Goal: Information Seeking & Learning: Learn about a topic

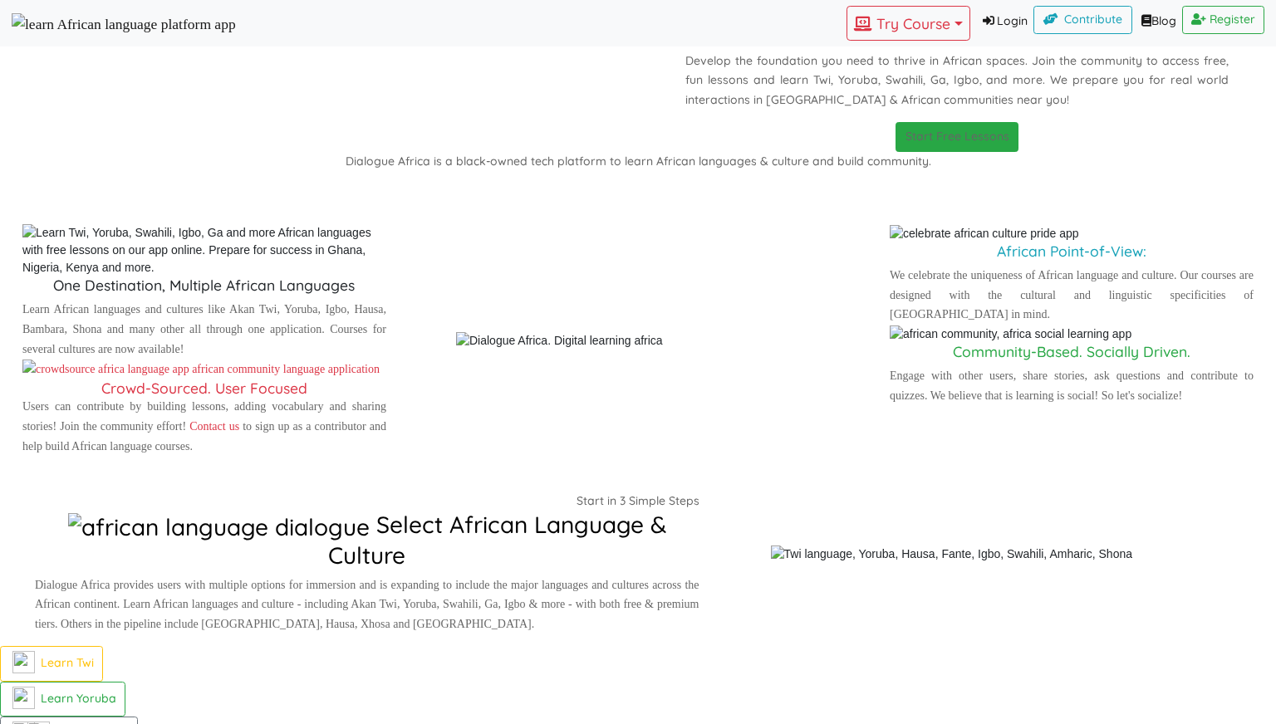
click at [970, 27] on link "Login" at bounding box center [1002, 22] width 64 height 32
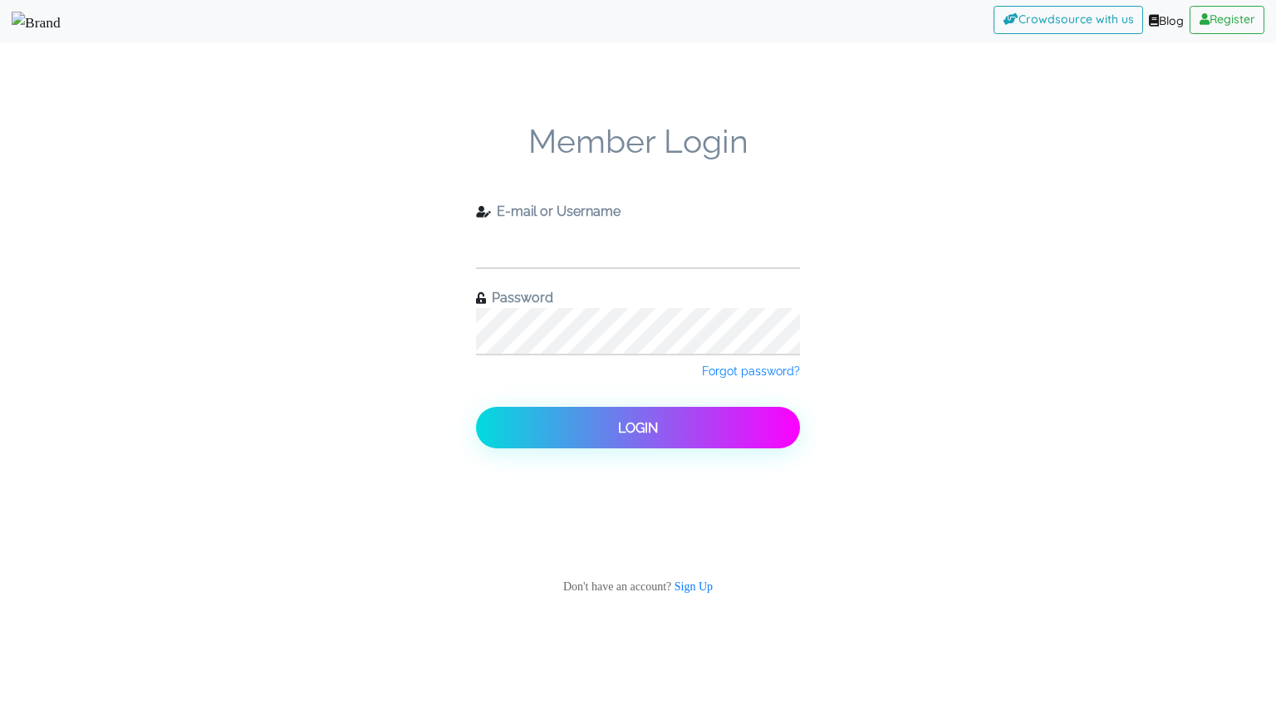
click at [607, 238] on input "text" at bounding box center [638, 245] width 324 height 46
type input "check11"
click at [476, 407] on button "Login" at bounding box center [638, 428] width 324 height 42
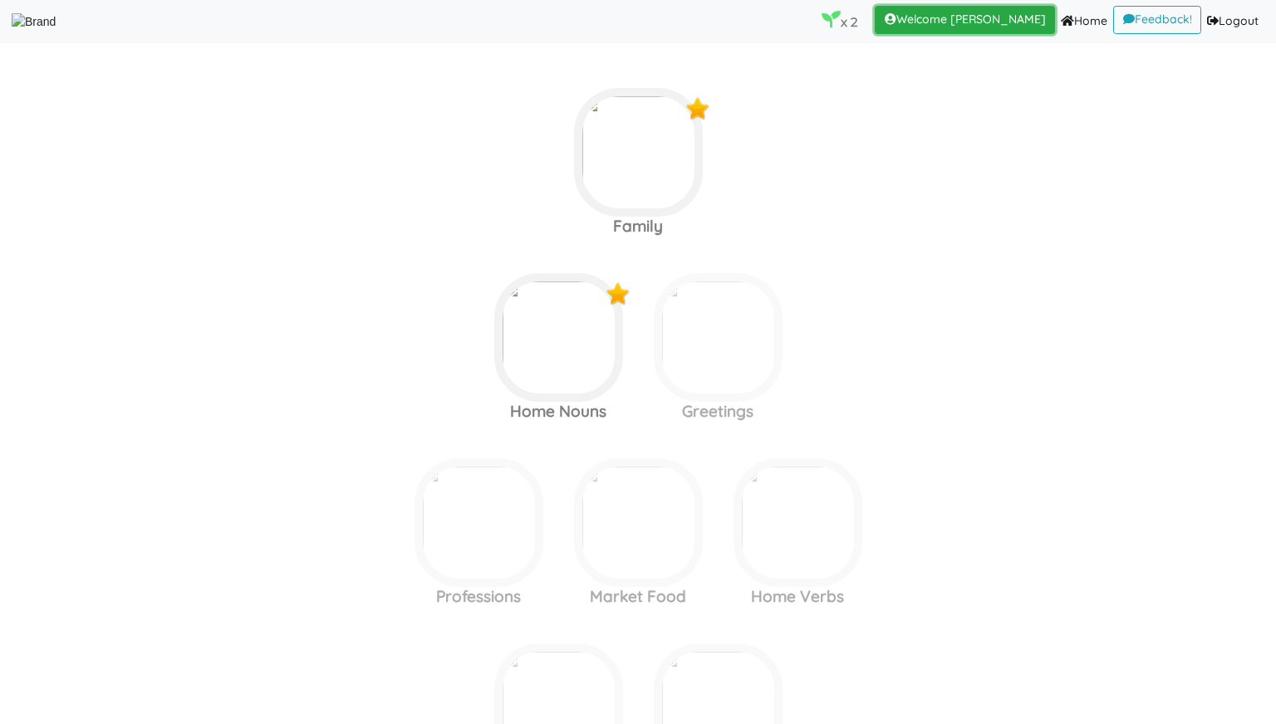
click at [974, 9] on link "Welcome [PERSON_NAME] (current)" at bounding box center [965, 20] width 180 height 28
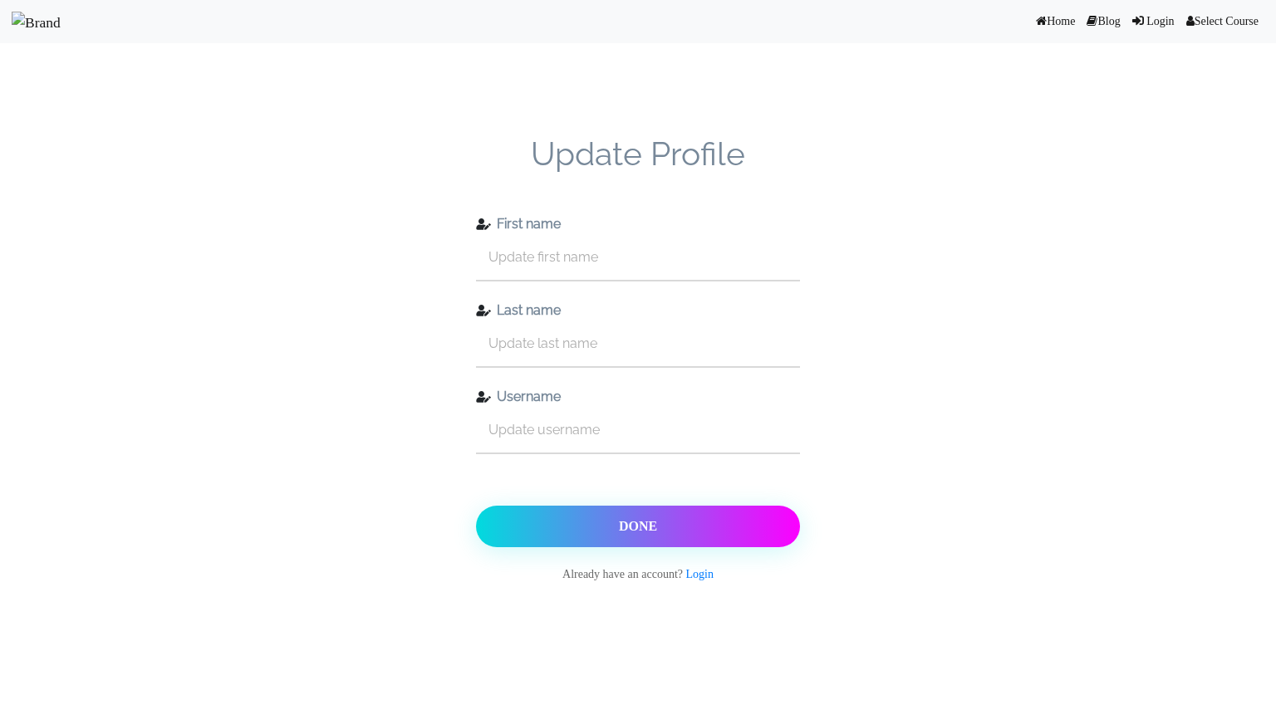
click at [1038, 30] on link "Home (current)" at bounding box center [1055, 22] width 51 height 32
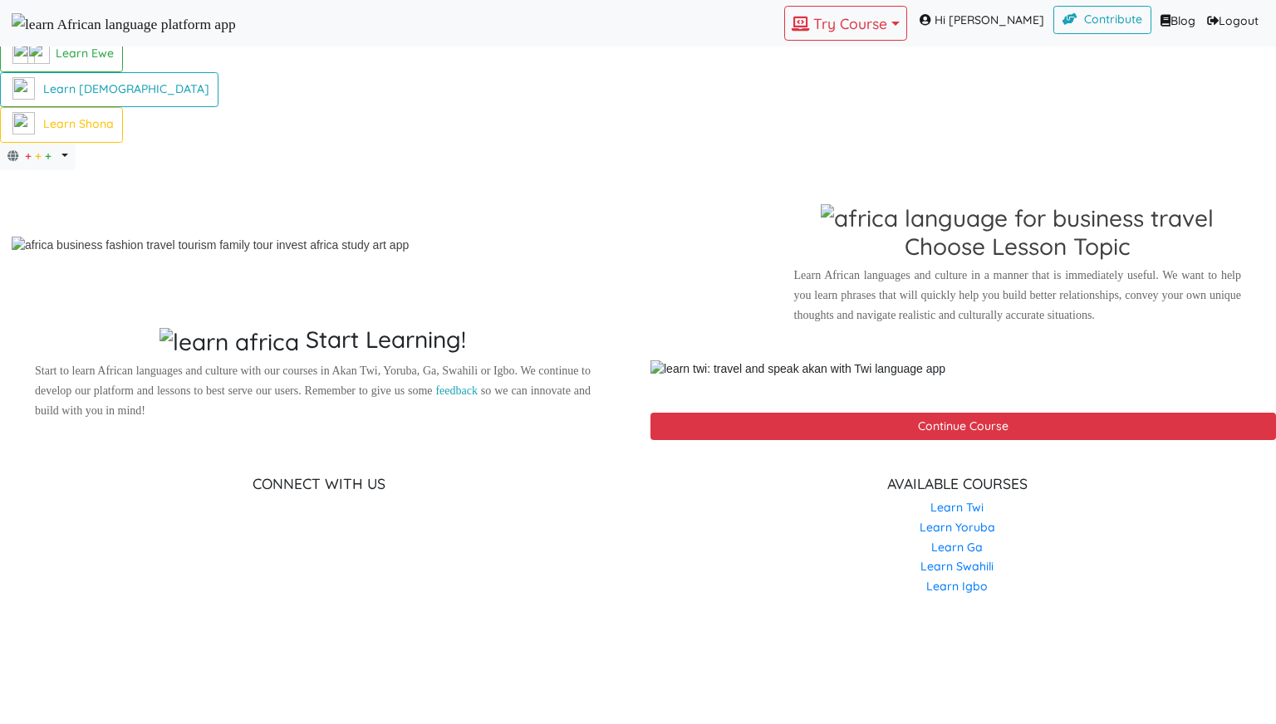
scroll to position [1074, 0]
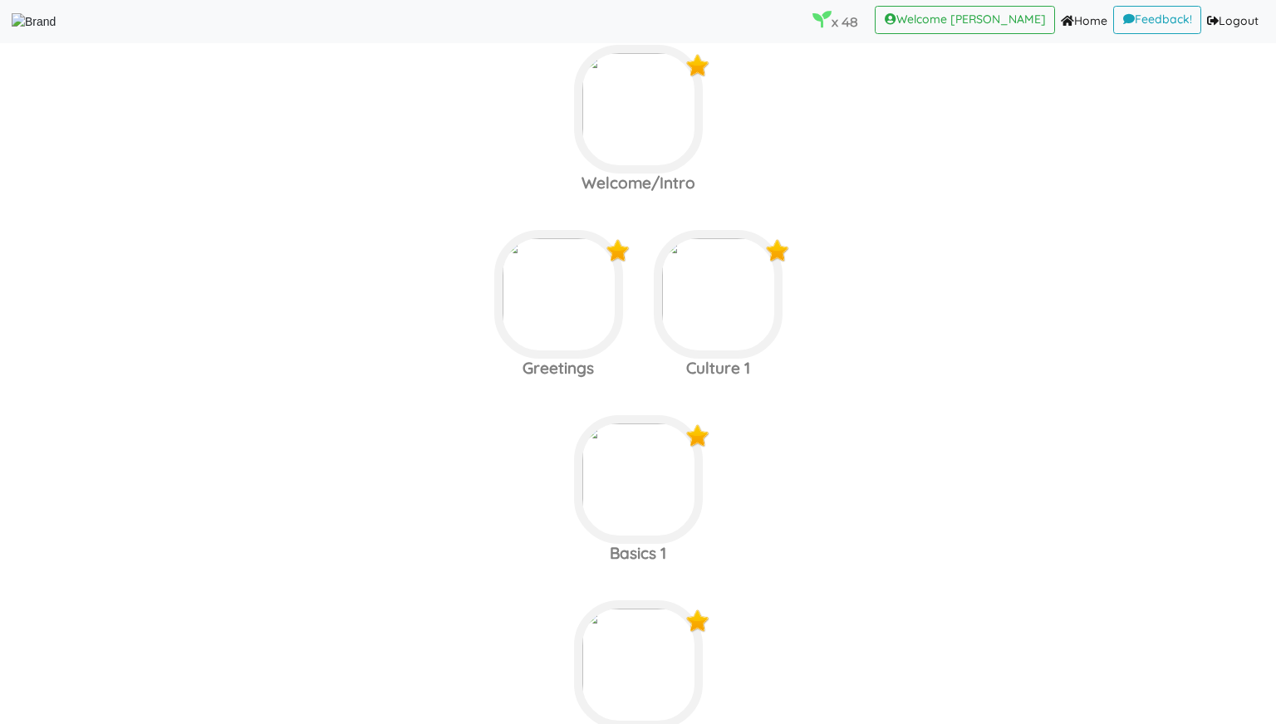
click at [361, 199] on label "Greetings Culture 1" at bounding box center [638, 109] width 1276 height 179
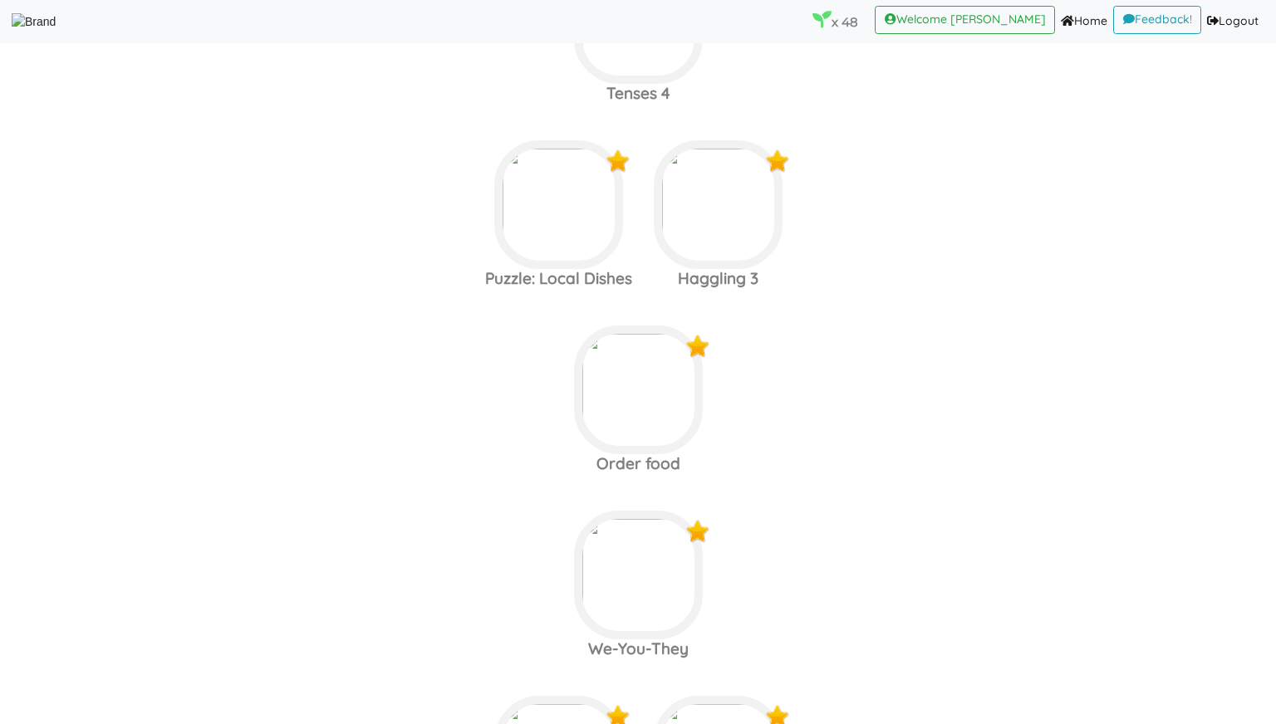
scroll to position [5809, 0]
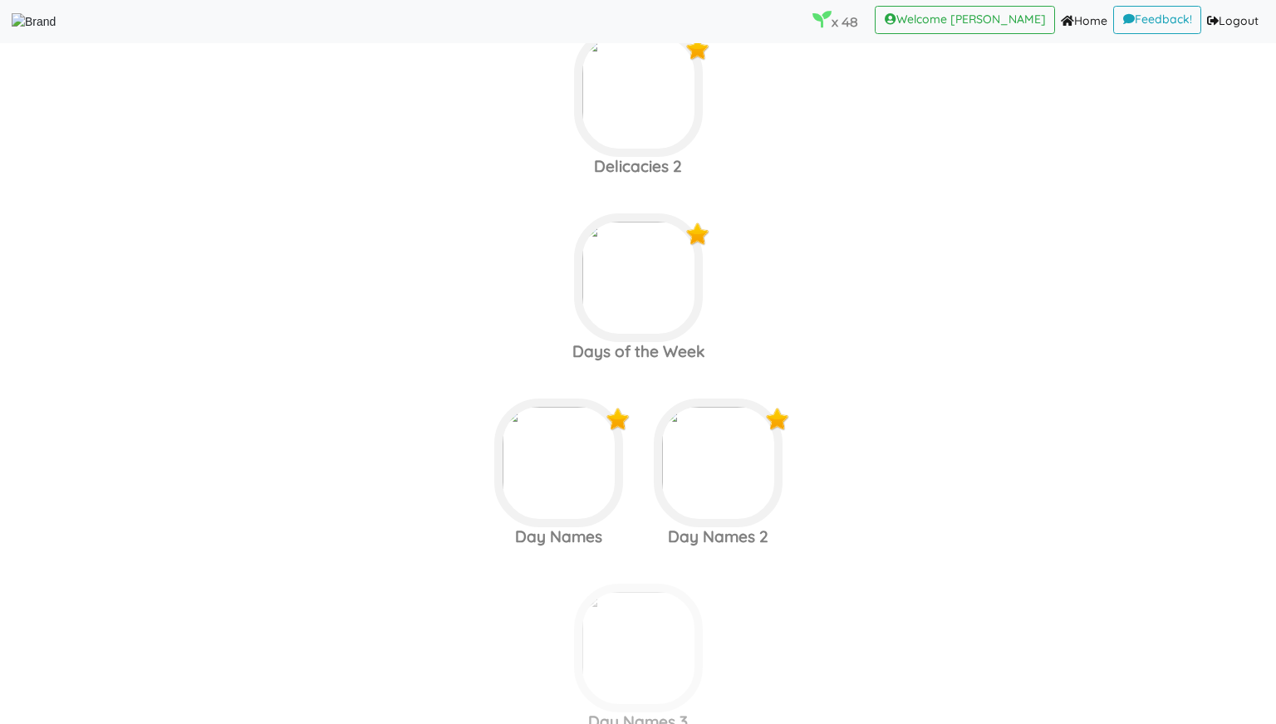
scroll to position [6812, 0]
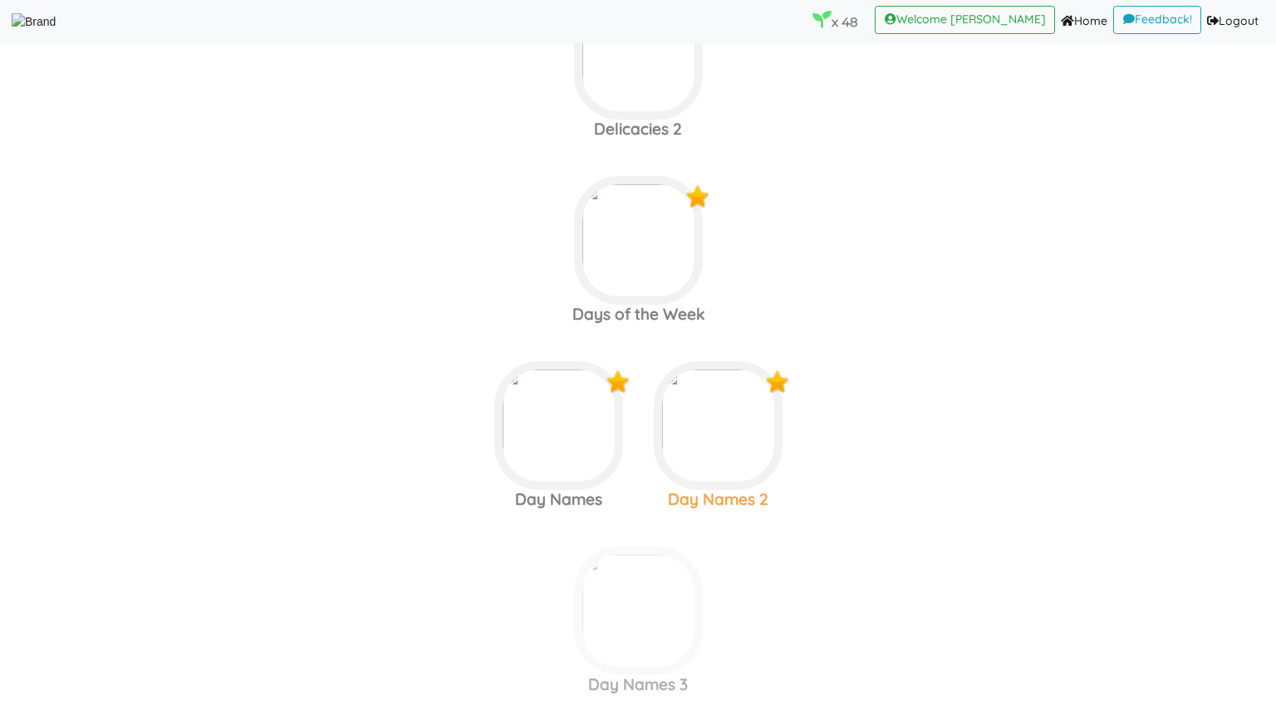
scroll to position [6975, 0]
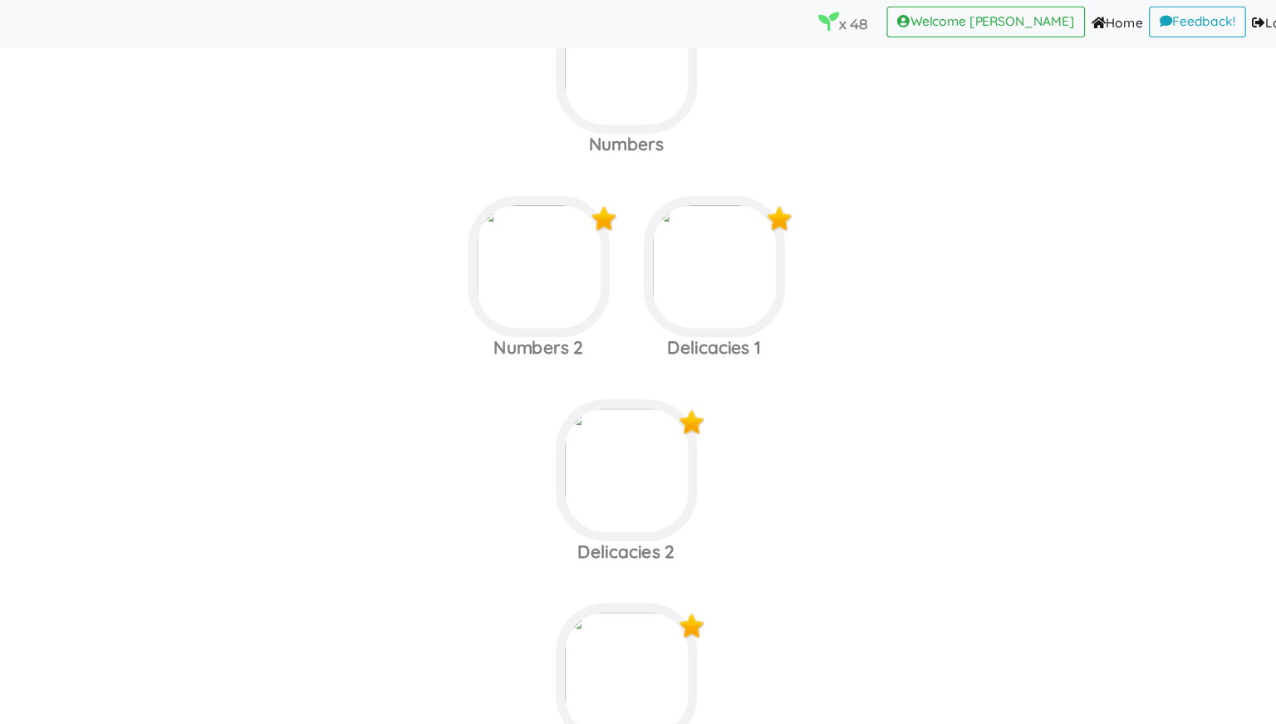
scroll to position [6973, 0]
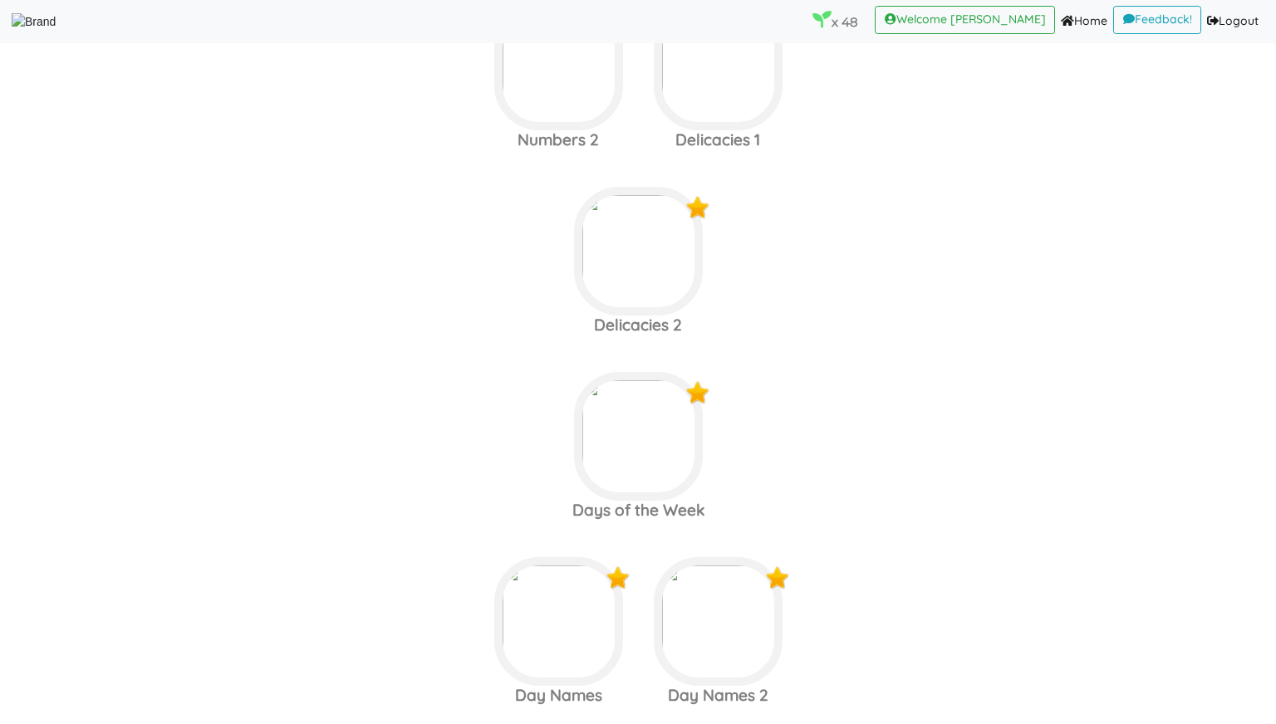
scroll to position [7035, 0]
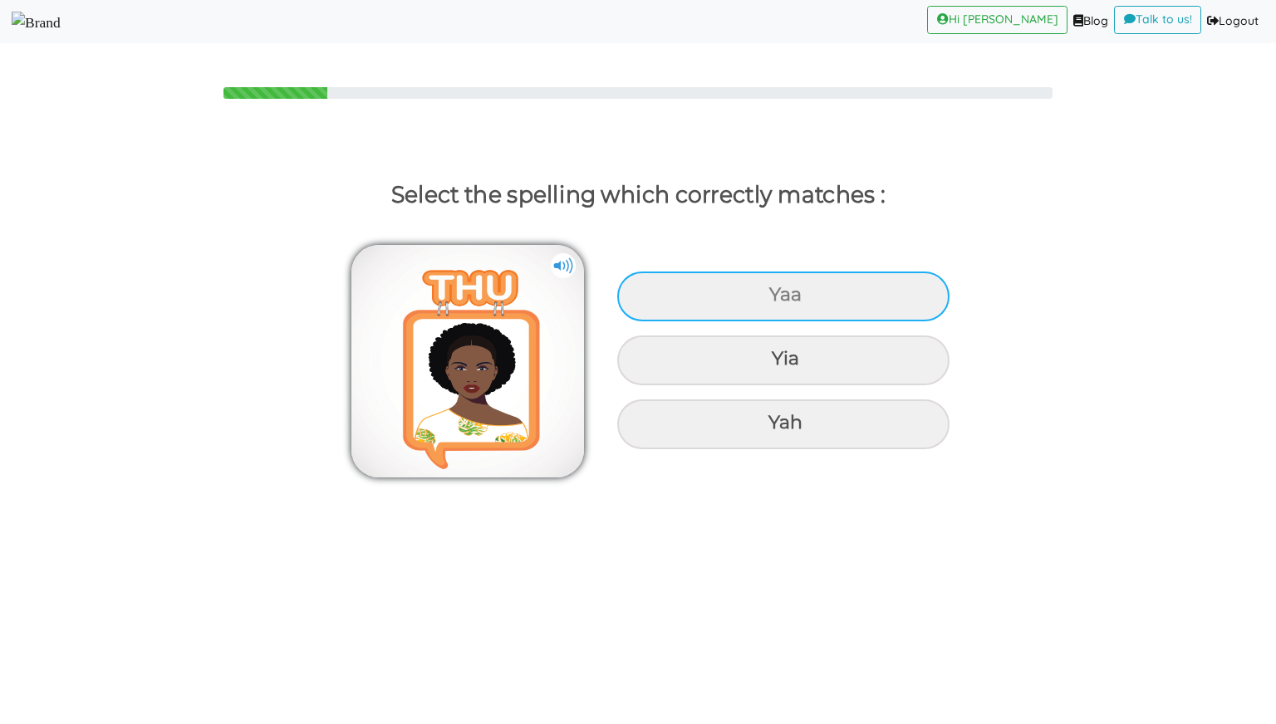
click at [733, 293] on div "Yaa" at bounding box center [783, 297] width 332 height 50
click at [766, 293] on input "Yaa" at bounding box center [771, 295] width 11 height 11
radio input "true"
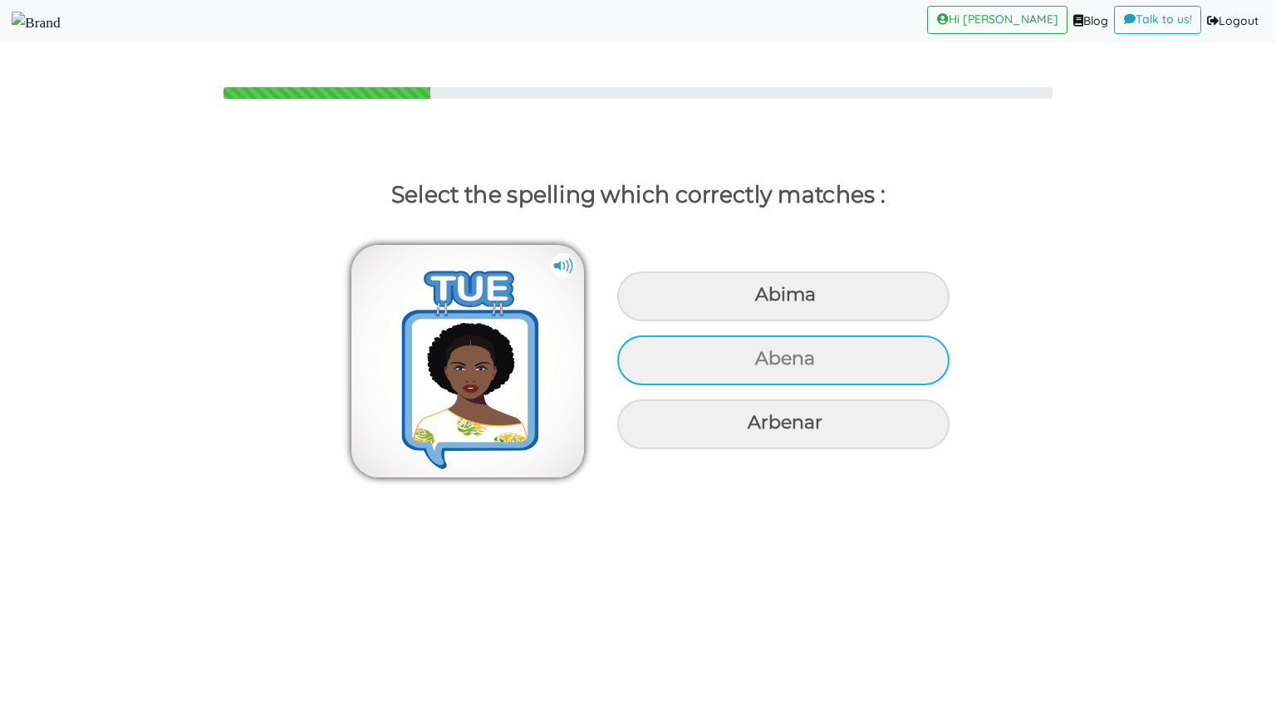
click at [801, 321] on div "Abena" at bounding box center [783, 297] width 332 height 50
click at [763, 301] on input "Abena" at bounding box center [757, 295] width 11 height 11
radio input "true"
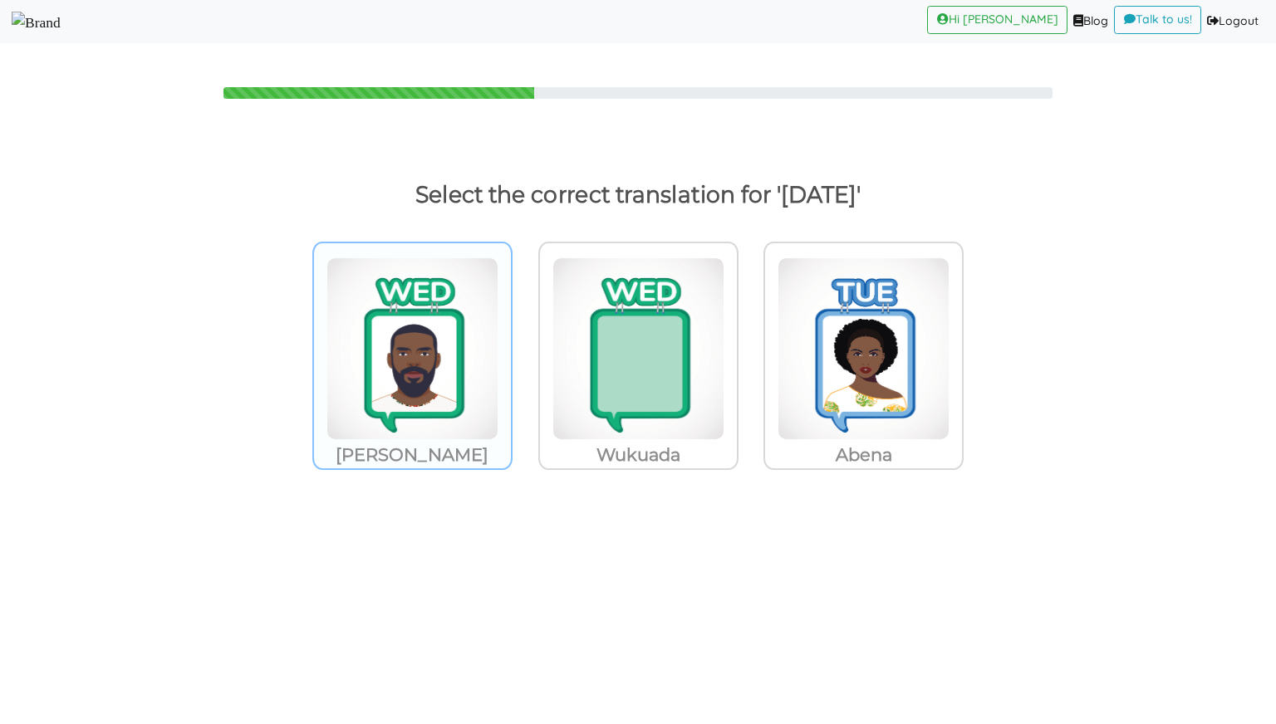
click at [385, 391] on img at bounding box center [412, 349] width 172 height 183
click at [511, 345] on input "[PERSON_NAME]" at bounding box center [517, 338] width 12 height 12
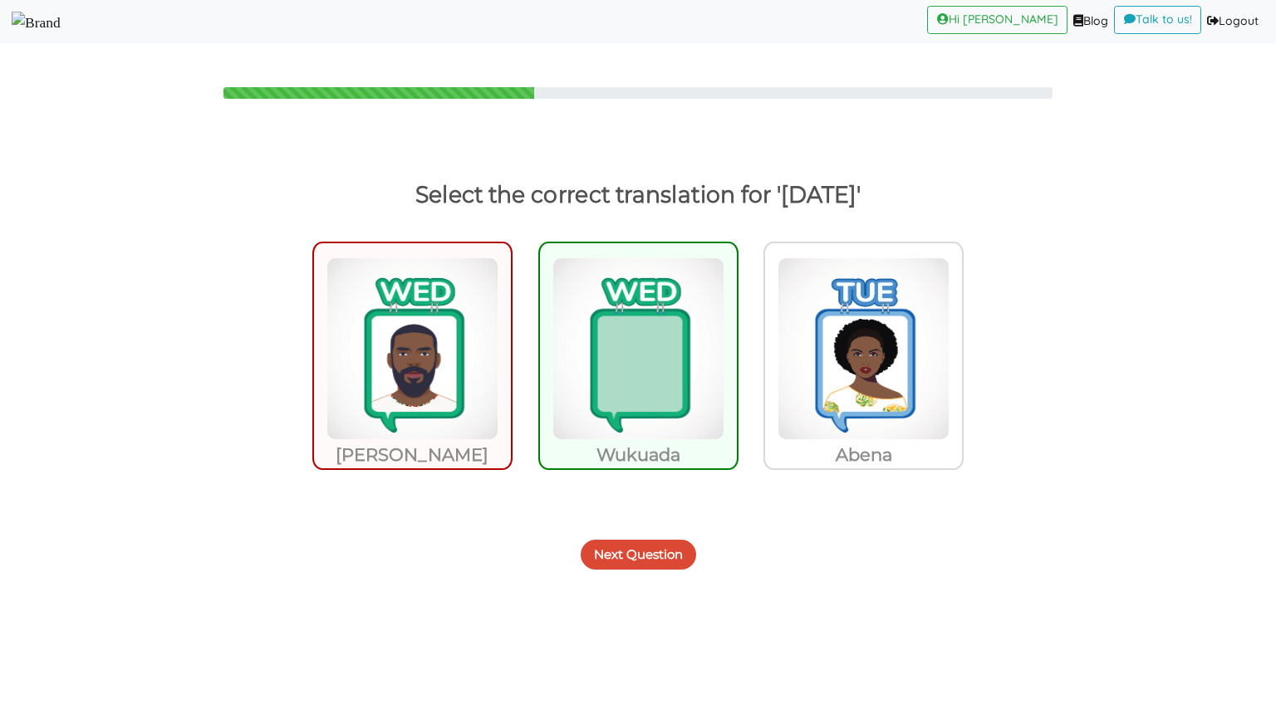
click at [606, 554] on button "Next Question" at bounding box center [638, 555] width 115 height 30
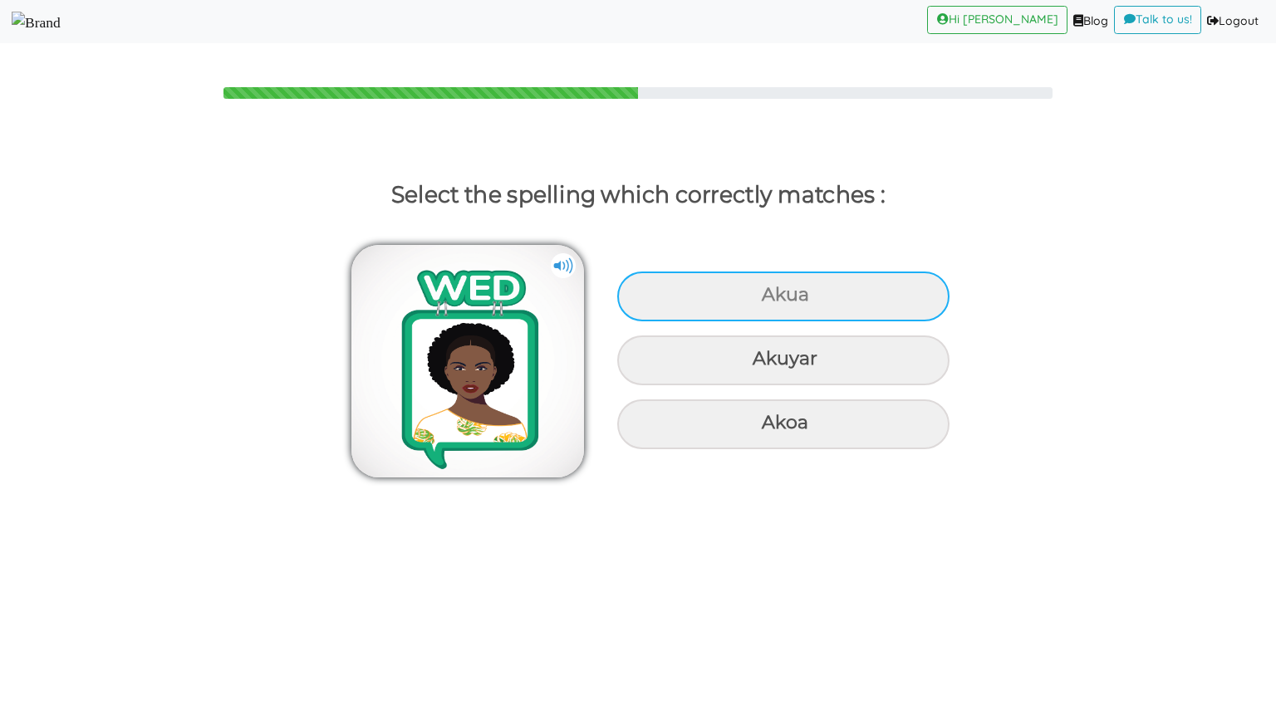
click at [655, 306] on div "Akua" at bounding box center [783, 297] width 332 height 50
click at [758, 301] on input "Akua" at bounding box center [763, 295] width 11 height 11
radio input "true"
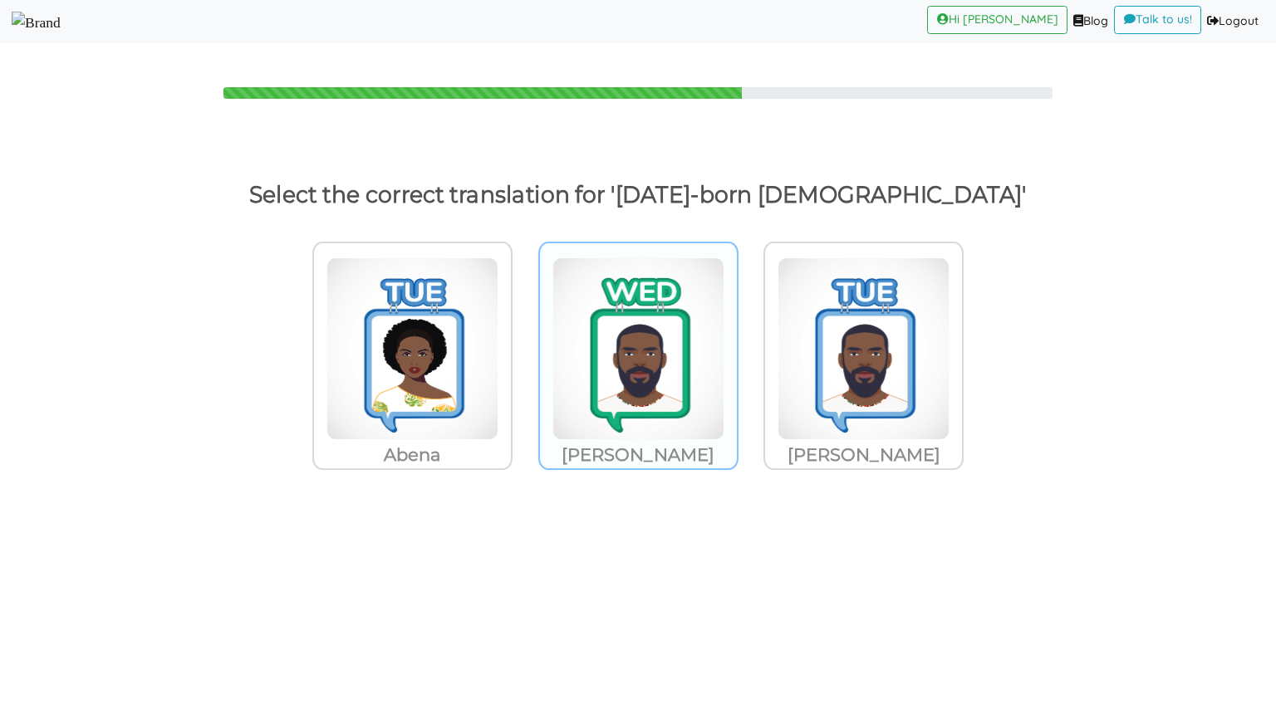
click at [498, 347] on img at bounding box center [412, 349] width 172 height 183
click at [523, 345] on input "[PERSON_NAME]" at bounding box center [517, 338] width 12 height 12
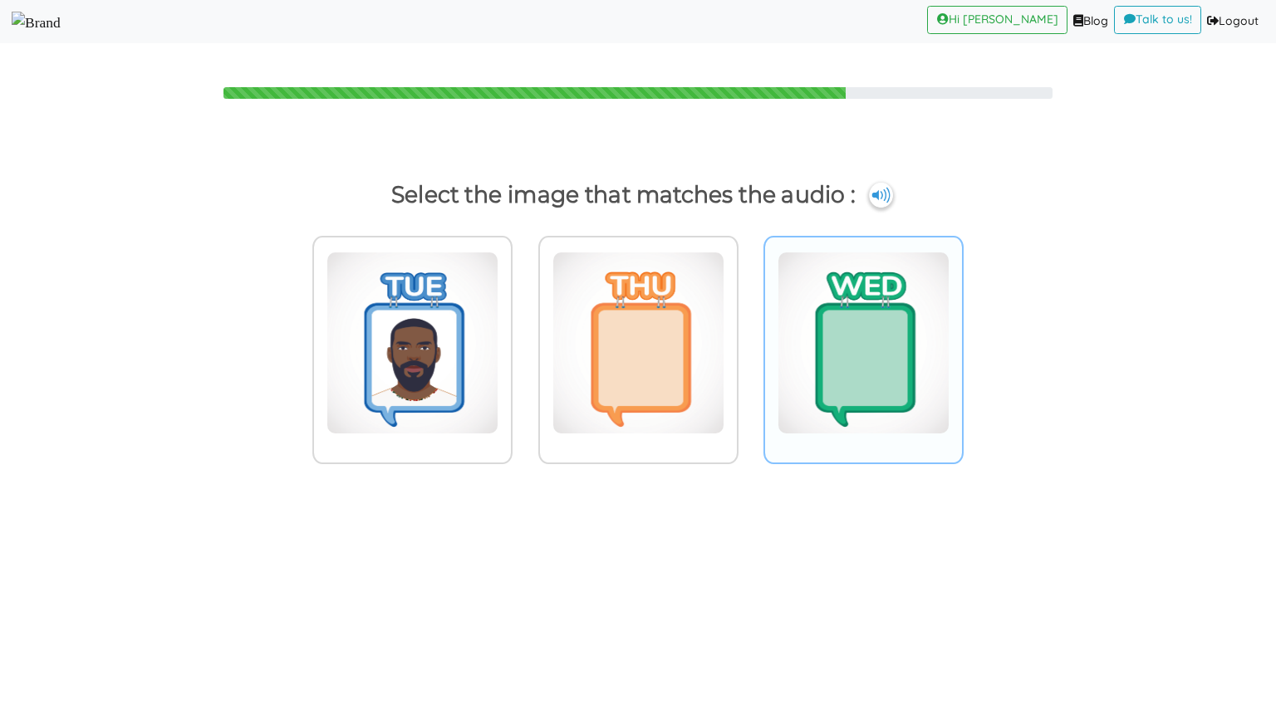
click at [498, 300] on img at bounding box center [412, 343] width 172 height 183
click at [523, 326] on input "radio" at bounding box center [517, 332] width 12 height 12
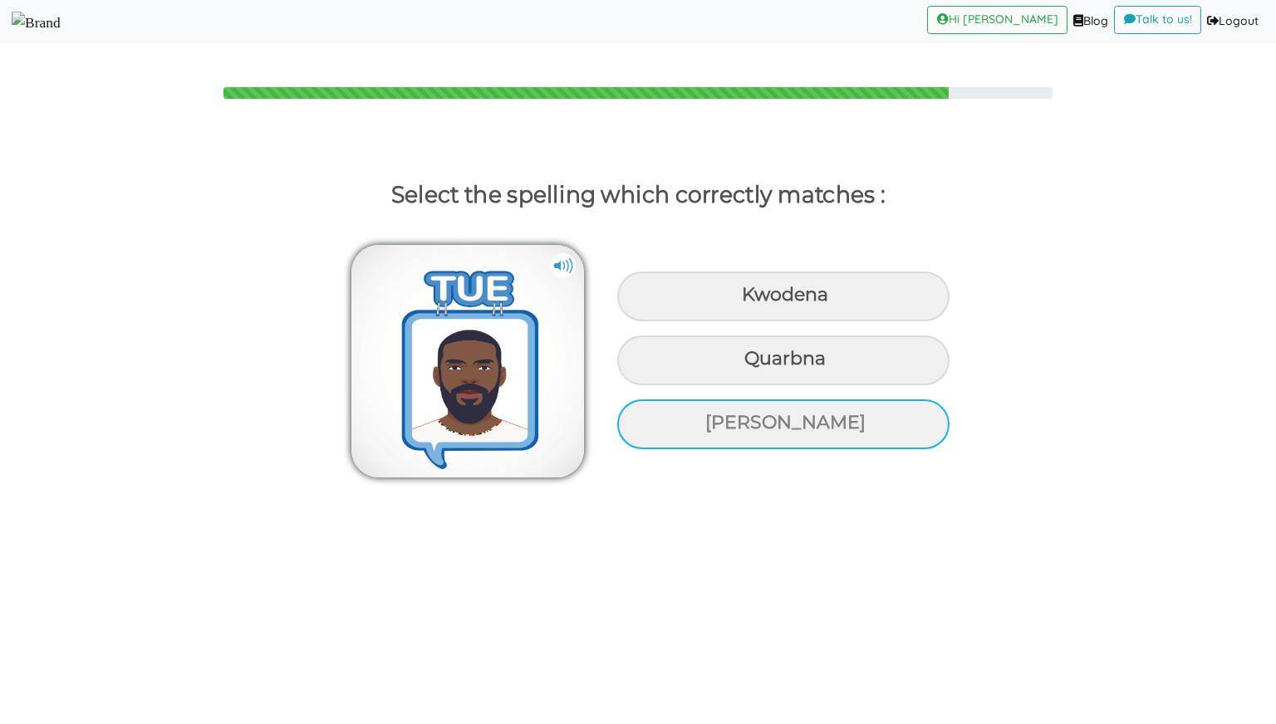
click at [773, 321] on div "Kwabena" at bounding box center [783, 297] width 332 height 50
click at [749, 301] on input "Kwabena" at bounding box center [743, 295] width 11 height 11
radio input "true"
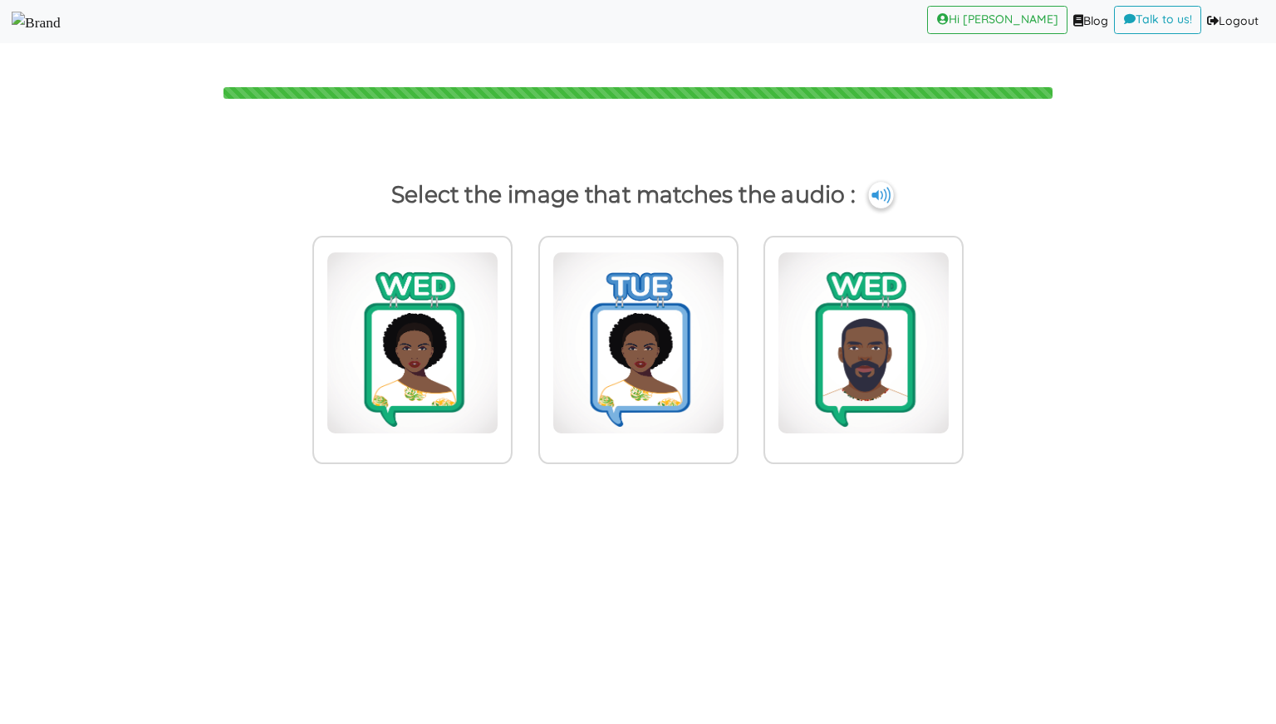
click at [878, 191] on img at bounding box center [880, 195] width 25 height 27
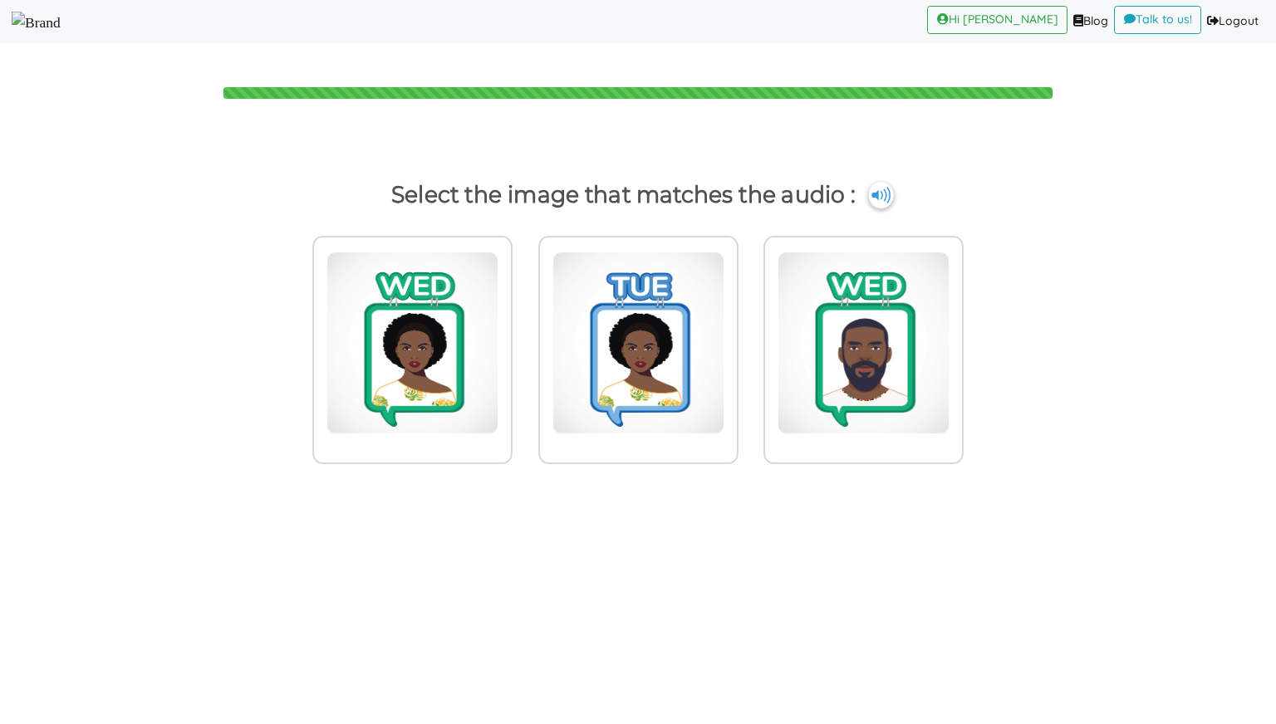
click at [878, 191] on img at bounding box center [880, 195] width 25 height 27
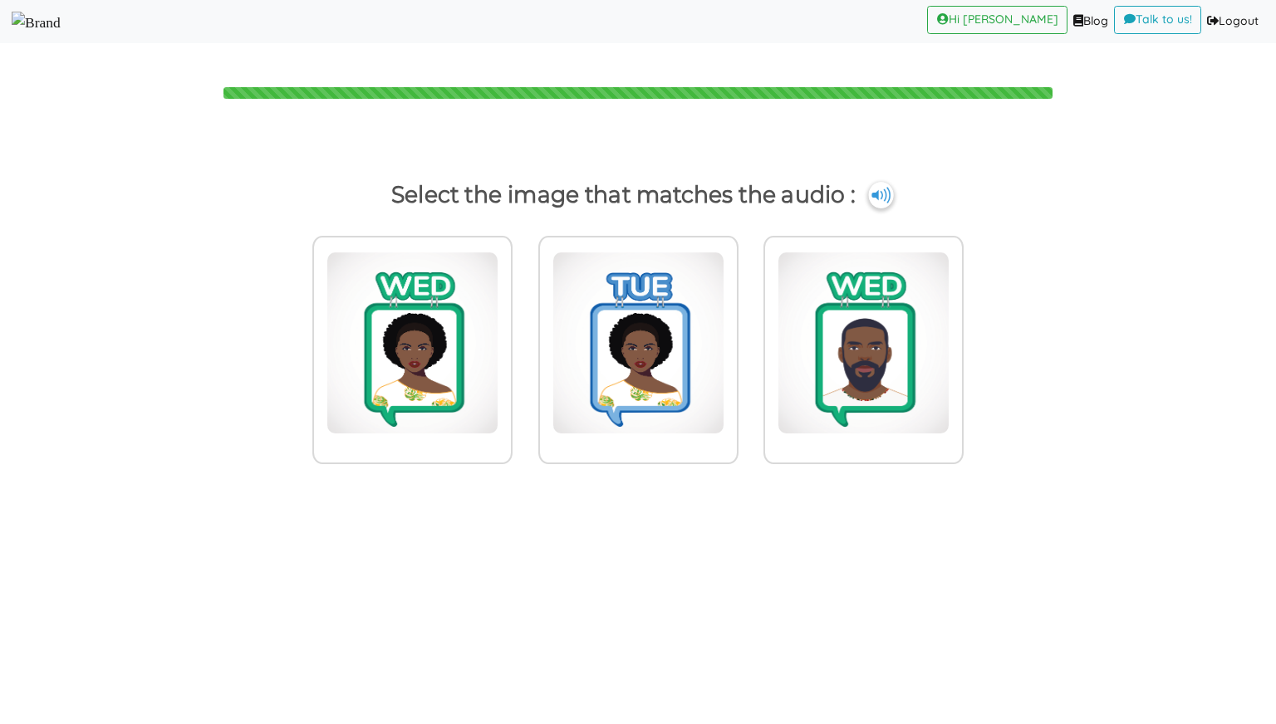
click at [878, 191] on img at bounding box center [880, 195] width 25 height 27
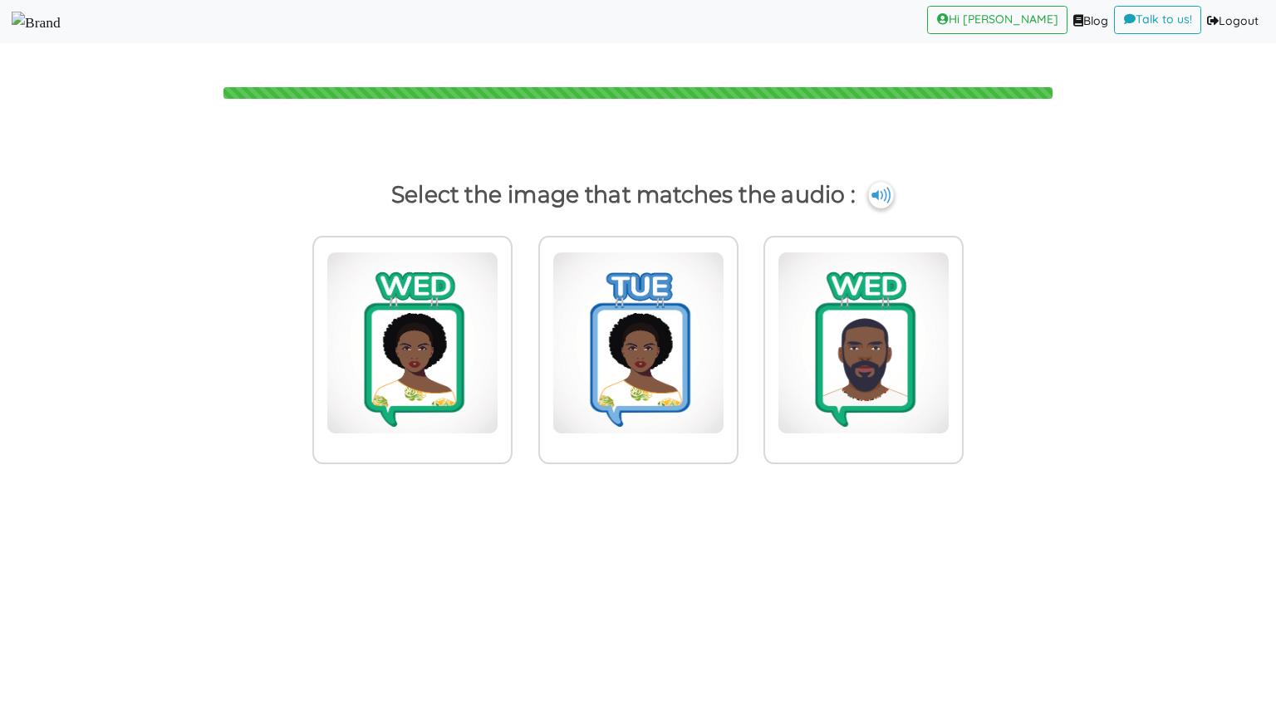
click at [878, 191] on img at bounding box center [880, 195] width 25 height 27
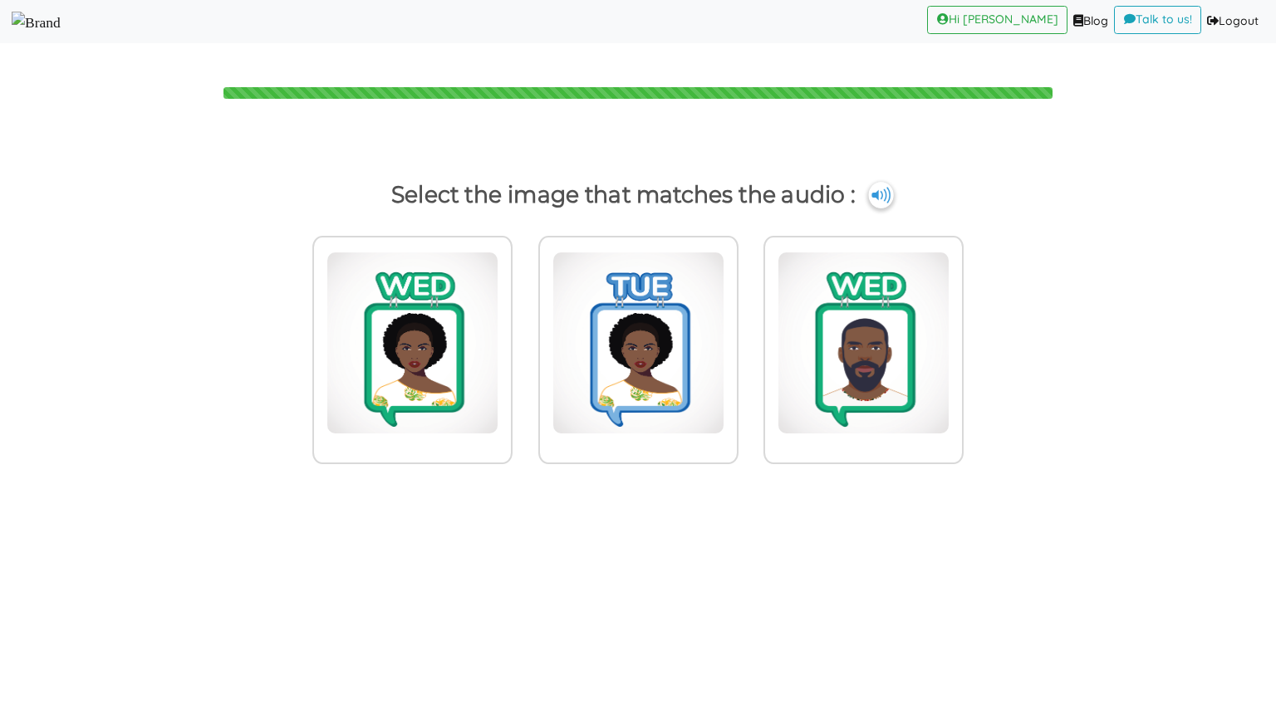
click at [878, 191] on img at bounding box center [880, 195] width 25 height 27
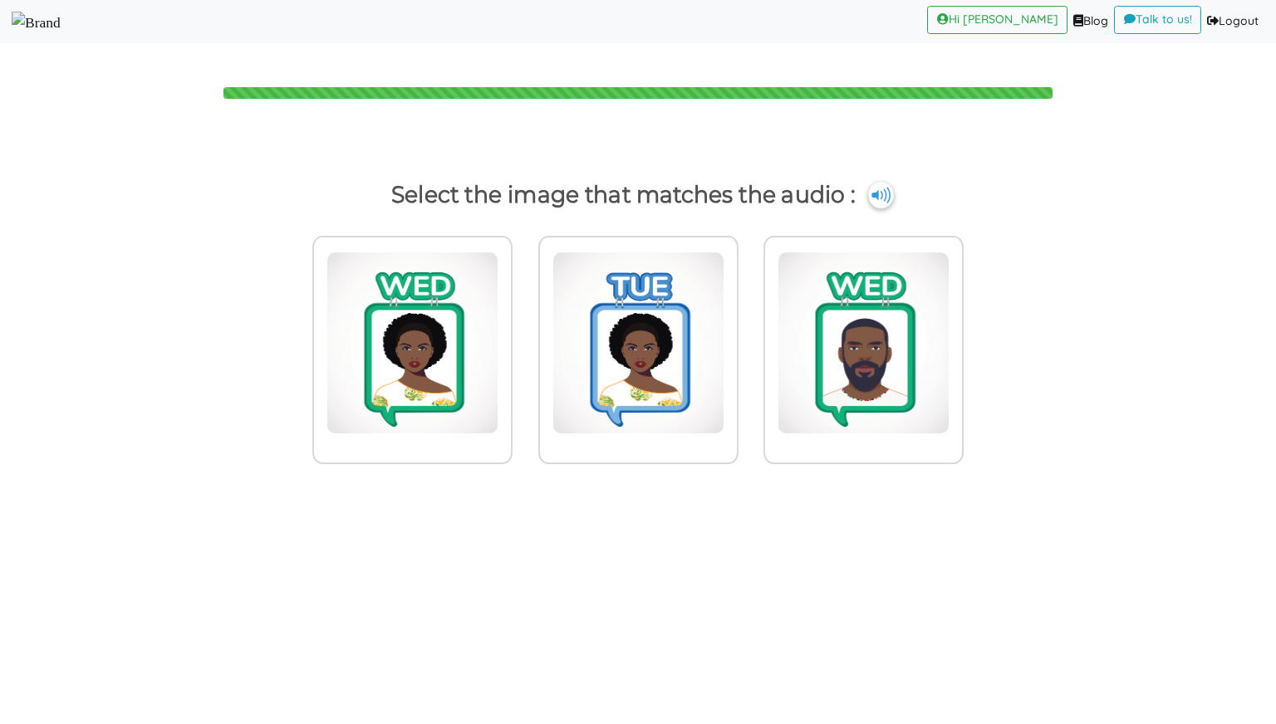
click at [878, 191] on img at bounding box center [880, 195] width 25 height 27
click at [498, 377] on img at bounding box center [412, 343] width 172 height 183
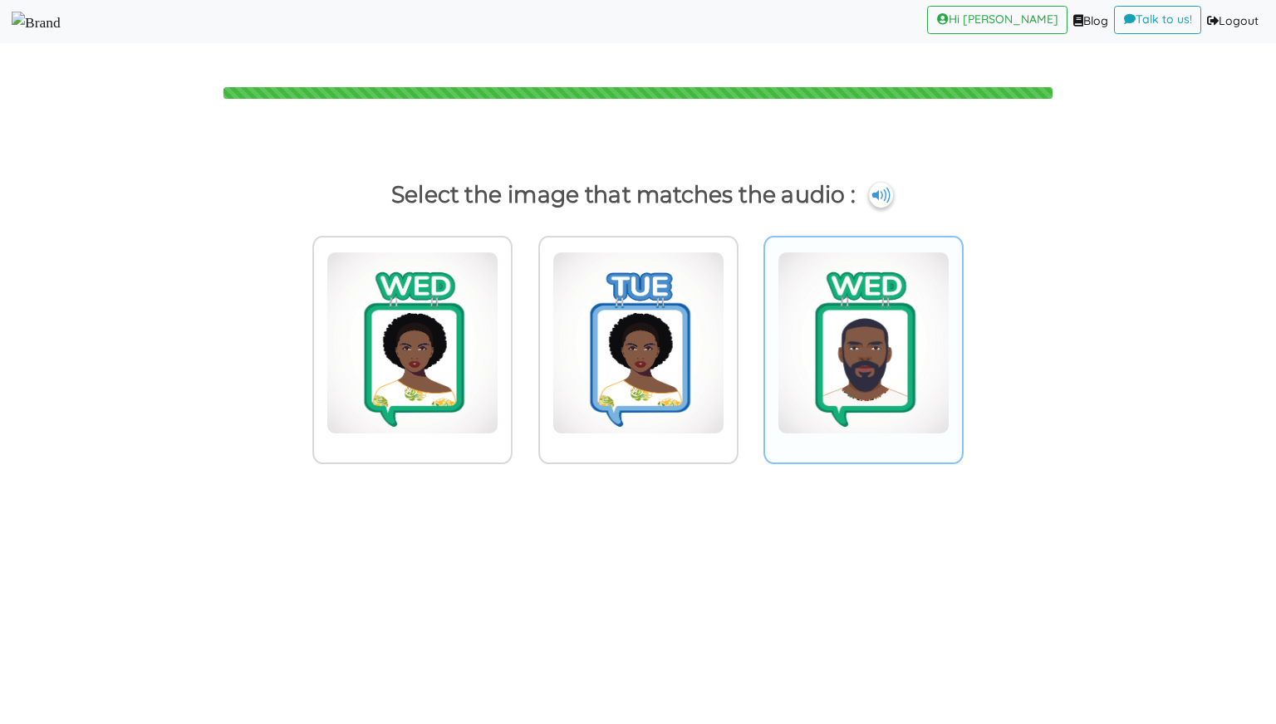
click at [523, 339] on input "radio" at bounding box center [517, 332] width 12 height 12
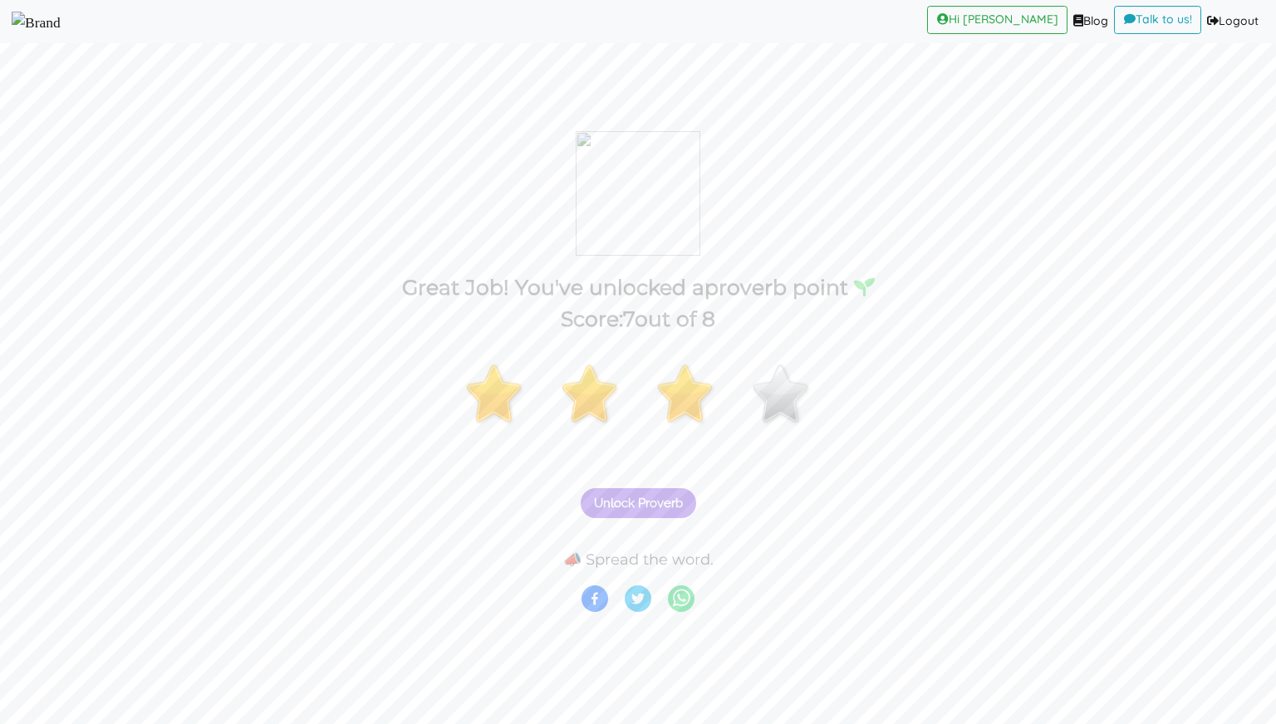
click at [687, 593] on icon at bounding box center [681, 597] width 17 height 17
click at [591, 600] on circle at bounding box center [594, 599] width 27 height 27
click at [661, 502] on span "Unlock Proverb" at bounding box center [638, 503] width 89 height 15
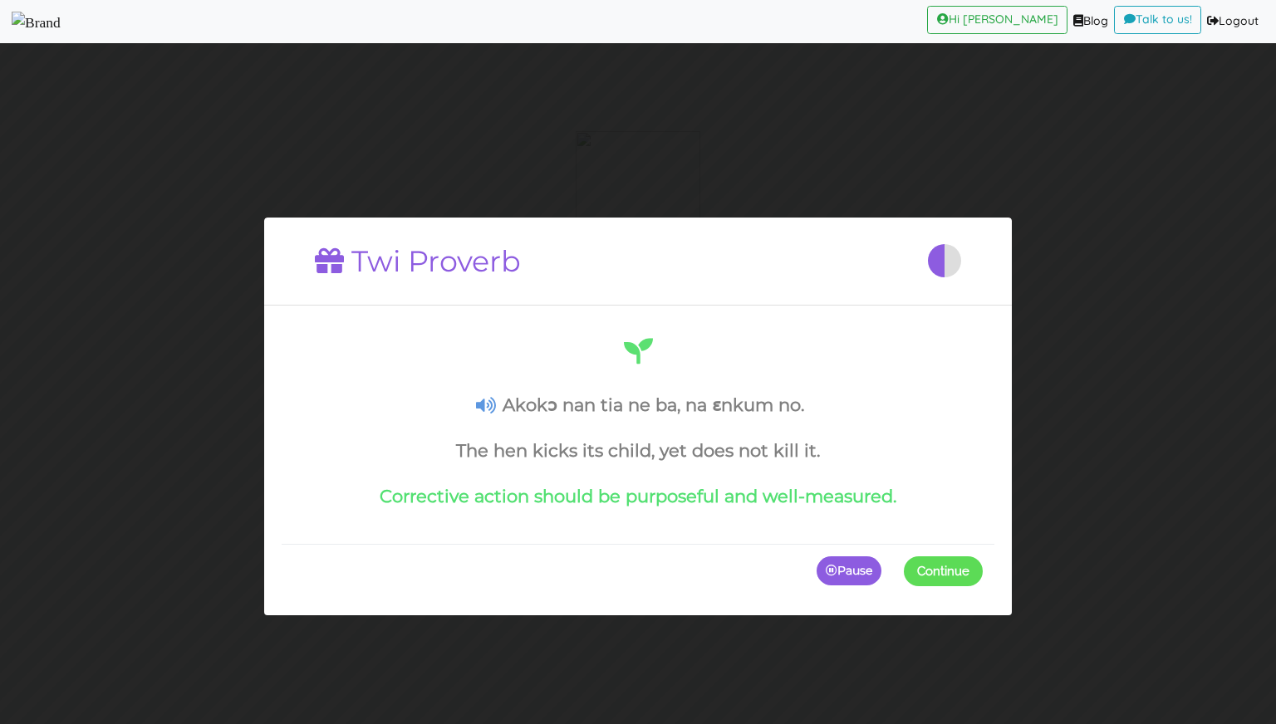
click at [934, 569] on button "Continue" at bounding box center [943, 571] width 79 height 30
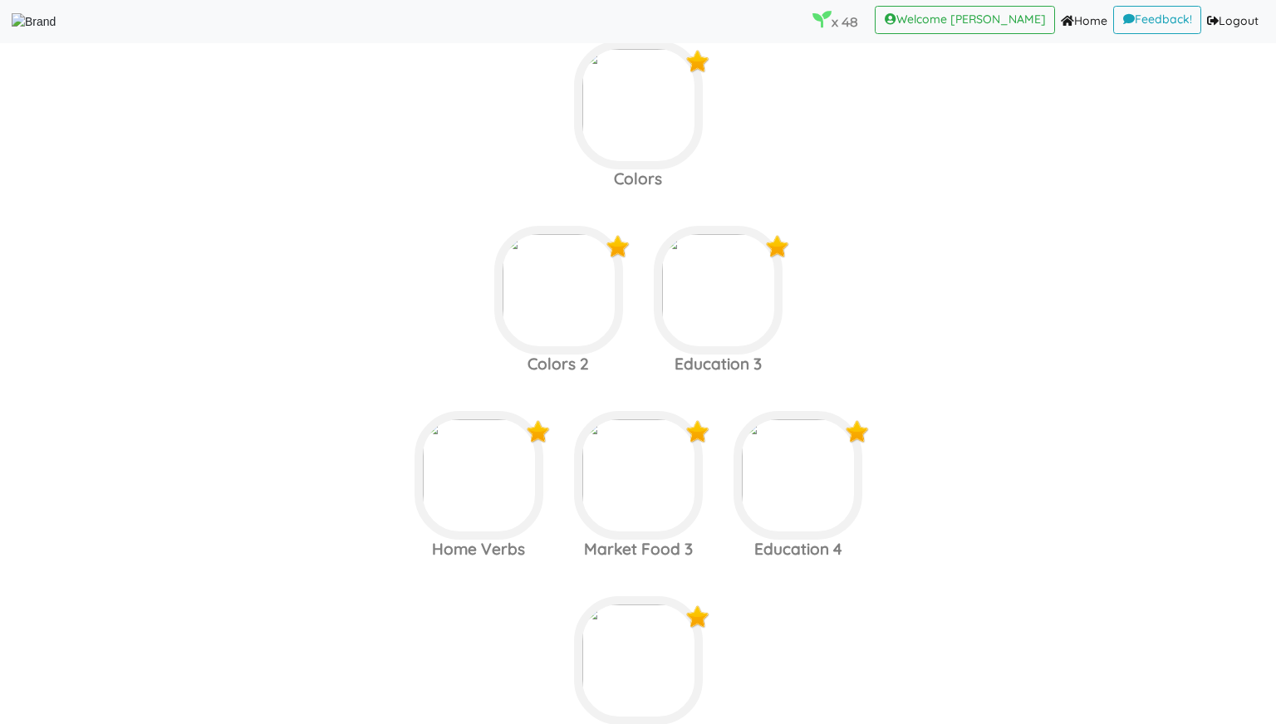
scroll to position [7221, 0]
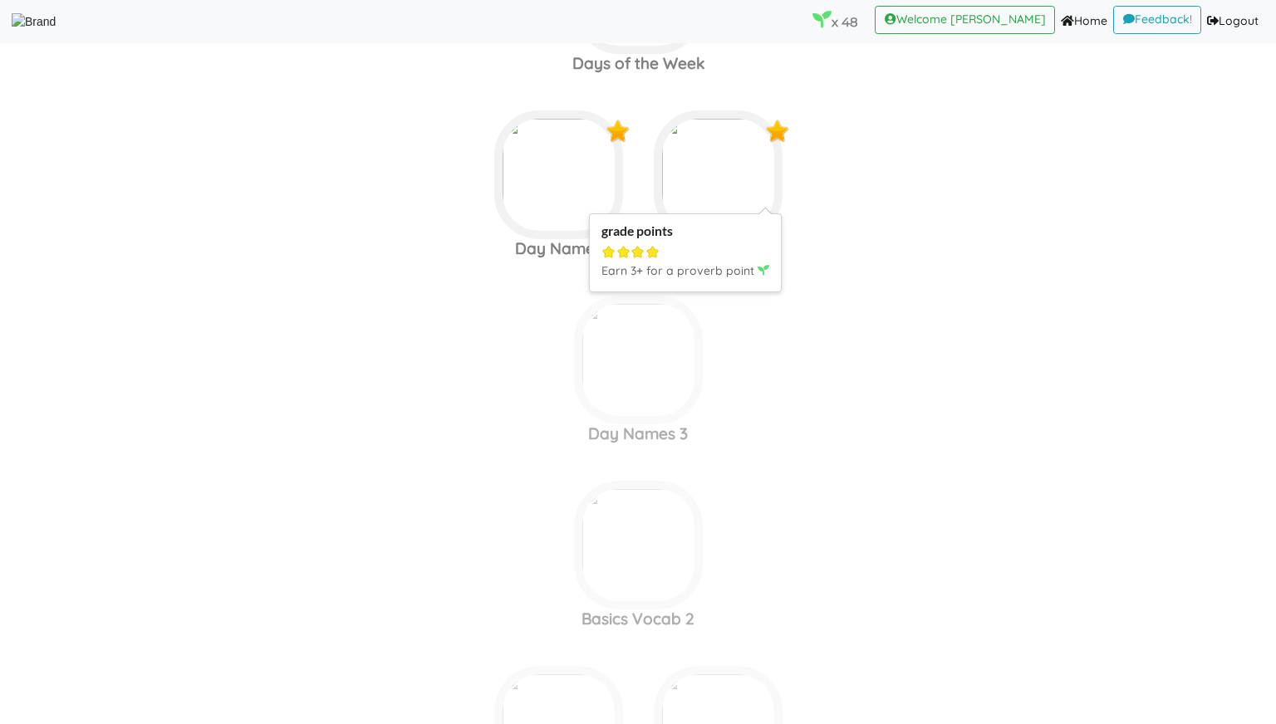
scroll to position [2141, 0]
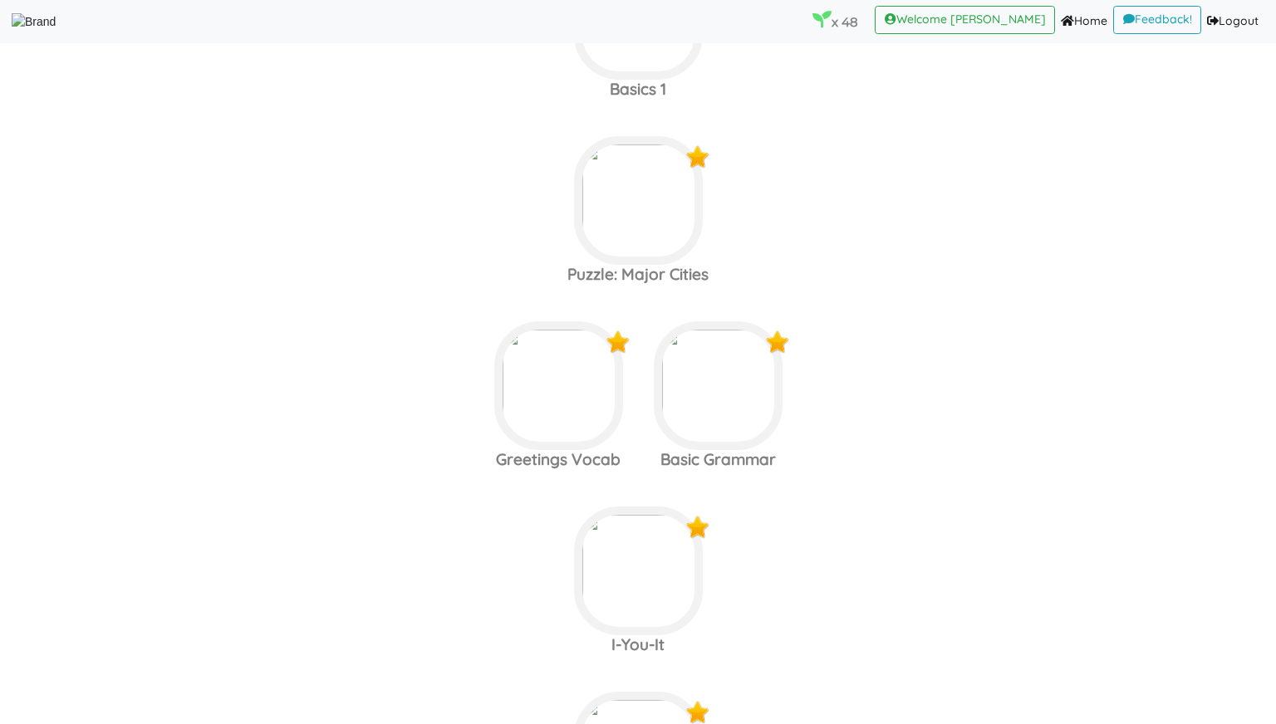
scroll to position [543, 0]
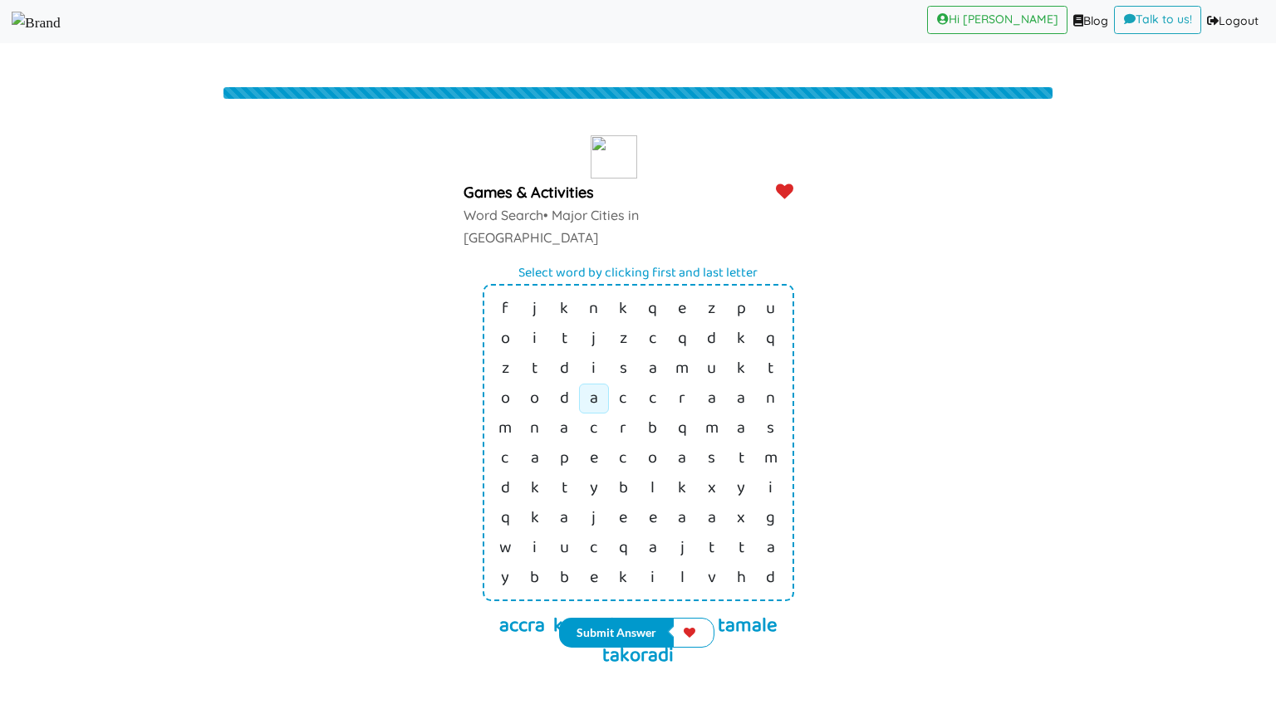
click at [593, 323] on link "a" at bounding box center [593, 309] width 9 height 28
click at [708, 323] on link "a" at bounding box center [711, 309] width 7 height 28
click at [738, 300] on link "k" at bounding box center [741, 309] width 9 height 28
click at [594, 304] on link "i" at bounding box center [593, 309] width 9 height 28
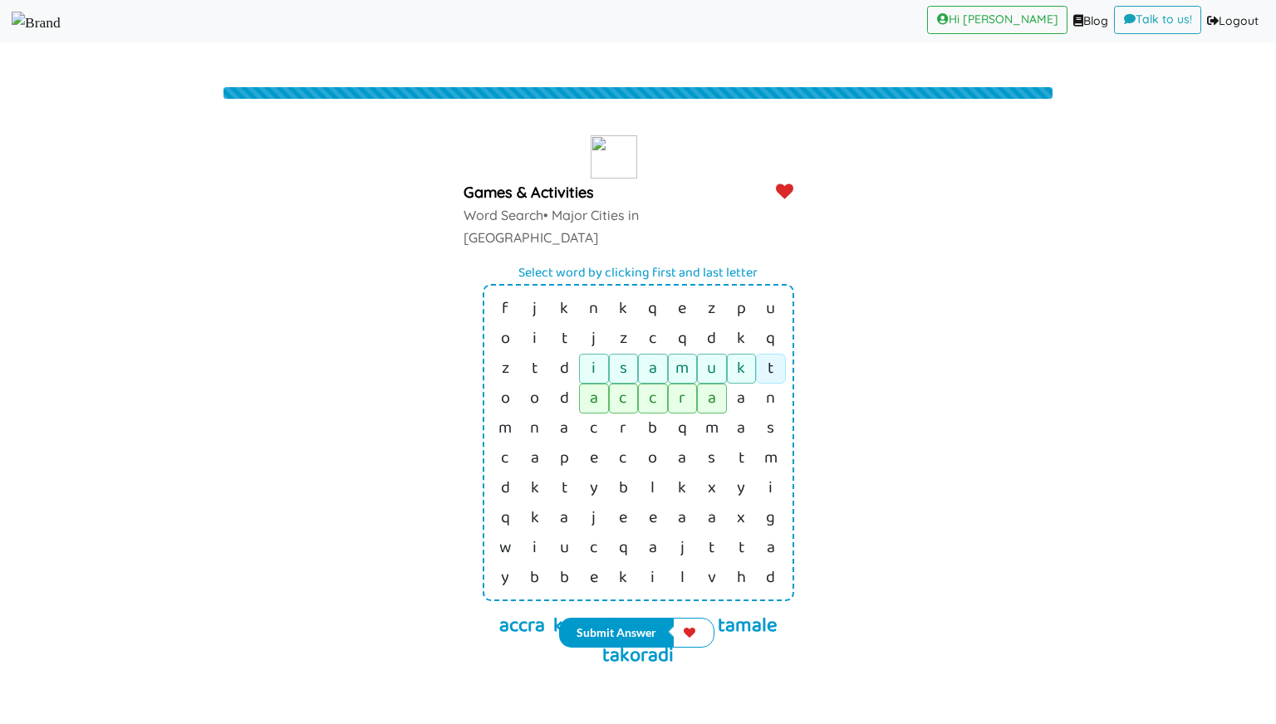
click at [766, 299] on td "t" at bounding box center [771, 309] width 30 height 30
click at [624, 323] on link "e" at bounding box center [623, 309] width 8 height 28
click at [737, 324] on td "t" at bounding box center [742, 309] width 30 height 30
click at [526, 294] on td "i" at bounding box center [535, 309] width 30 height 30
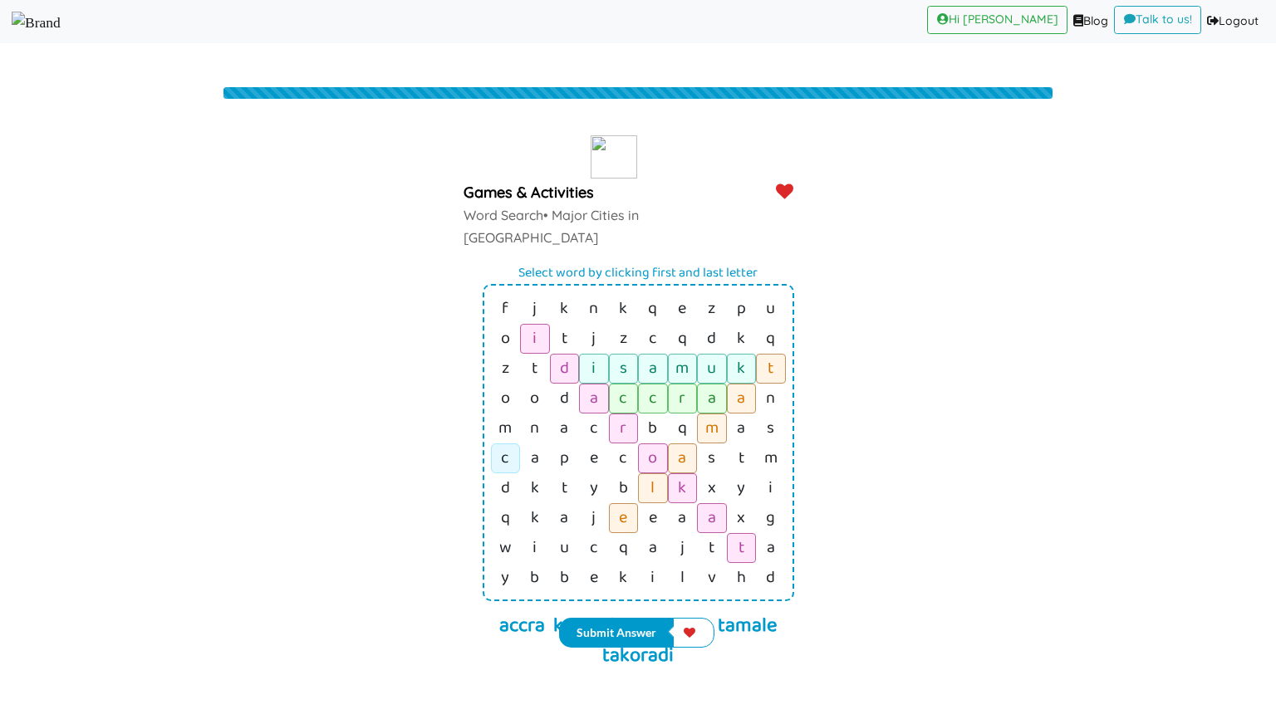
click at [502, 323] on link "c" at bounding box center [505, 309] width 7 height 28
click at [735, 324] on td "t" at bounding box center [742, 309] width 30 height 30
click at [638, 632] on button "Submit Answer" at bounding box center [616, 633] width 115 height 30
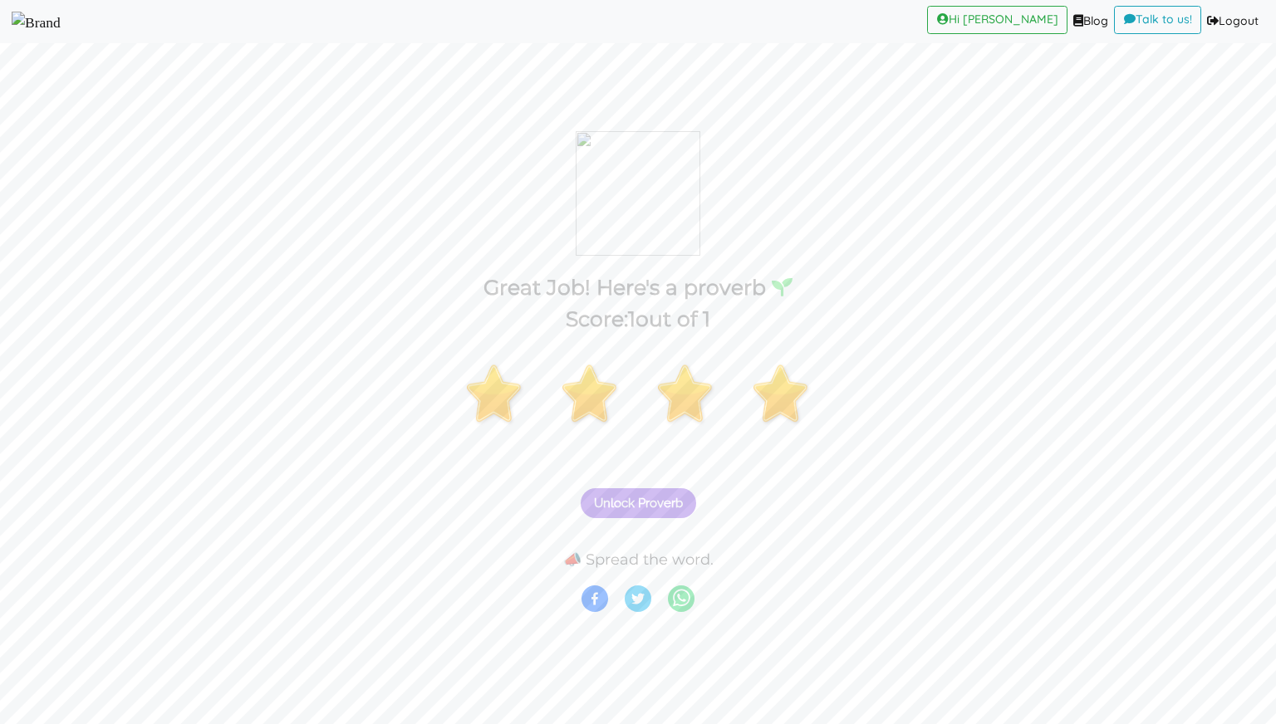
click at [650, 502] on span "Unlock Proverb" at bounding box center [638, 503] width 89 height 15
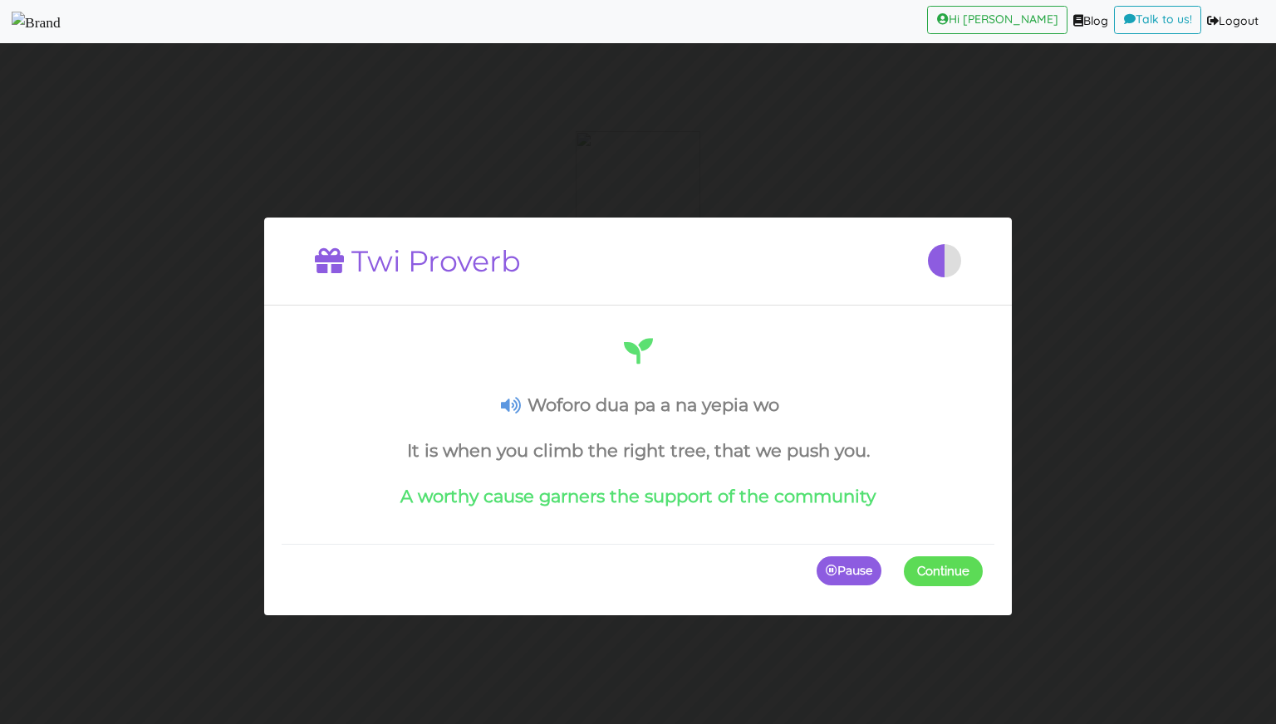
click at [983, 566] on span at bounding box center [983, 571] width 0 height 30
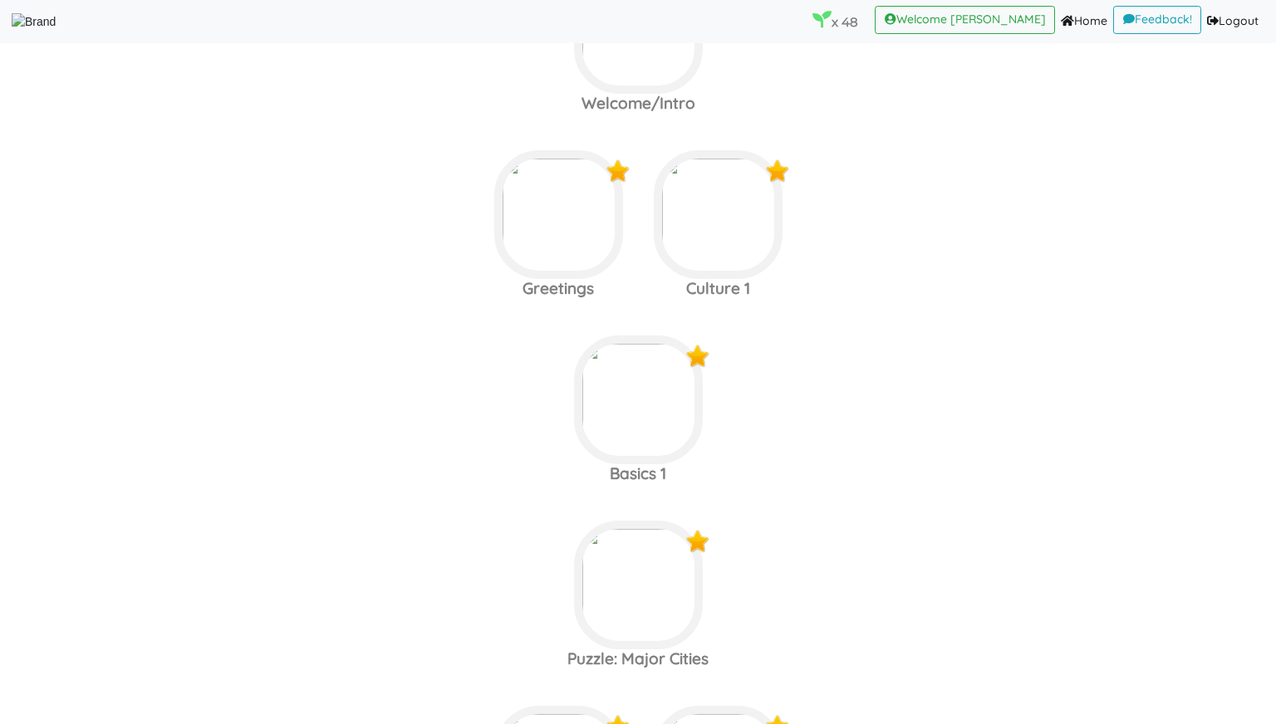
scroll to position [567, 0]
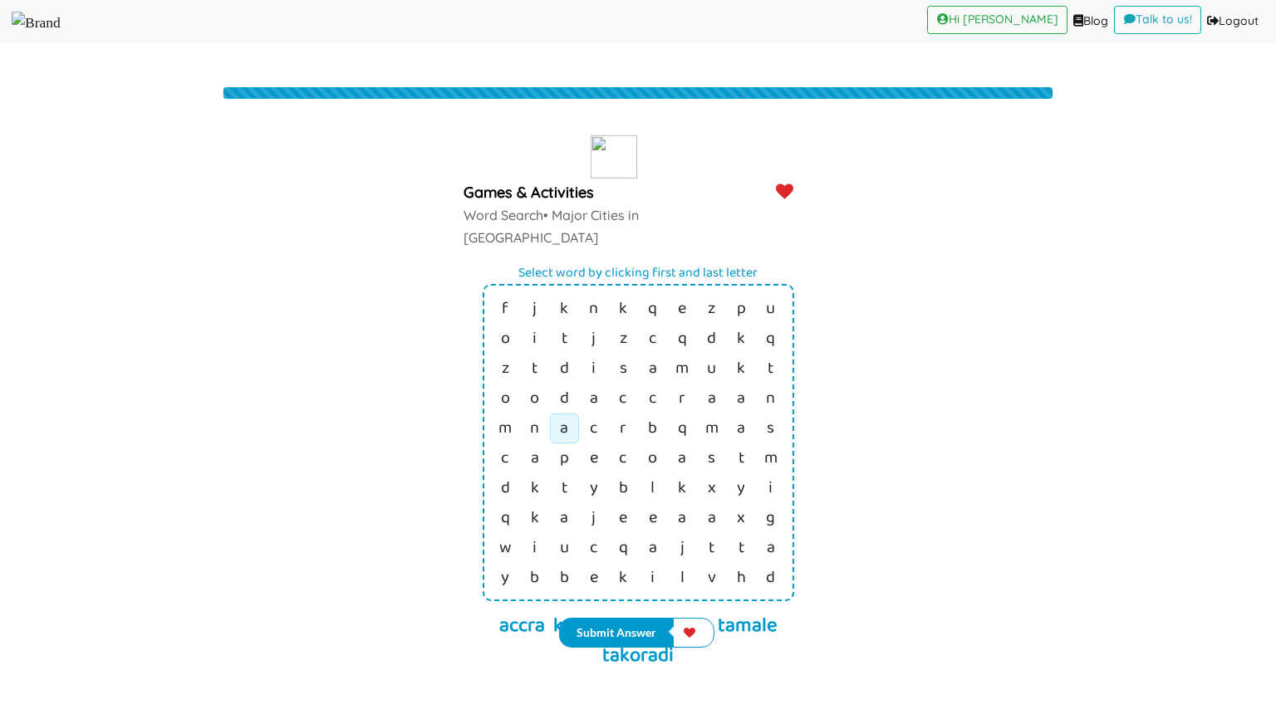
click at [565, 323] on link "a" at bounding box center [564, 309] width 8 height 28
click at [595, 323] on link "a" at bounding box center [593, 309] width 9 height 28
click at [710, 323] on link "a" at bounding box center [711, 309] width 7 height 28
click at [739, 302] on link "k" at bounding box center [741, 309] width 9 height 28
click at [588, 302] on td "i" at bounding box center [594, 309] width 30 height 30
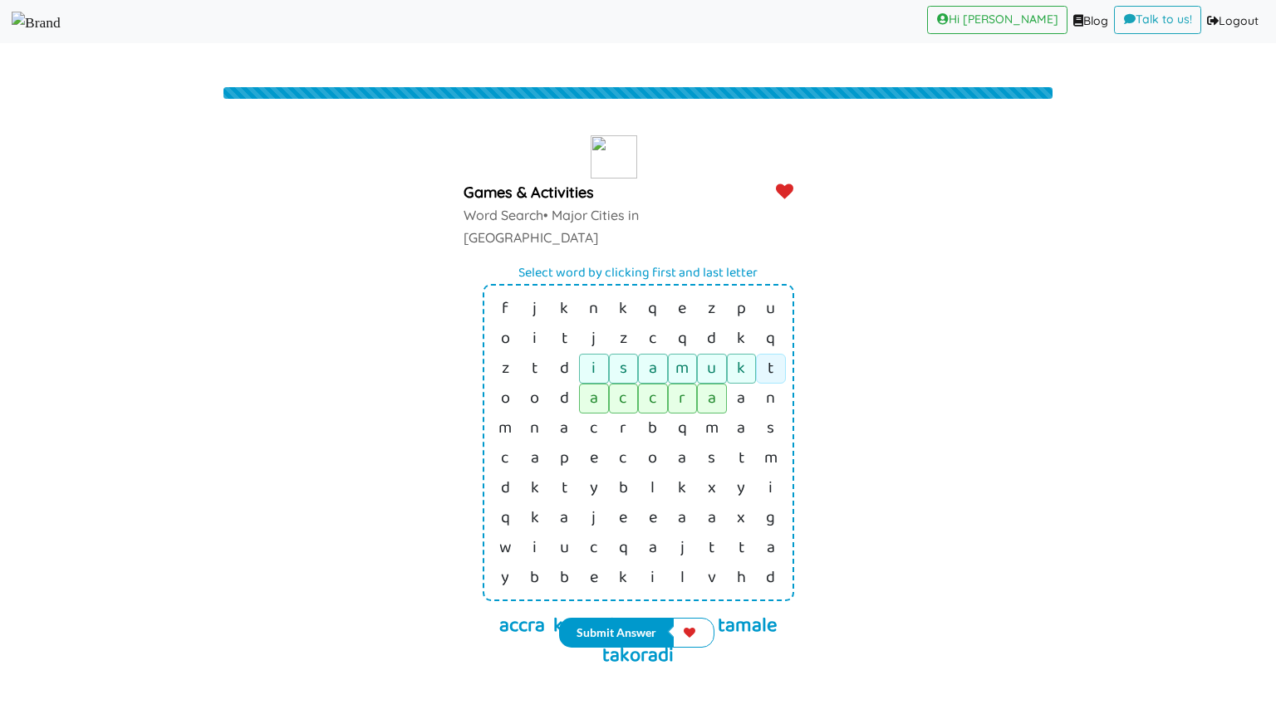
click at [770, 296] on link "t" at bounding box center [770, 309] width 9 height 28
click at [627, 323] on link "e" at bounding box center [623, 309] width 8 height 28
click at [714, 324] on td "t" at bounding box center [712, 309] width 30 height 30
click at [733, 324] on td "t" at bounding box center [742, 309] width 30 height 30
click at [533, 295] on link "i" at bounding box center [534, 309] width 4 height 28
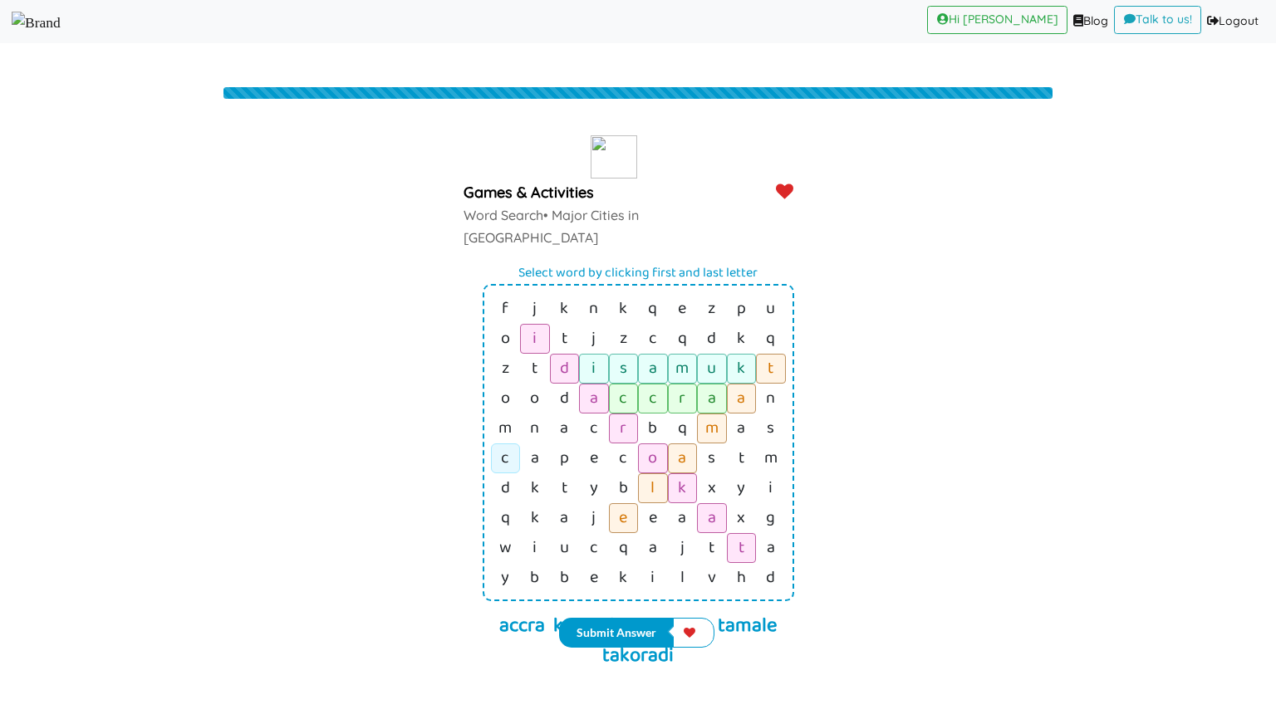
click at [500, 324] on td "c" at bounding box center [506, 309] width 30 height 30
click at [738, 323] on link "t" at bounding box center [741, 309] width 9 height 28
click at [615, 630] on button "Submit Answer" at bounding box center [616, 633] width 115 height 30
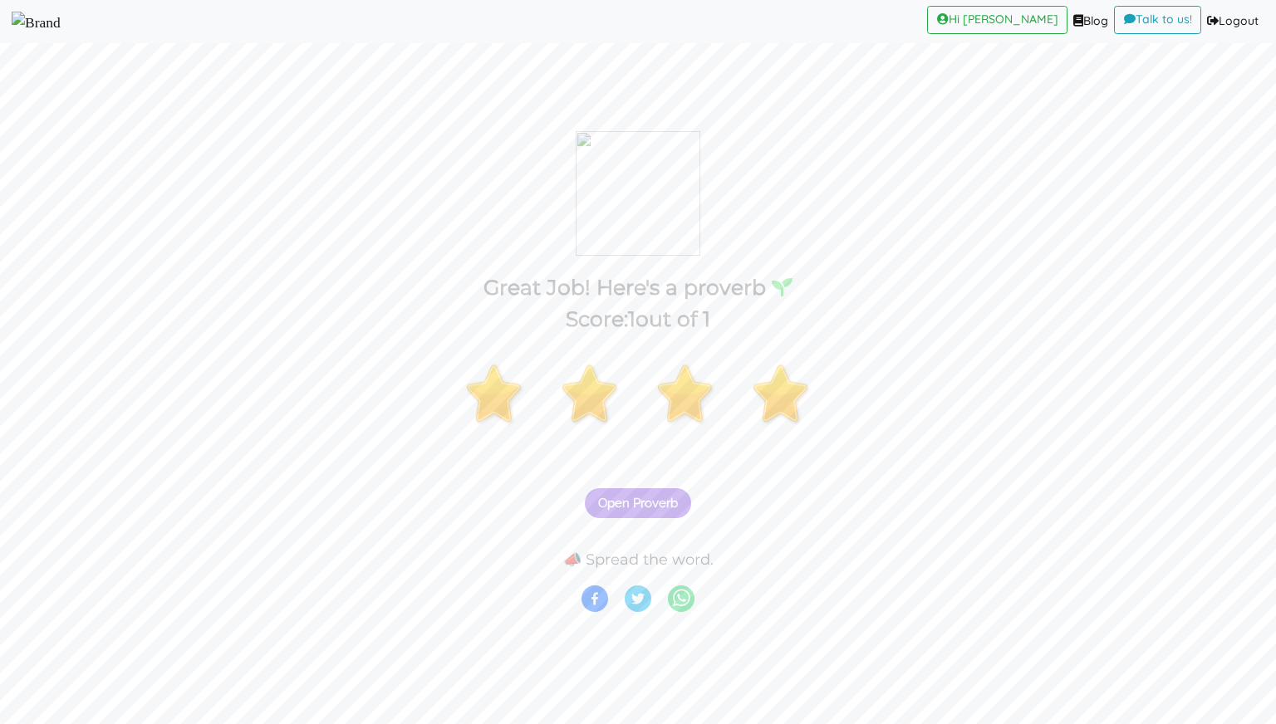
click at [632, 507] on span "Open Proverb" at bounding box center [638, 503] width 80 height 15
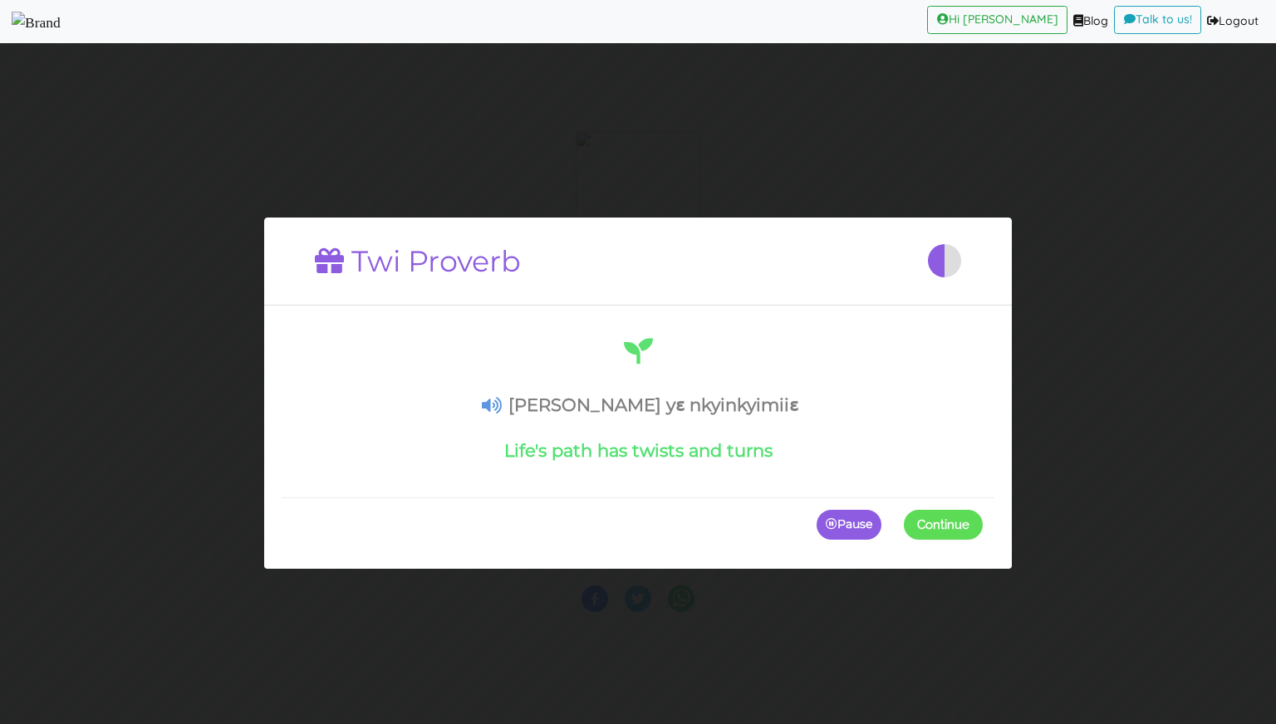
click at [983, 519] on span at bounding box center [983, 525] width 0 height 30
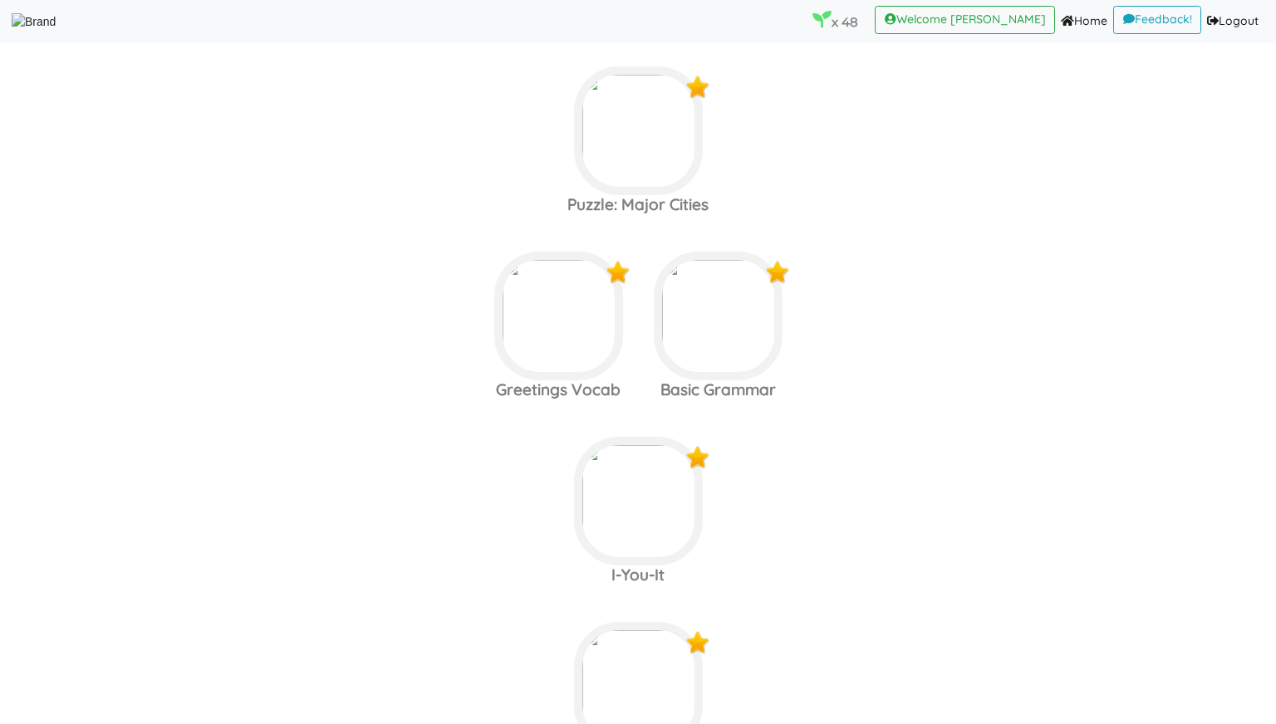
scroll to position [578, 0]
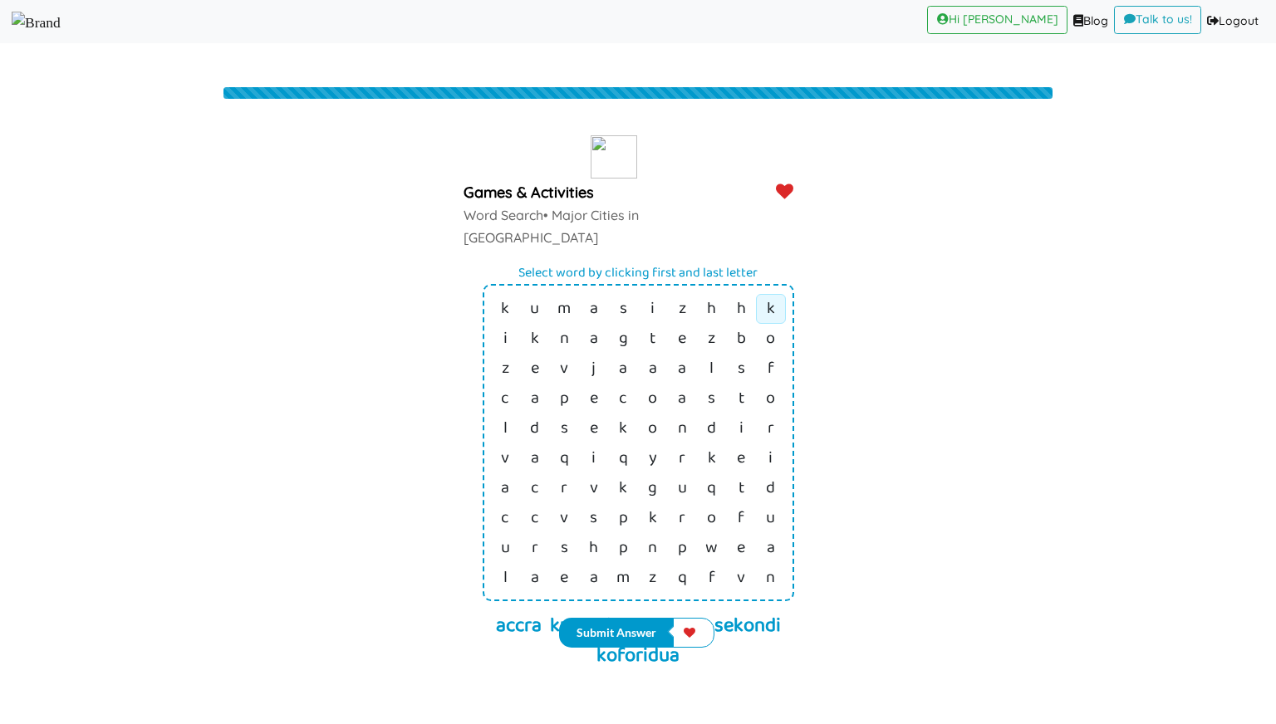
click at [770, 294] on td "k" at bounding box center [771, 309] width 30 height 30
click at [769, 353] on link "a" at bounding box center [770, 339] width 9 height 28
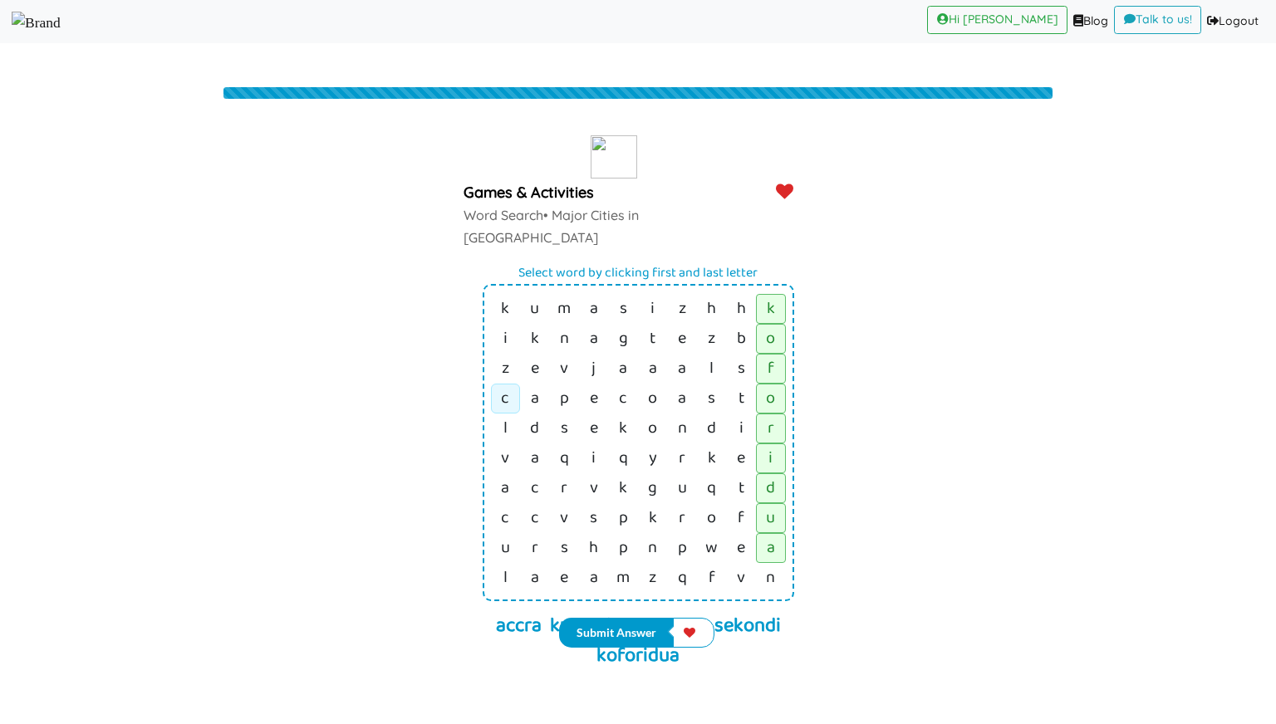
click at [505, 323] on link "c" at bounding box center [505, 309] width 8 height 28
click at [736, 324] on td "t" at bounding box center [742, 309] width 30 height 30
click at [537, 323] on link "a" at bounding box center [534, 309] width 9 height 28
click at [535, 529] on table "k u m a s i z h h k i k n a g t e z b o z e v j a a a l s f c a p e c o a s t o…" at bounding box center [639, 442] width 312 height 317
click at [535, 323] on link "a" at bounding box center [534, 309] width 9 height 28
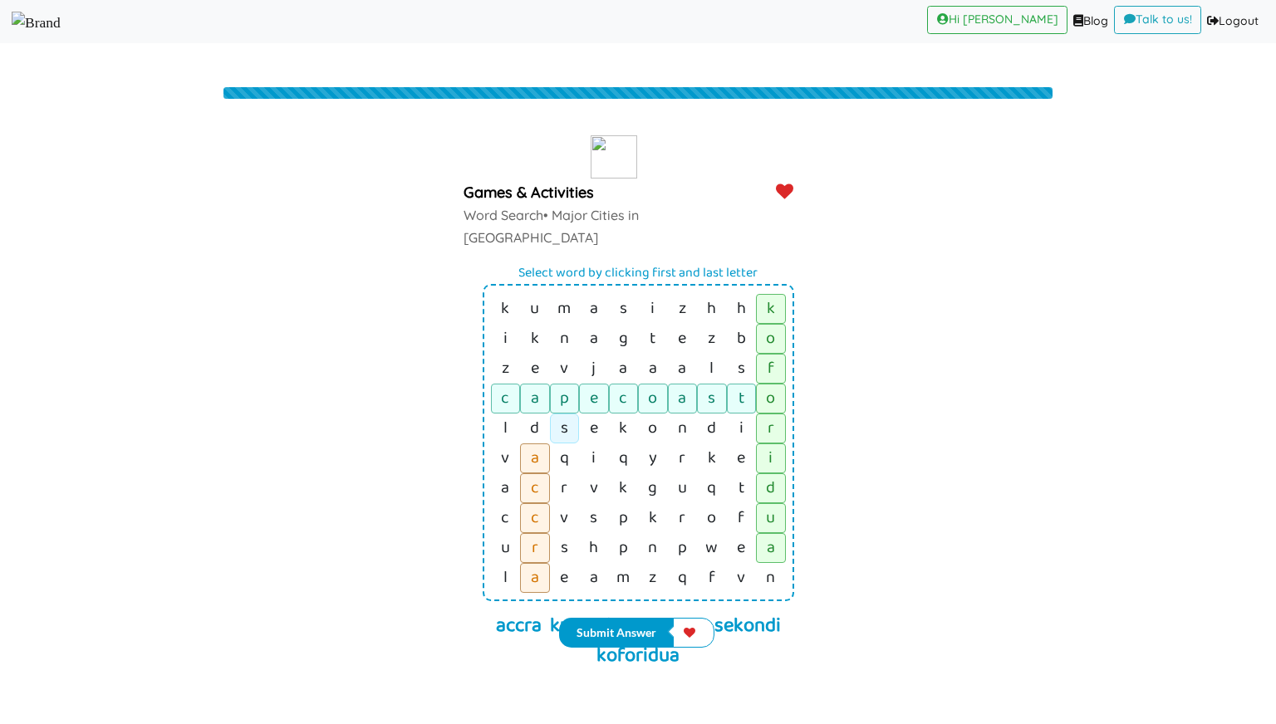
click at [562, 323] on link "s" at bounding box center [563, 309] width 13 height 28
click at [730, 324] on td "i" at bounding box center [742, 309] width 30 height 30
click at [500, 294] on td "k" at bounding box center [506, 309] width 30 height 30
click at [653, 295] on link "i" at bounding box center [652, 309] width 4 height 28
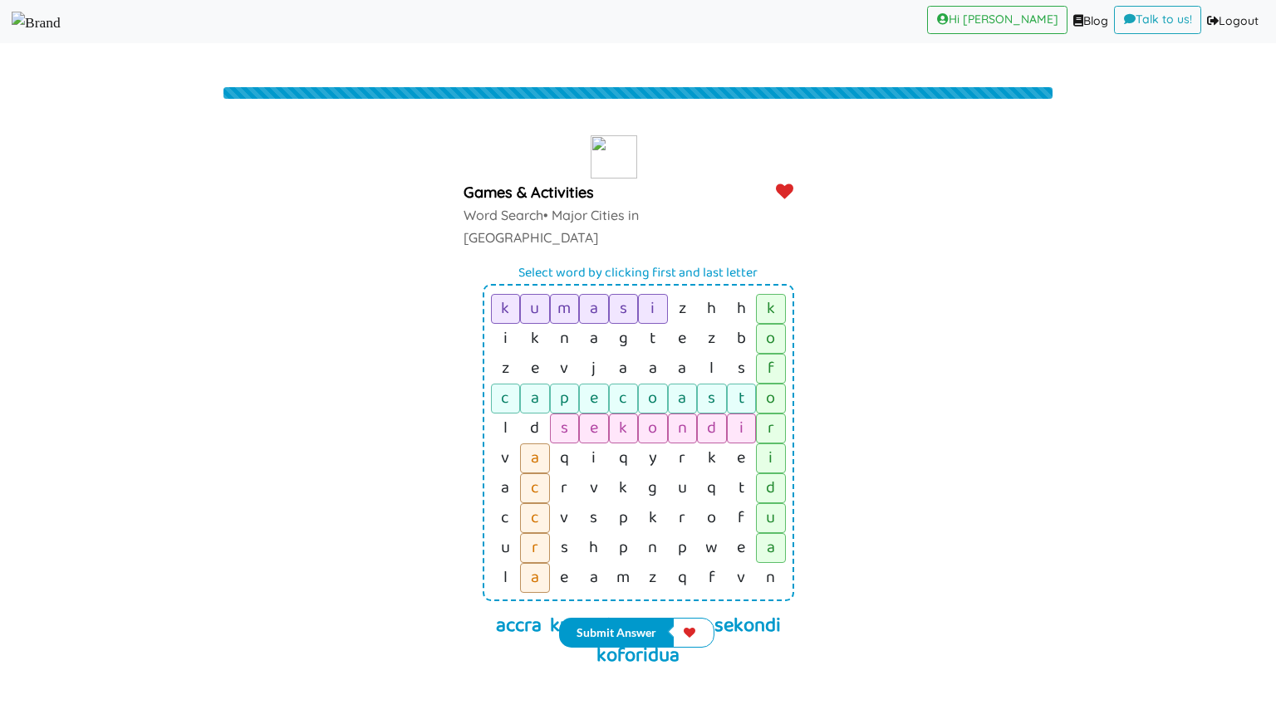
click at [592, 608] on div "Submit Answer" at bounding box center [638, 619] width 1276 height 57
click at [593, 629] on button "Submit Answer" at bounding box center [616, 633] width 115 height 30
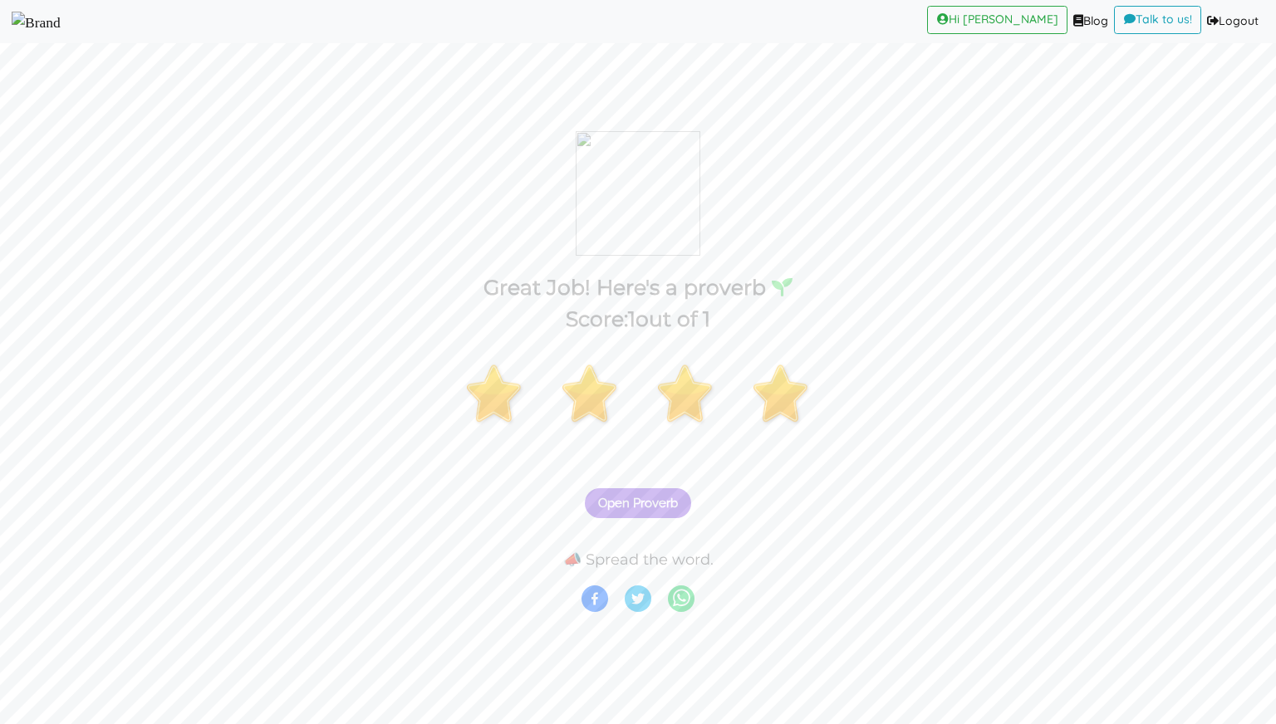
click at [615, 500] on span "Open Proverb" at bounding box center [638, 503] width 80 height 15
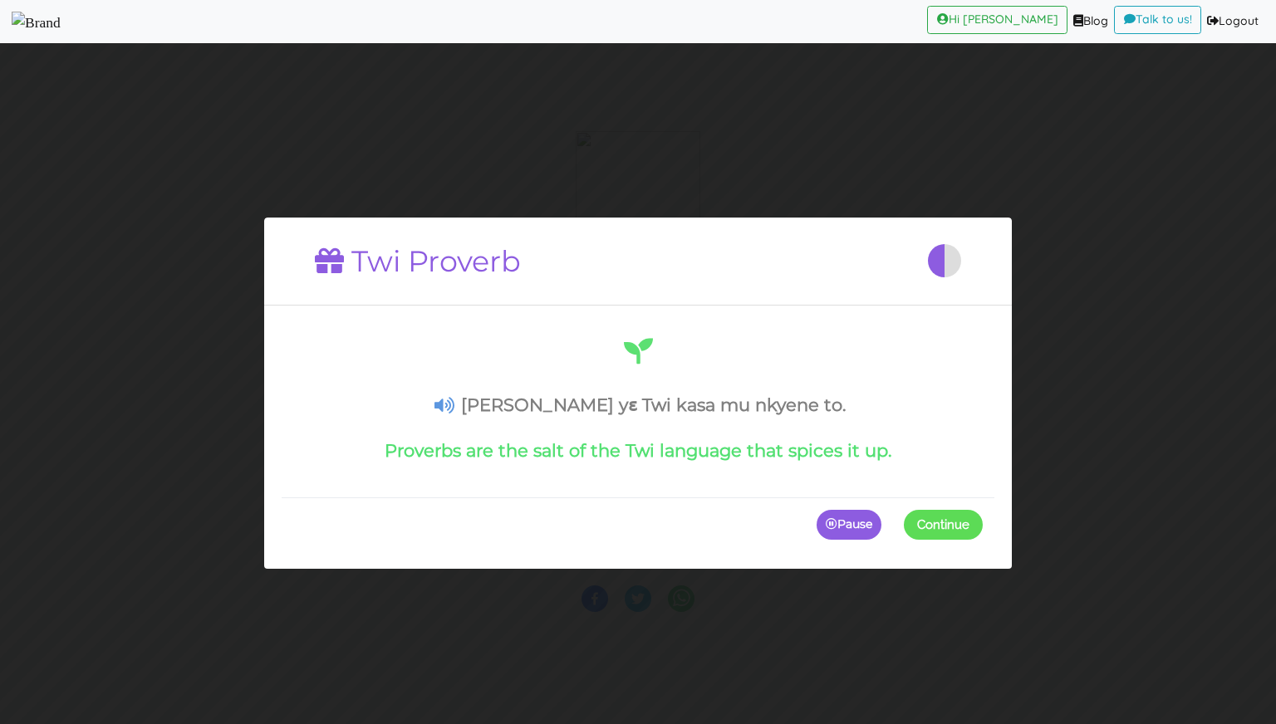
click at [983, 517] on span at bounding box center [983, 525] width 0 height 30
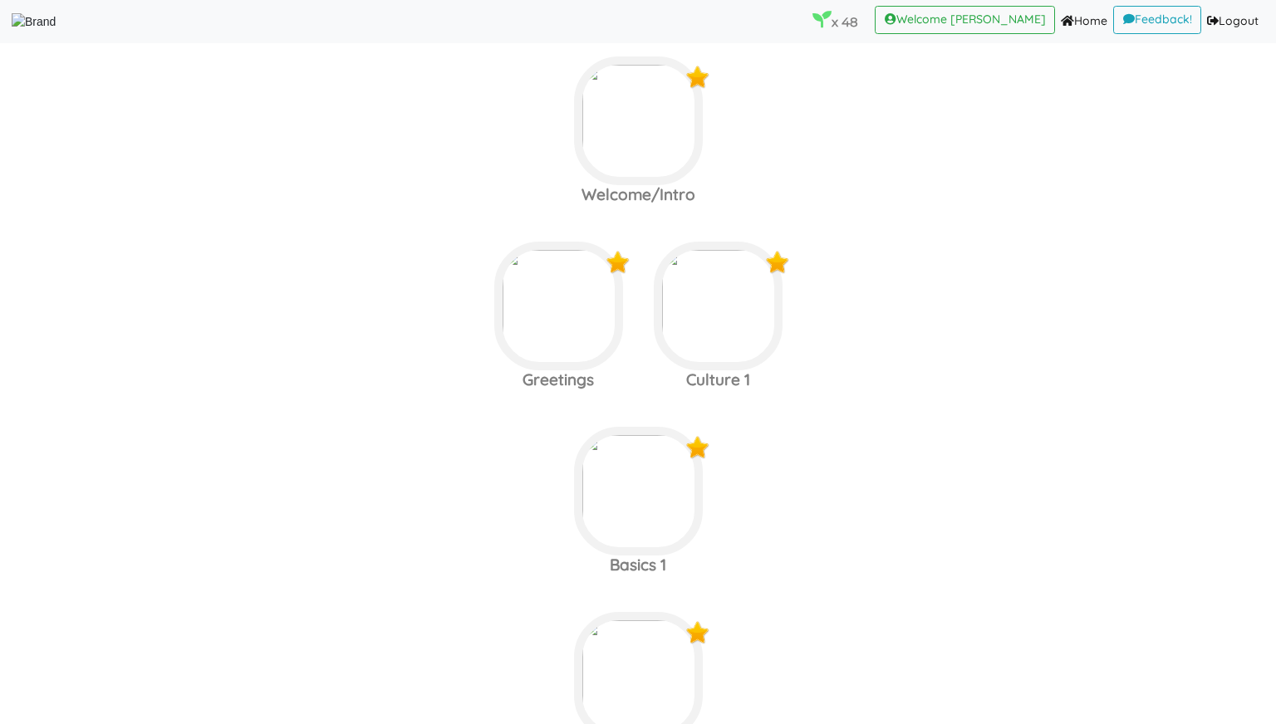
scroll to position [567, 0]
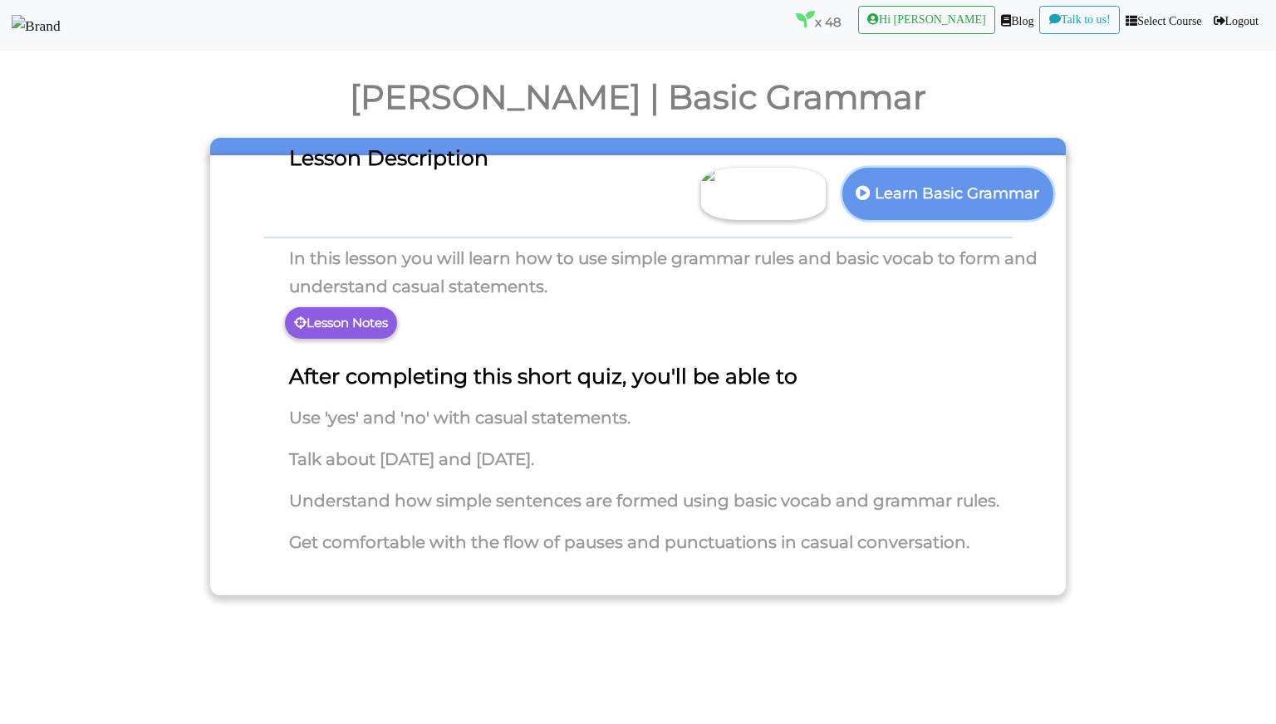
click at [875, 214] on p "Learn Basic Grammar" at bounding box center [947, 194] width 190 height 41
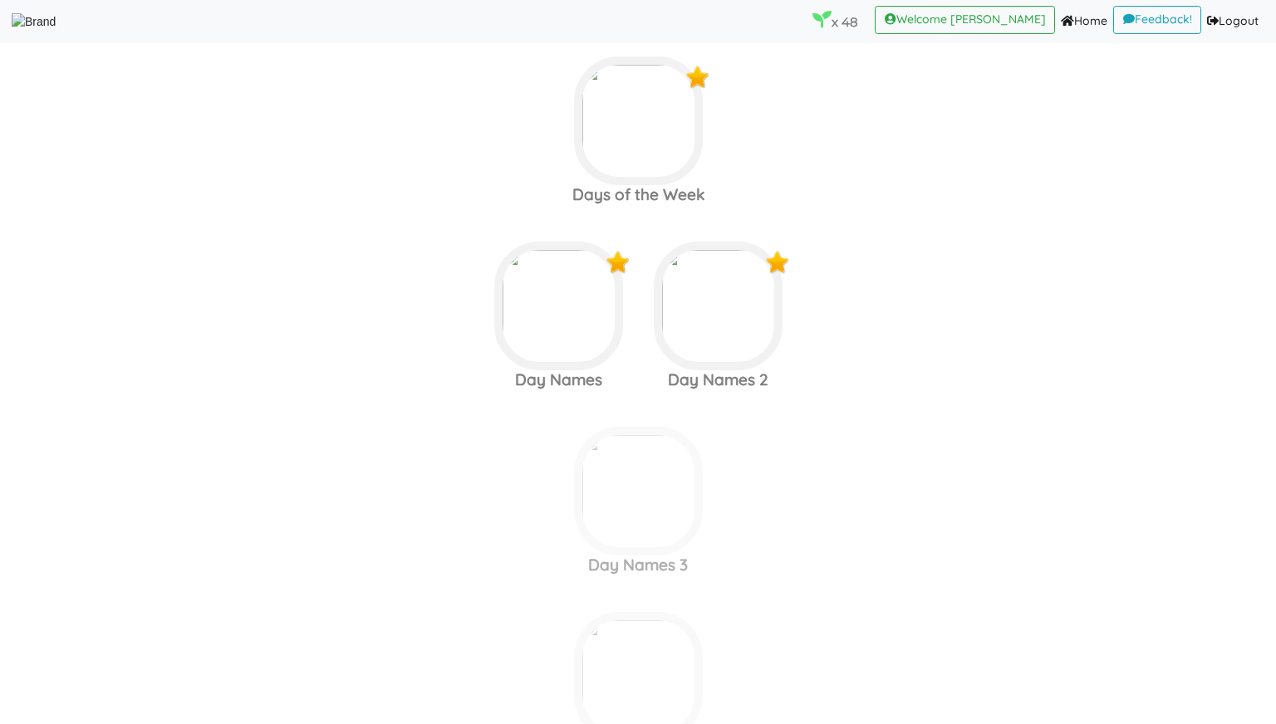
scroll to position [6919, 0]
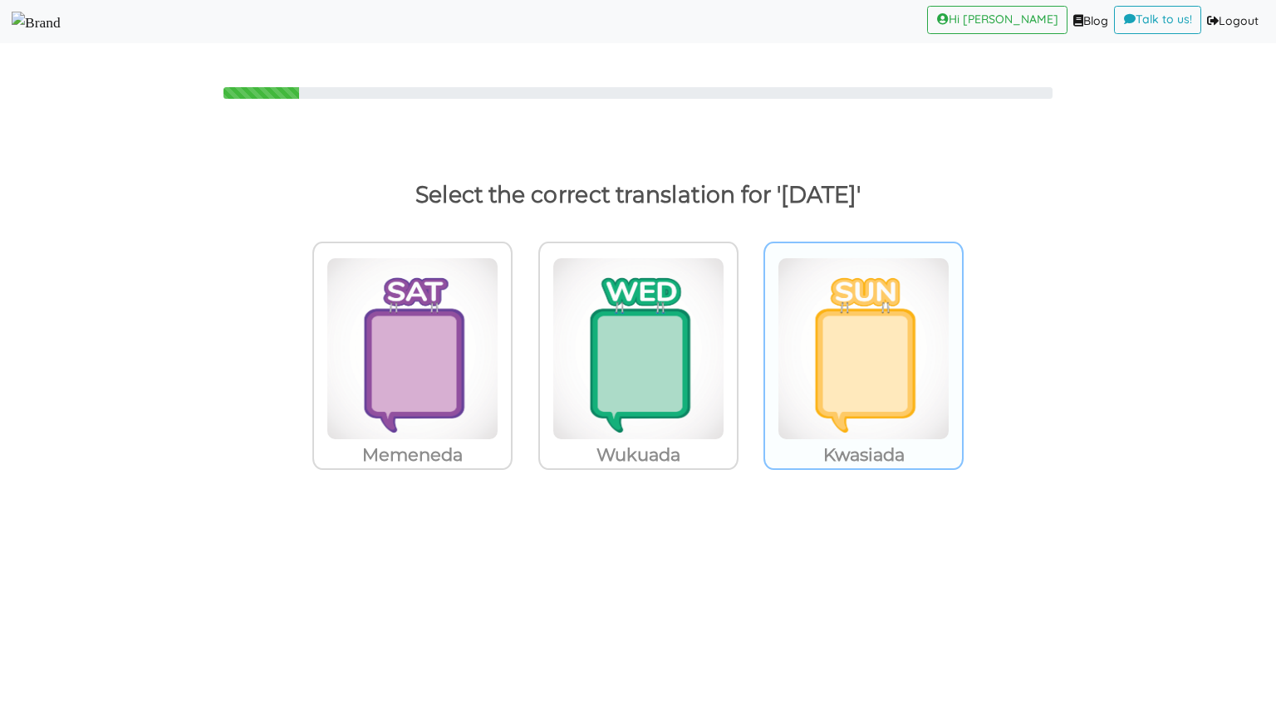
click at [498, 310] on img at bounding box center [412, 349] width 172 height 183
click at [523, 332] on input "Kwasiada" at bounding box center [517, 338] width 12 height 12
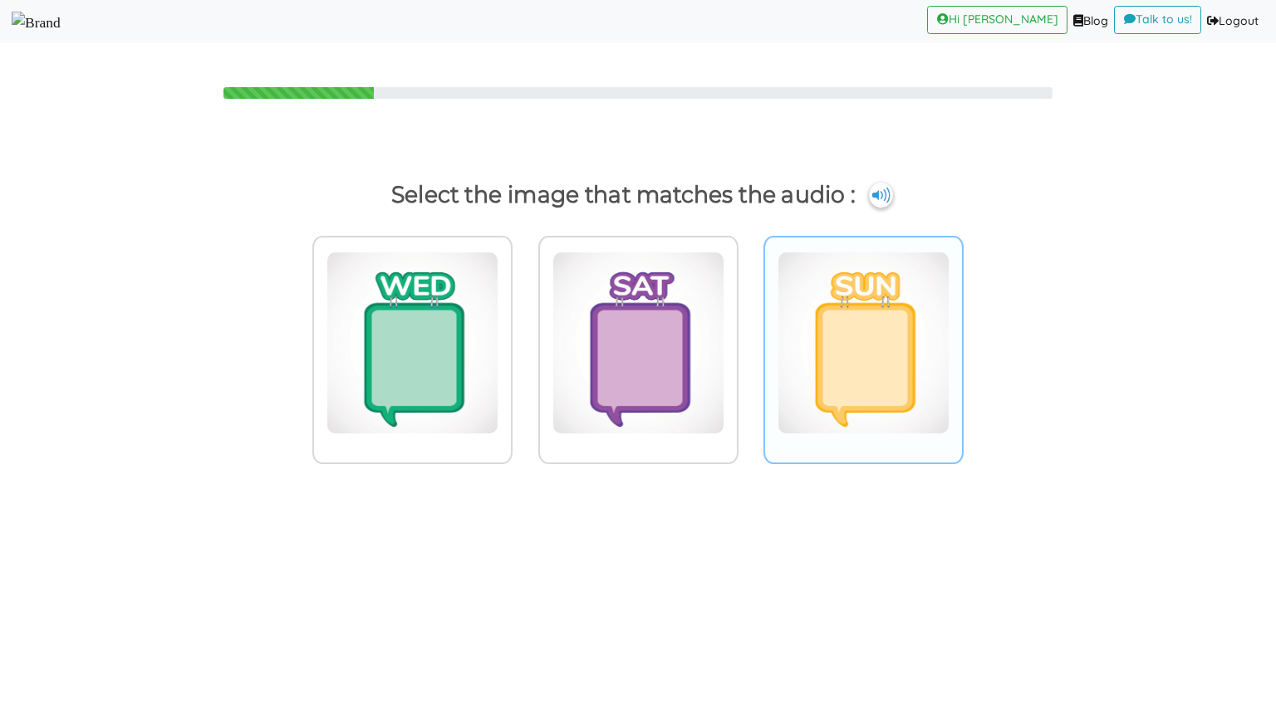
click at [498, 339] on img at bounding box center [412, 343] width 172 height 183
click at [523, 339] on input "radio" at bounding box center [517, 332] width 12 height 12
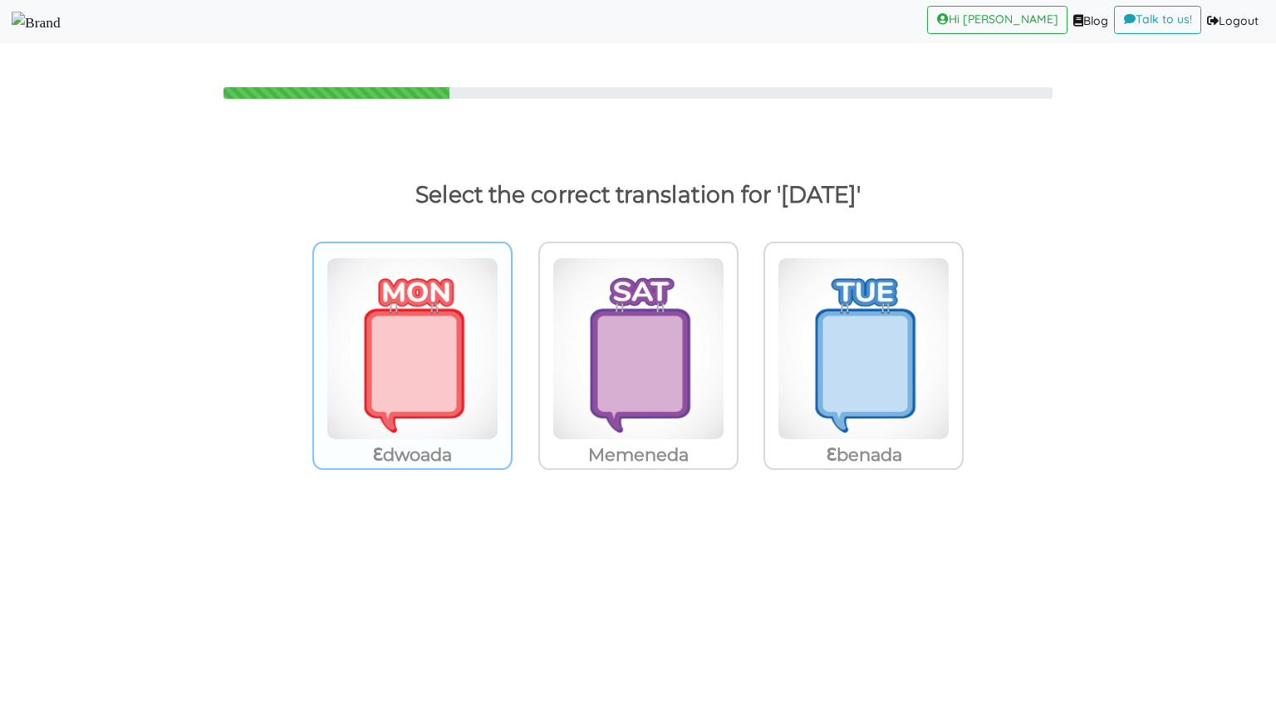
click at [435, 297] on img at bounding box center [412, 349] width 172 height 183
click at [511, 332] on input "Ɛdwoada" at bounding box center [517, 338] width 12 height 12
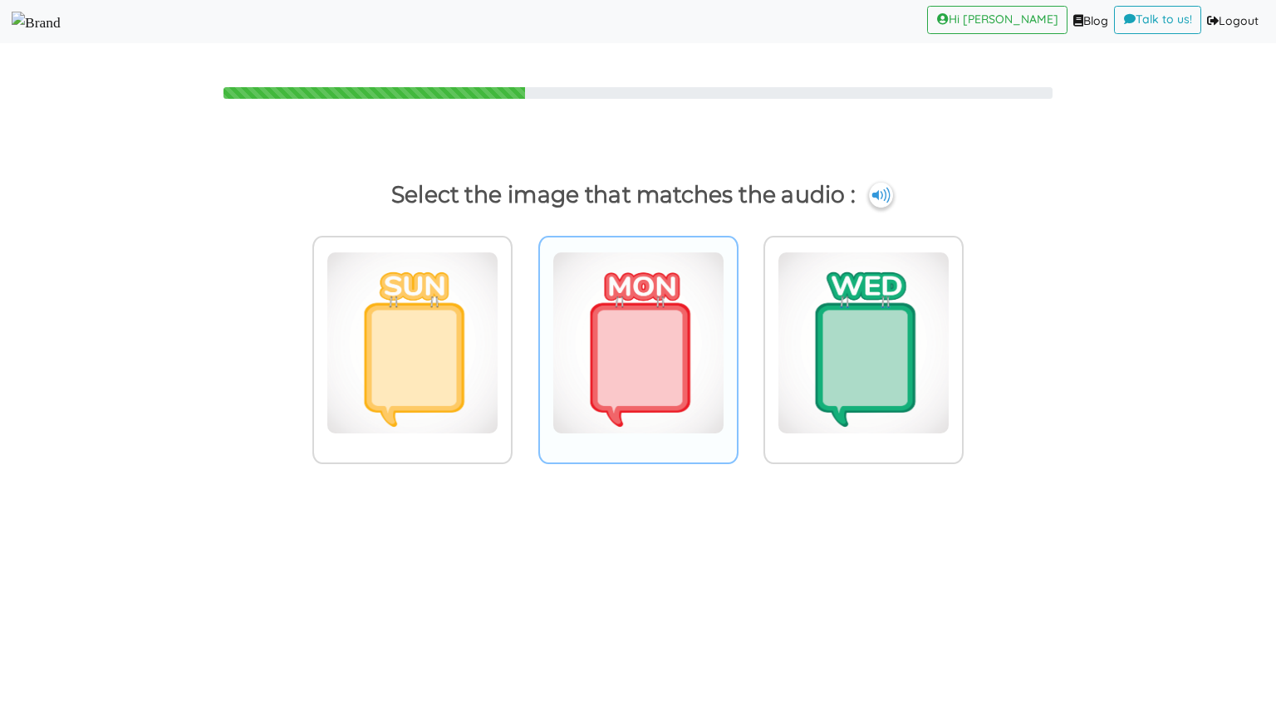
click at [498, 294] on img at bounding box center [412, 343] width 172 height 183
click at [523, 326] on input "radio" at bounding box center [517, 332] width 12 height 12
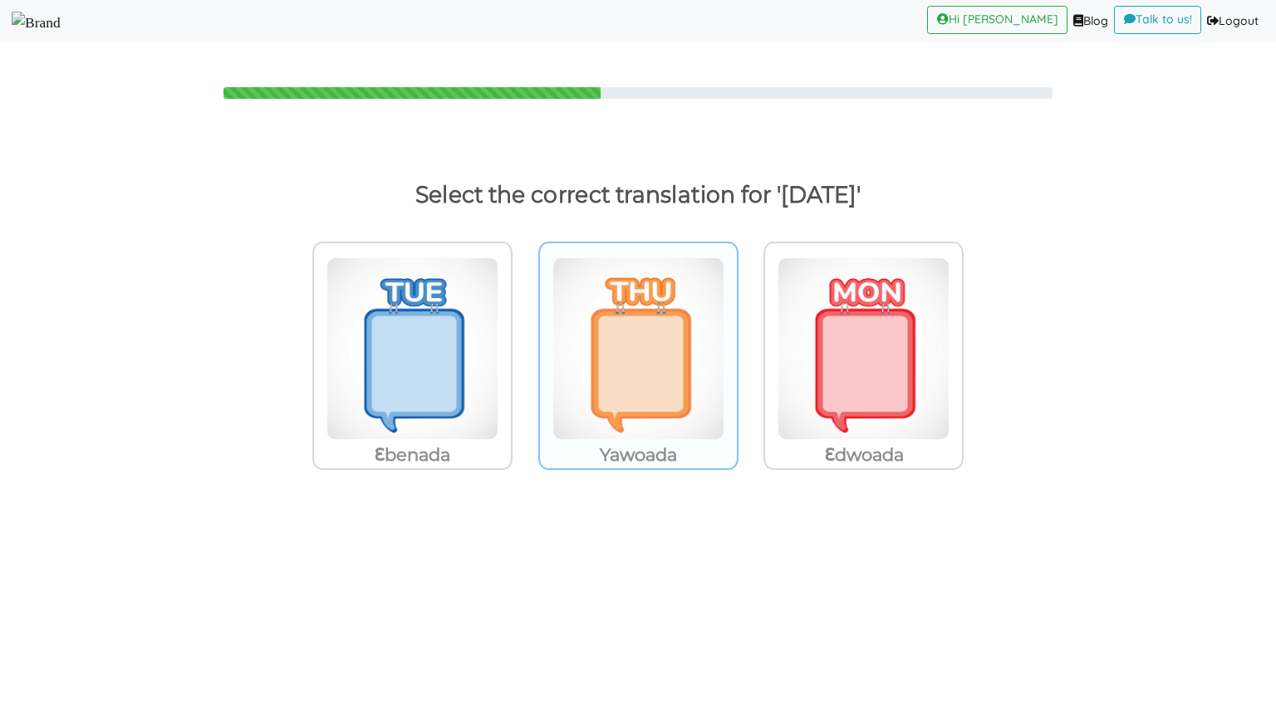
click at [498, 293] on img at bounding box center [412, 349] width 172 height 183
click at [523, 332] on input "Yawoada" at bounding box center [517, 338] width 12 height 12
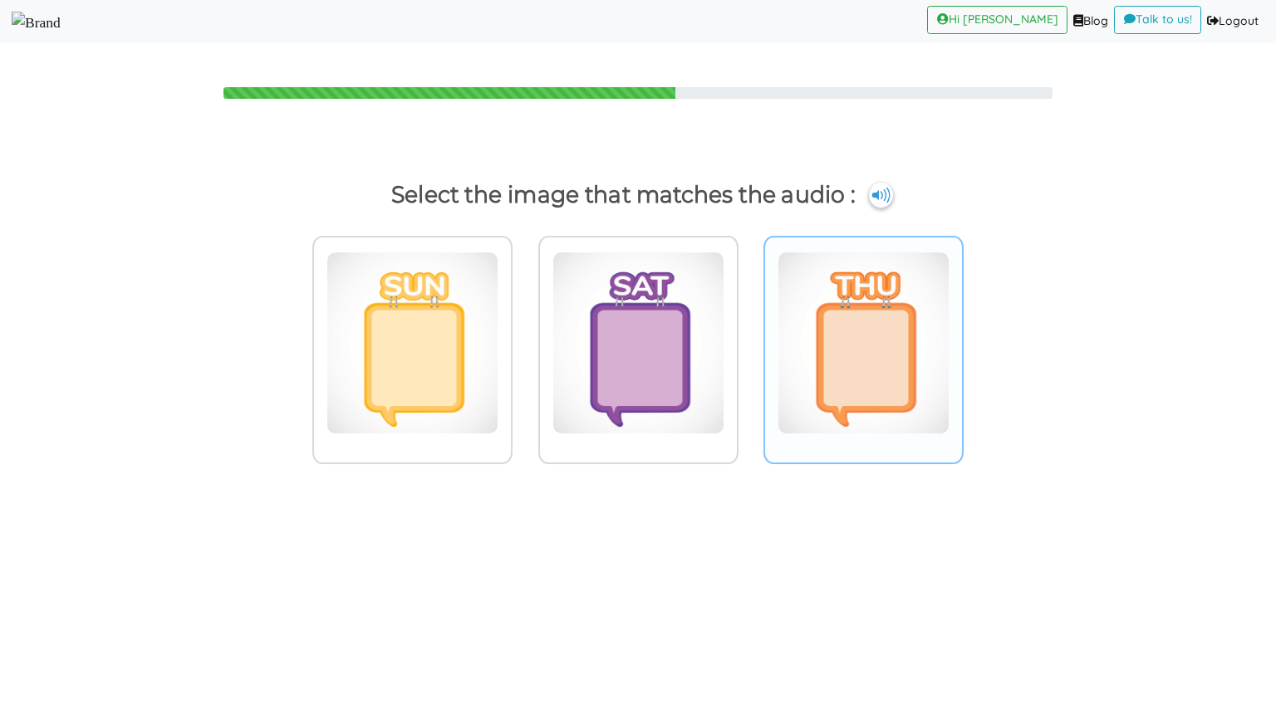
click at [498, 279] on img at bounding box center [412, 343] width 172 height 183
click at [523, 326] on input "radio" at bounding box center [517, 332] width 12 height 12
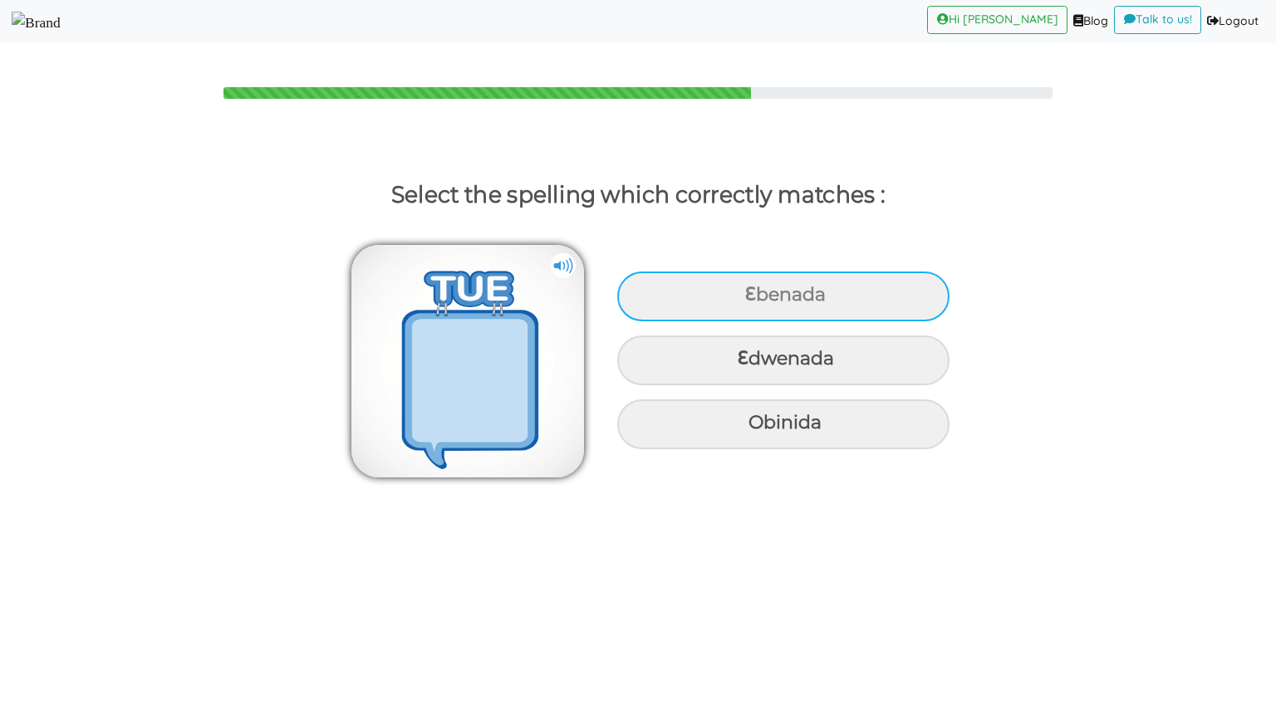
click at [769, 282] on div "Ɛbenada" at bounding box center [783, 297] width 332 height 50
click at [752, 290] on input "Ɛbenada" at bounding box center [746, 295] width 11 height 11
radio input "true"
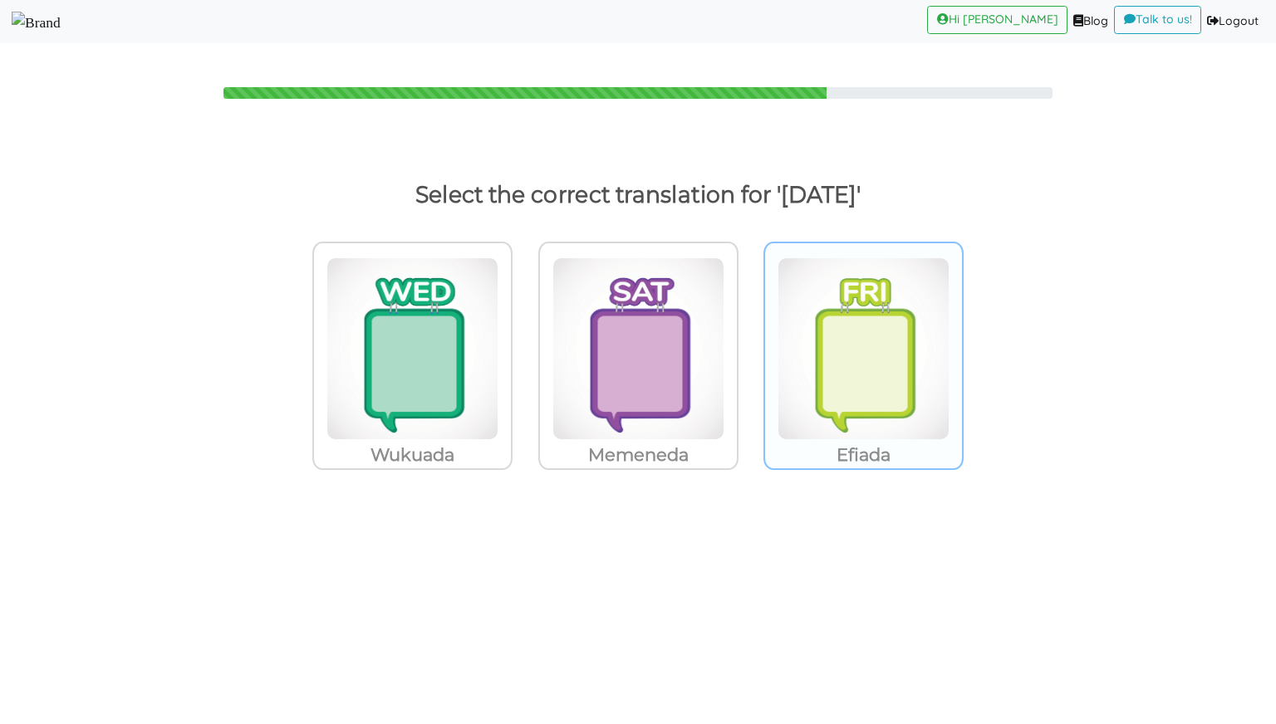
click at [498, 293] on img at bounding box center [412, 349] width 172 height 183
click at [523, 332] on input "Efiada" at bounding box center [517, 338] width 12 height 12
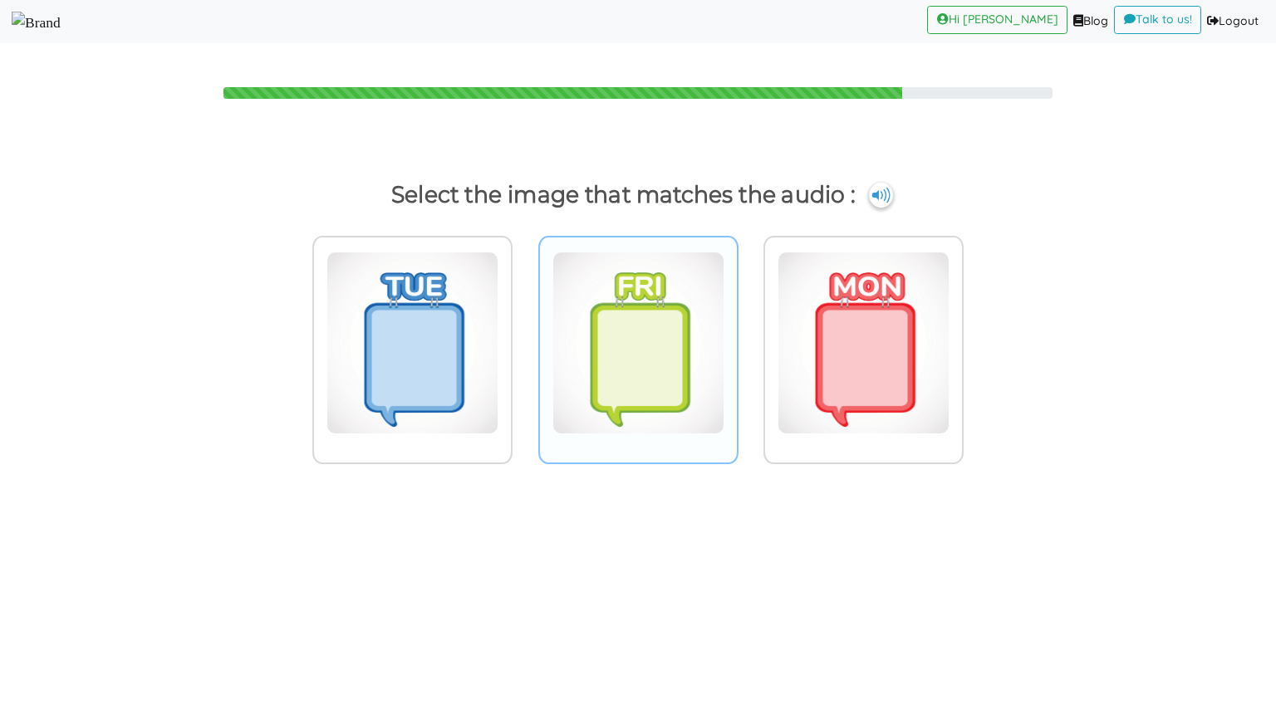
click at [498, 286] on img at bounding box center [412, 343] width 172 height 183
click at [523, 326] on input "radio" at bounding box center [517, 332] width 12 height 12
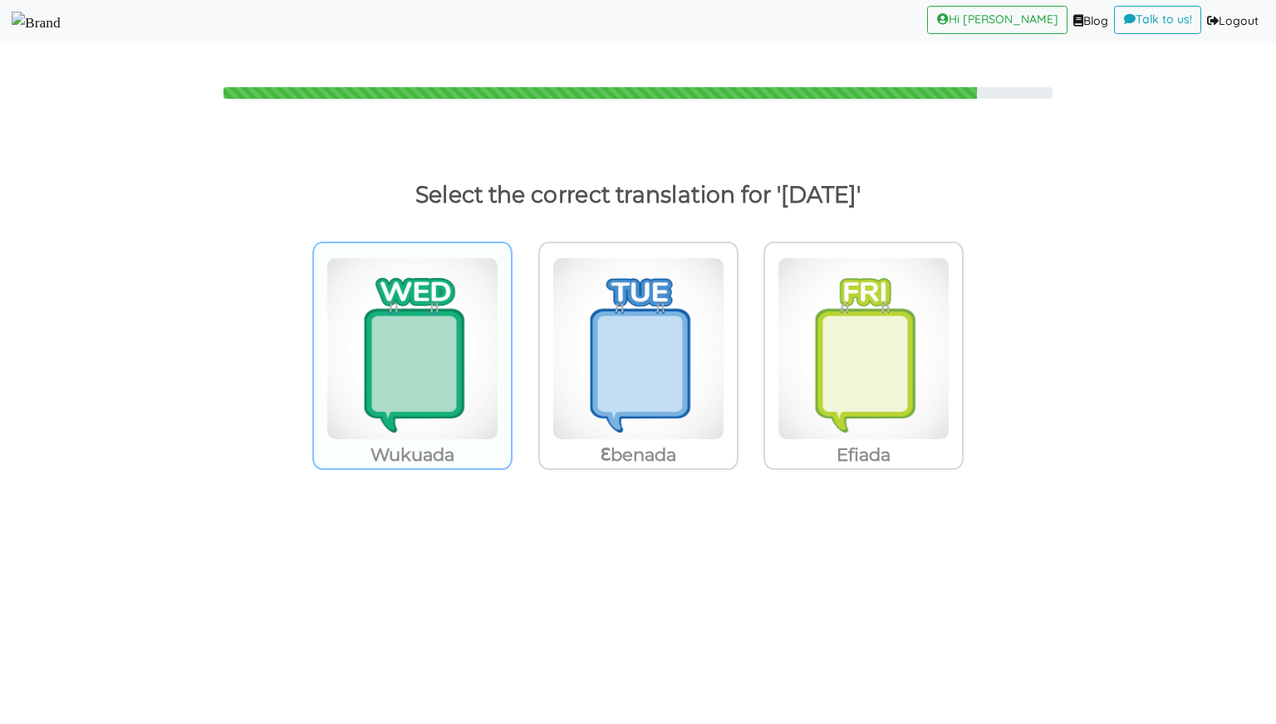
click at [470, 258] on img at bounding box center [412, 349] width 172 height 183
click at [511, 332] on input "Wukuada" at bounding box center [517, 338] width 12 height 12
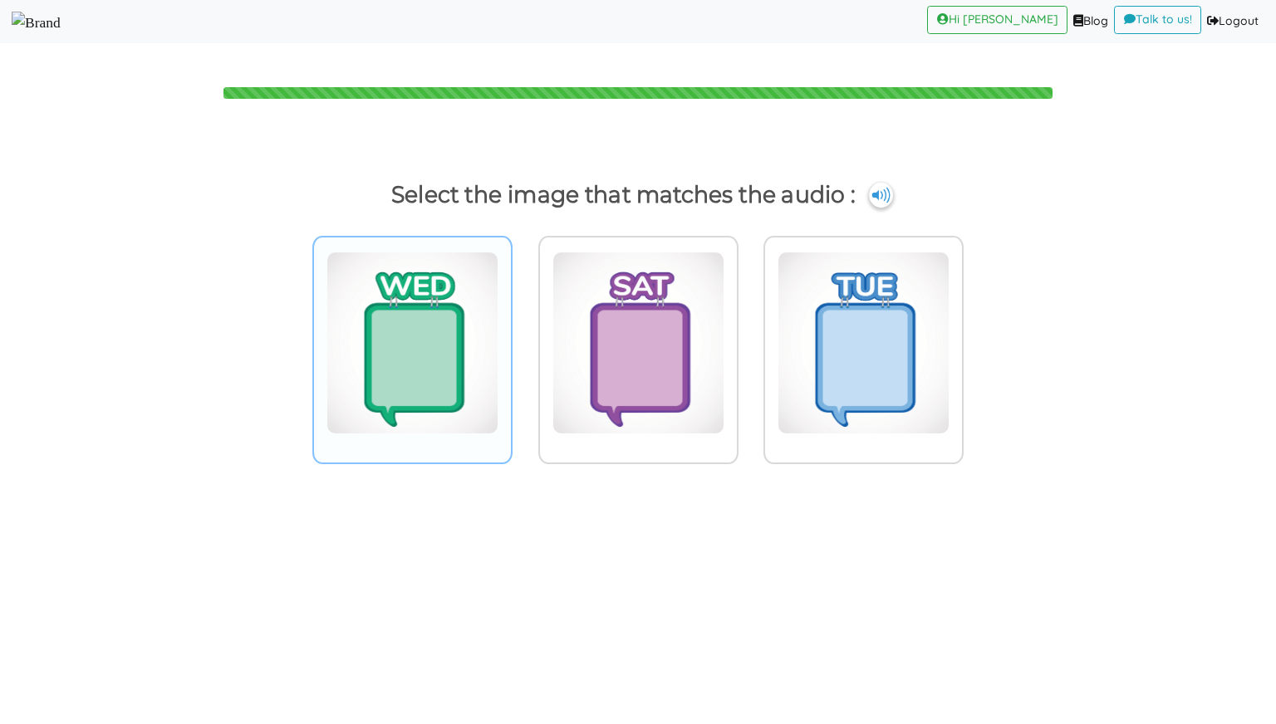
click at [454, 329] on img at bounding box center [412, 343] width 172 height 183
click at [511, 329] on input "radio" at bounding box center [517, 332] width 12 height 12
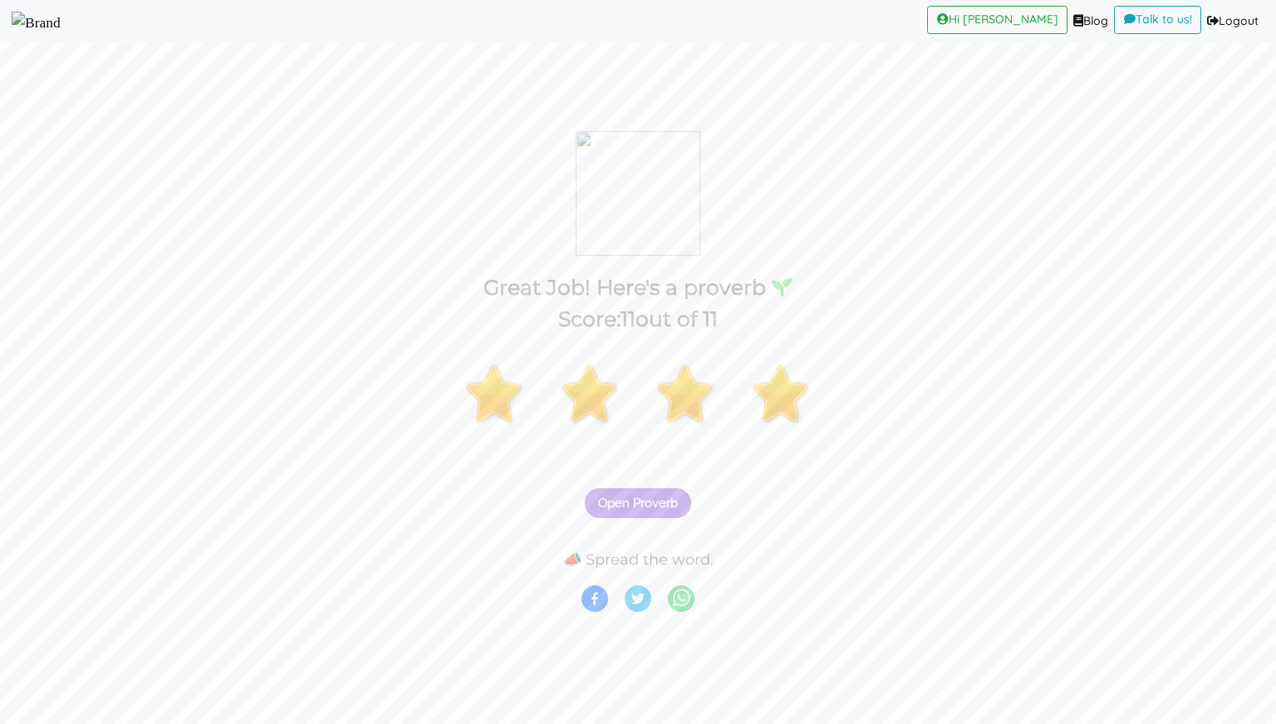
drag, startPoint x: 632, startPoint y: 496, endPoint x: 657, endPoint y: 412, distance: 87.5
click at [657, 412] on div "Open Proverb 📣 Spread the word." at bounding box center [638, 494] width 1276 height 248
click at [616, 498] on span "Open Proverb" at bounding box center [638, 503] width 80 height 15
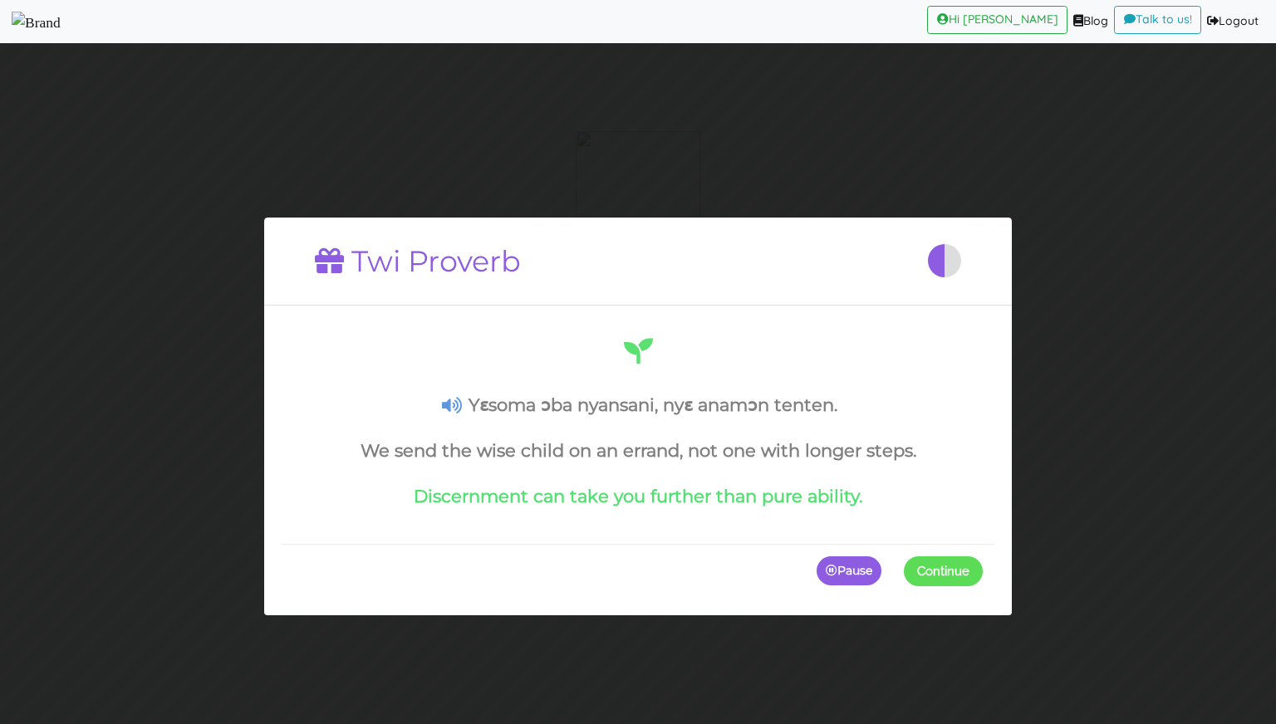
click at [958, 553] on div "Pause Continue" at bounding box center [638, 570] width 713 height 54
click at [983, 565] on span at bounding box center [983, 571] width 0 height 30
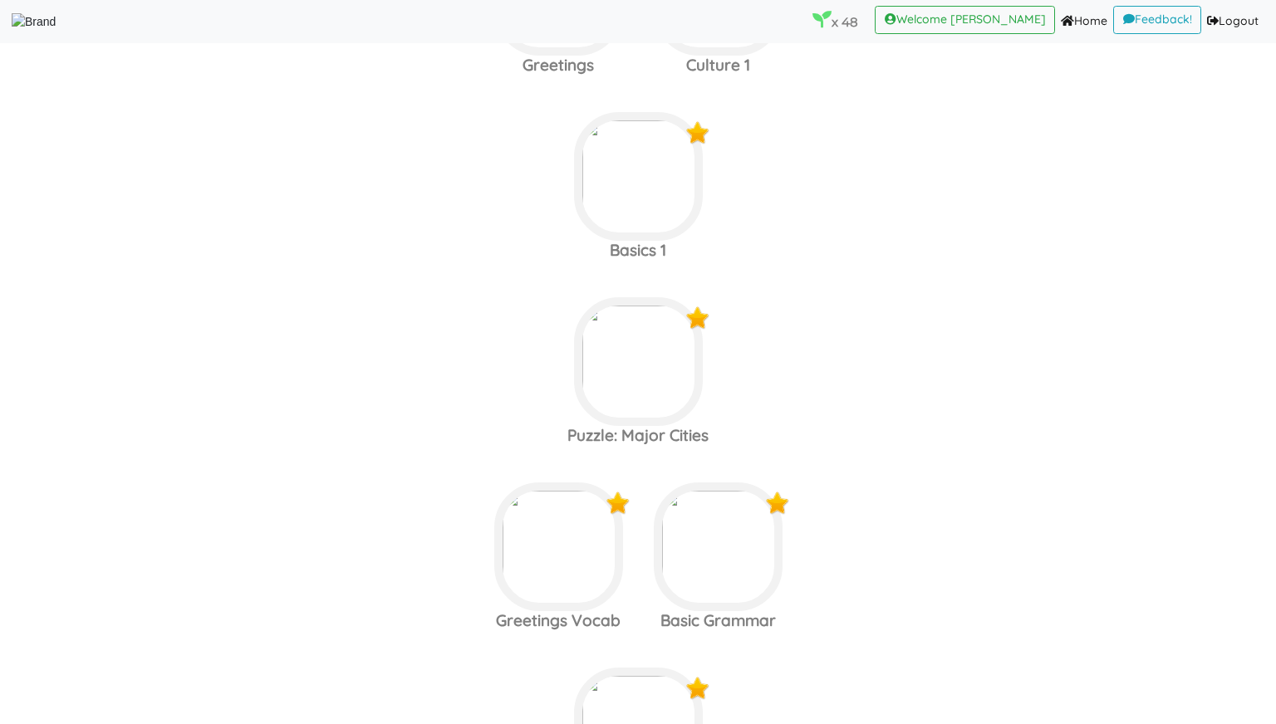
scroll to position [7037, 0]
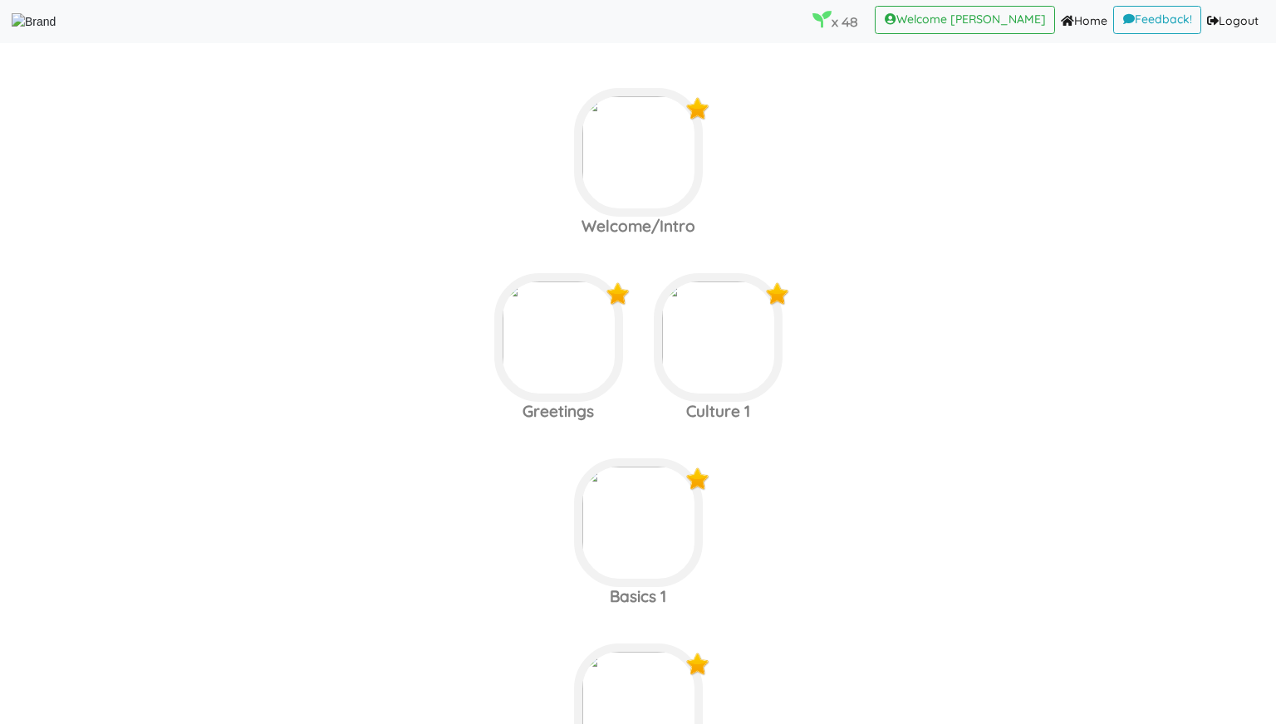
click at [46, 4] on nav "x 48 (current) Welcome Kwaku (current) Home (current) Feedback! (current) Logou…" at bounding box center [638, 21] width 1276 height 43
click at [12, 31] on area at bounding box center [12, 31] width 0 height 0
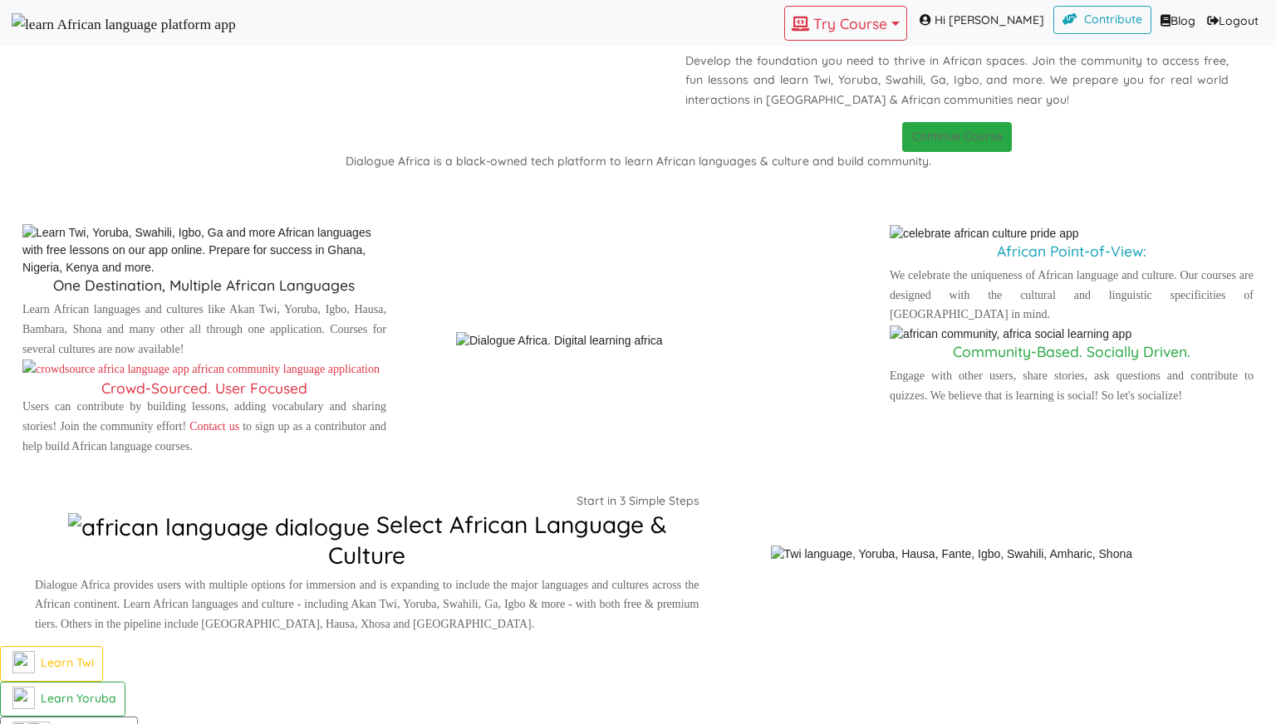
click at [62, 19] on img at bounding box center [124, 24] width 224 height 22
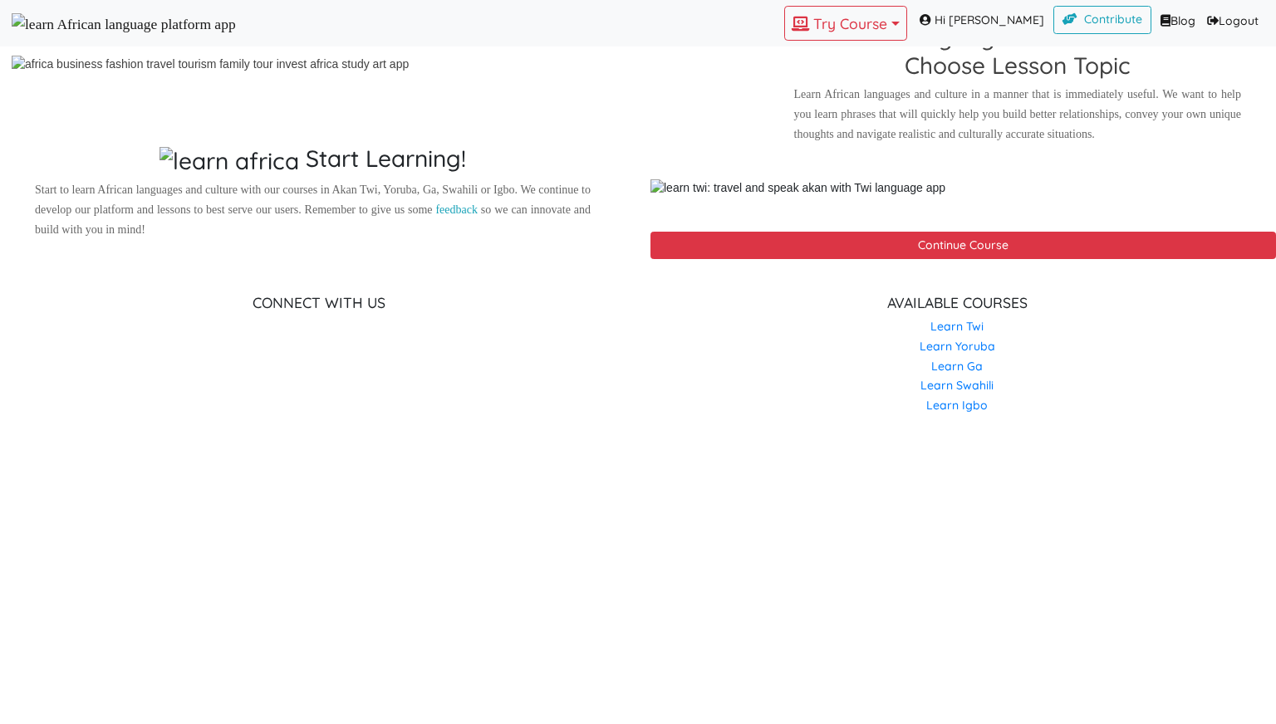
scroll to position [952, 0]
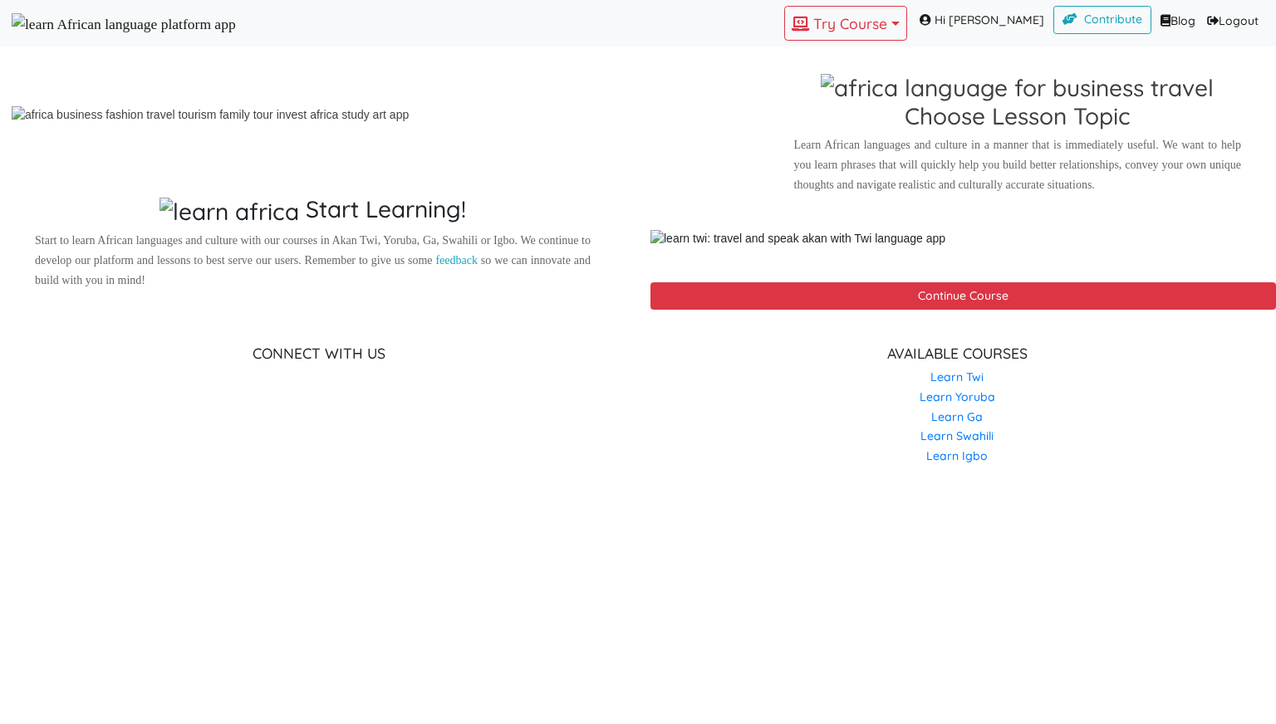
click at [52, 33] on span "+" at bounding box center [48, 25] width 7 height 15
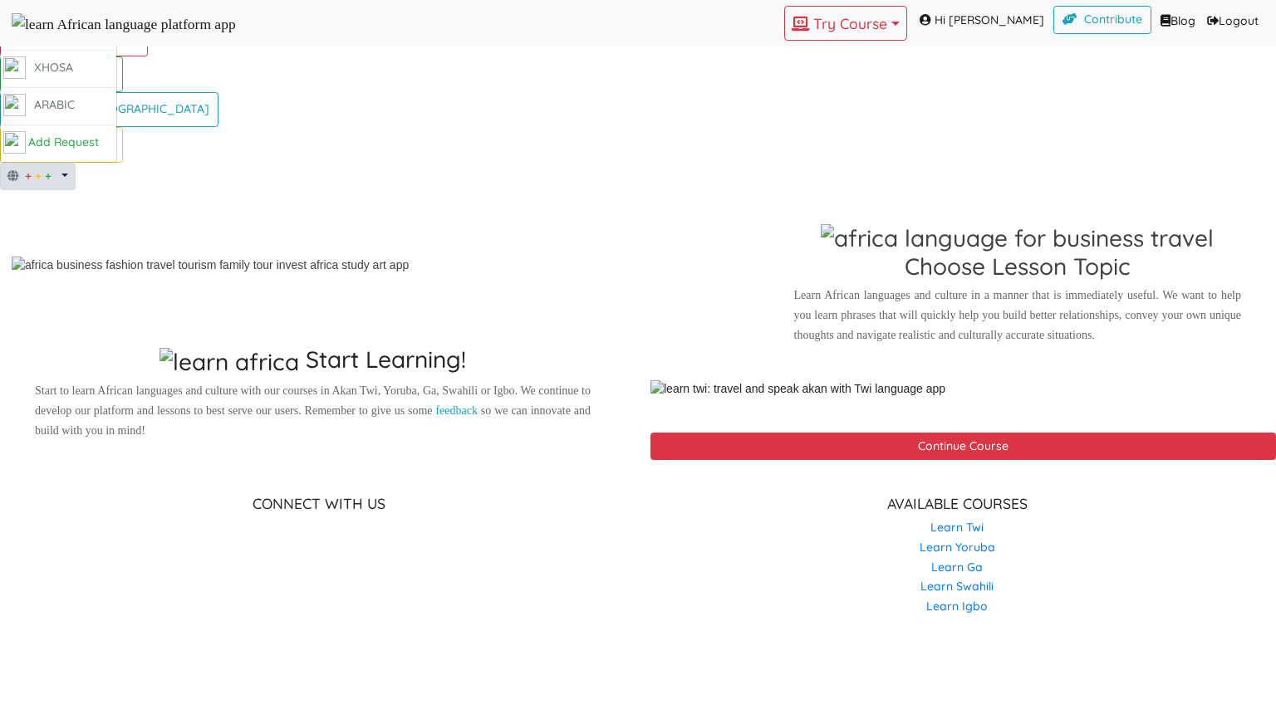
scroll to position [853, 0]
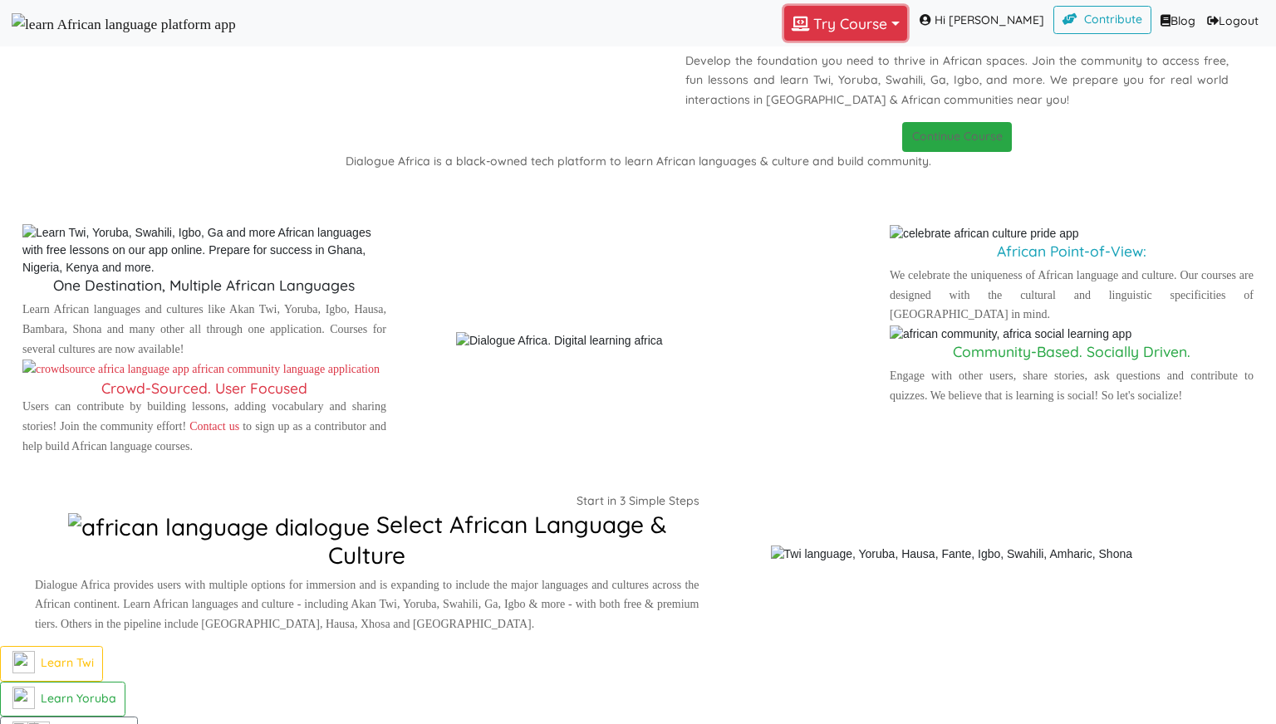
click at [863, 24] on button "Try Course Toggle Dropdown" at bounding box center [845, 23] width 123 height 35
click at [841, 61] on button "TWI" at bounding box center [842, 60] width 115 height 23
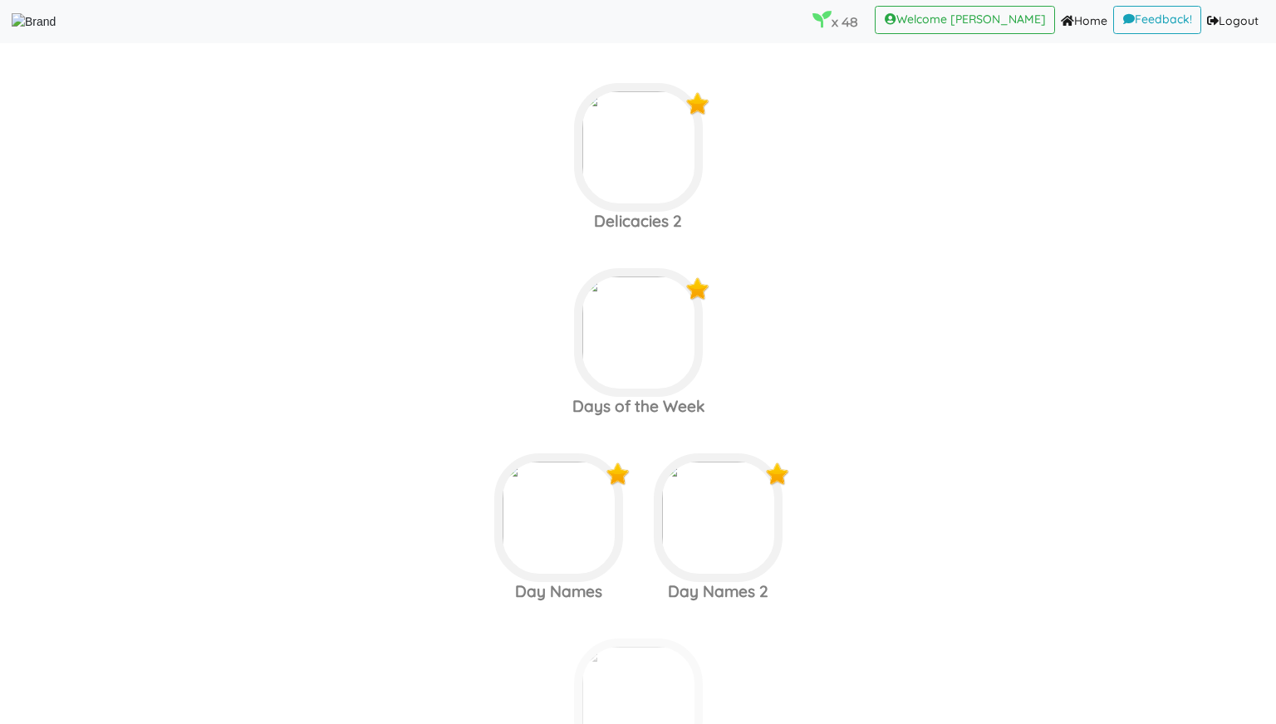
scroll to position [6847, 0]
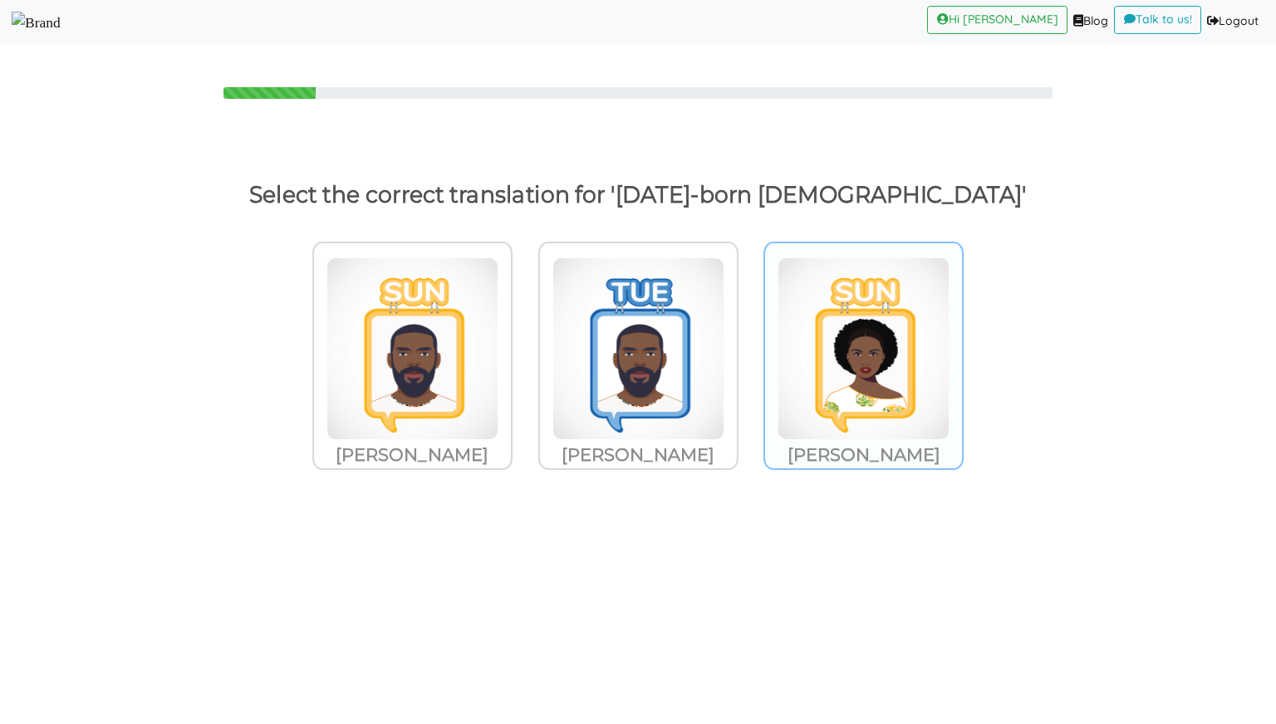
click at [498, 336] on img at bounding box center [412, 349] width 172 height 183
click at [523, 336] on input "Akosua" at bounding box center [517, 338] width 12 height 12
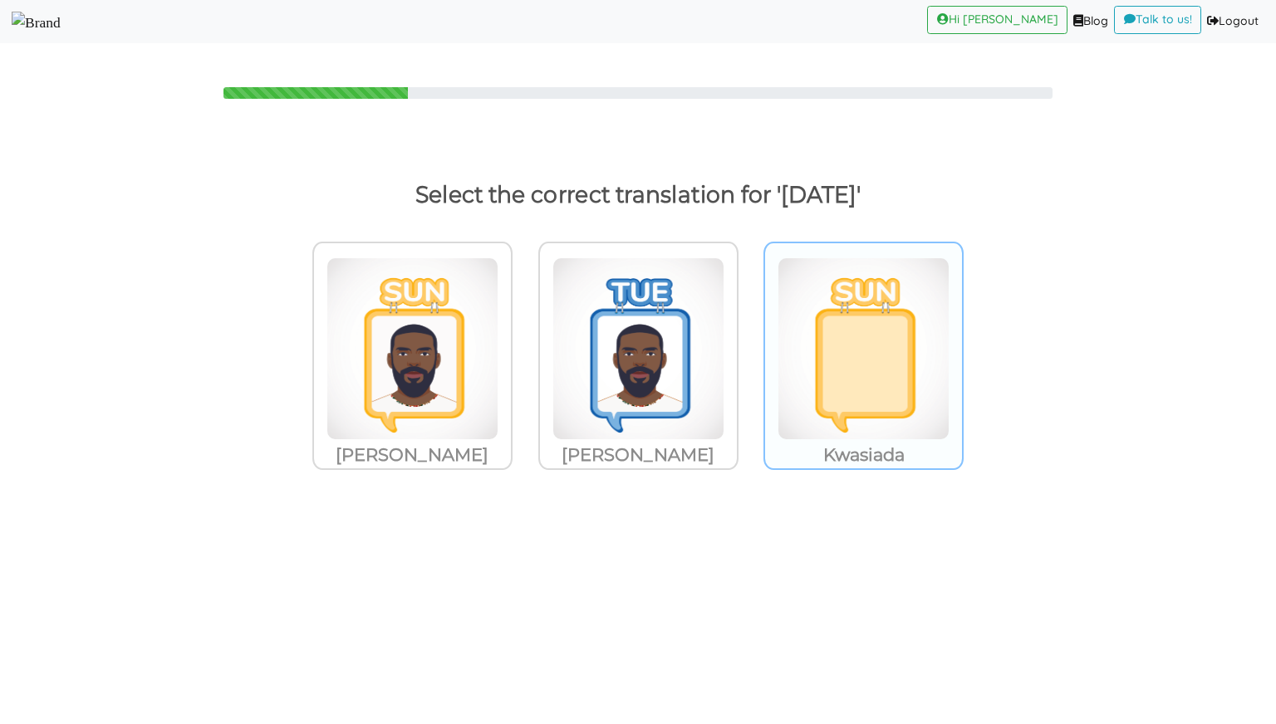
click at [498, 286] on img at bounding box center [412, 349] width 172 height 183
click at [523, 332] on input "Kwasiada" at bounding box center [517, 338] width 12 height 12
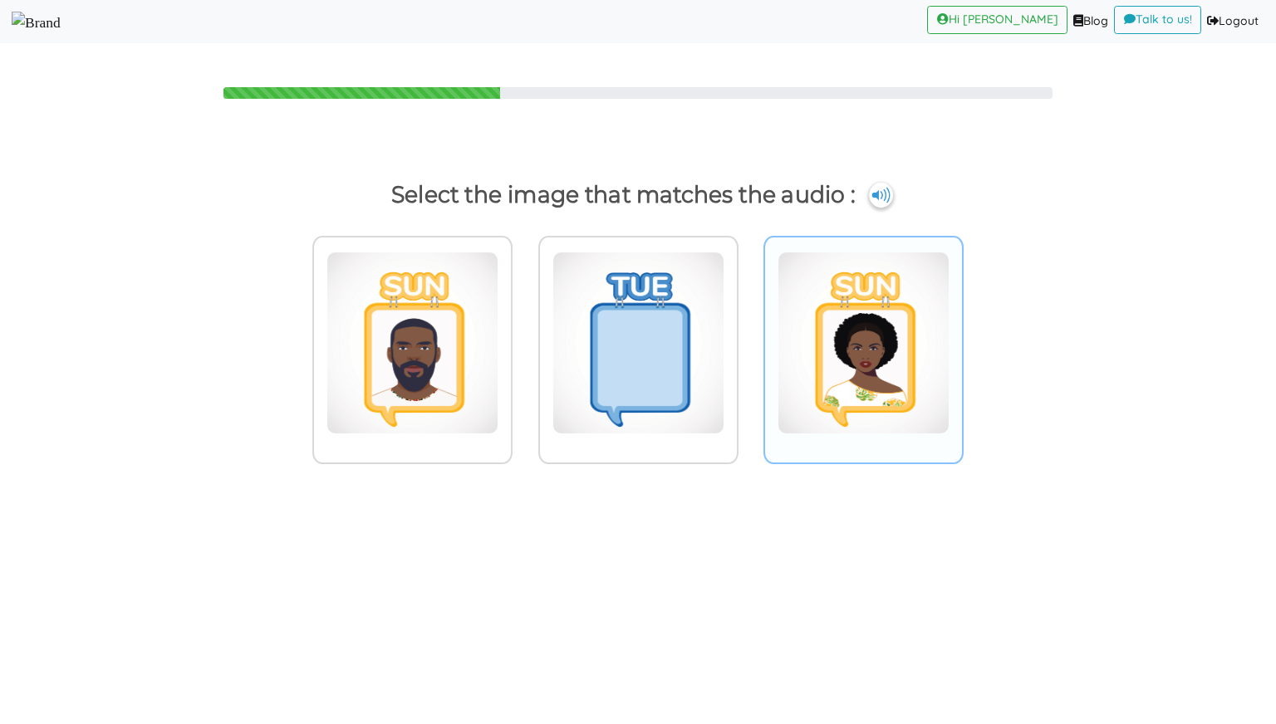
click at [498, 313] on img at bounding box center [412, 343] width 172 height 183
click at [523, 326] on input "radio" at bounding box center [517, 332] width 12 height 12
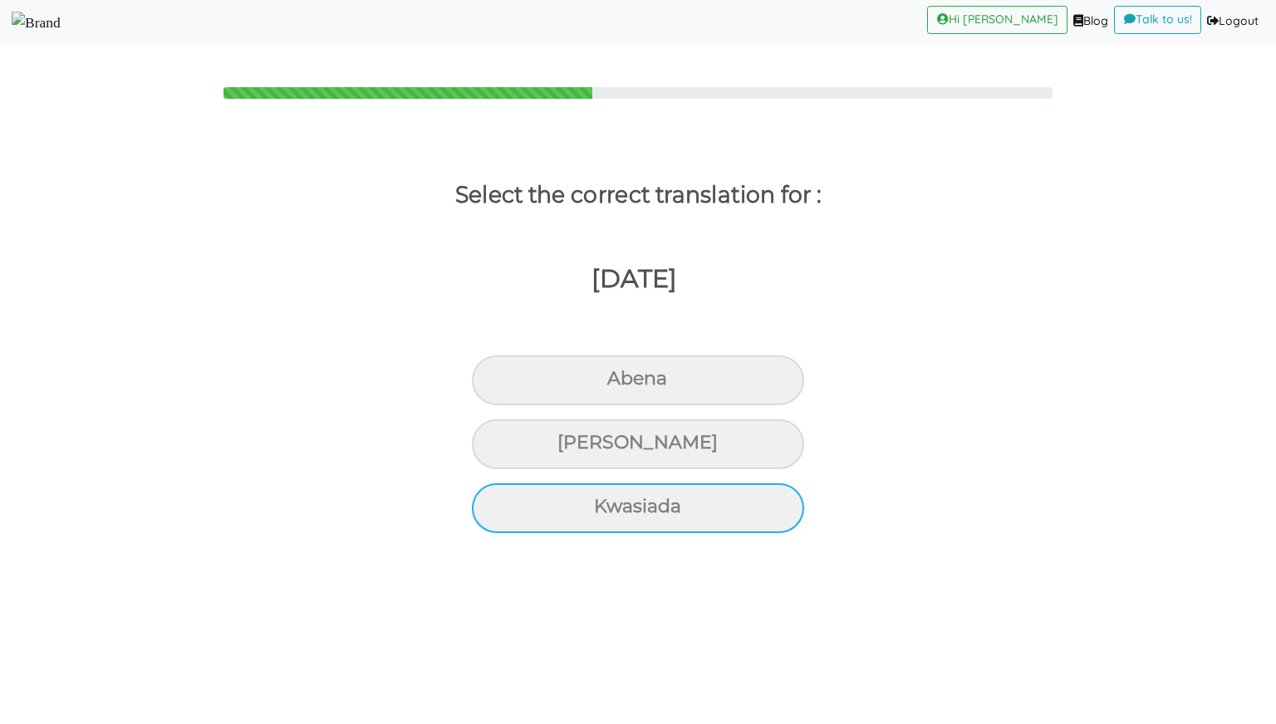
click at [667, 405] on div "Kwasiada" at bounding box center [638, 381] width 332 height 50
click at [620, 385] on input "Kwasiada" at bounding box center [614, 379] width 11 height 11
radio input "true"
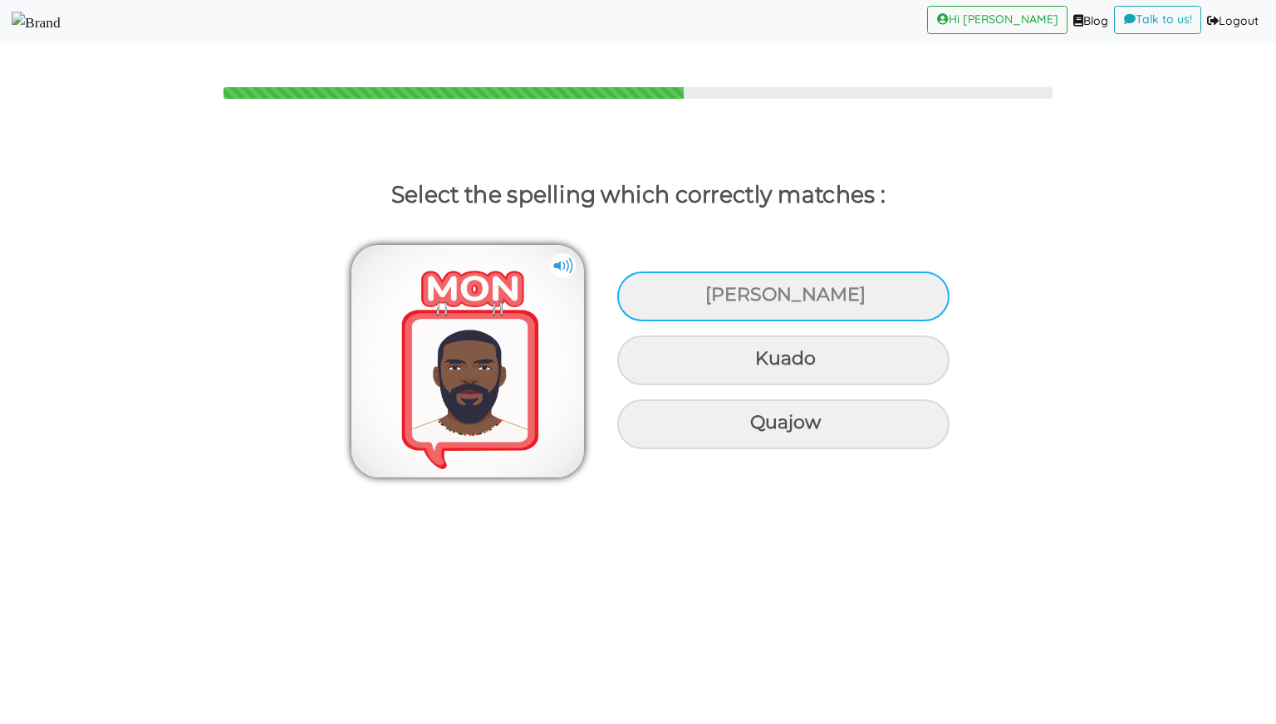
click at [736, 295] on div "Kwadwo" at bounding box center [783, 297] width 332 height 50
click at [713, 295] on input "Kwadwo" at bounding box center [707, 295] width 11 height 11
radio input "true"
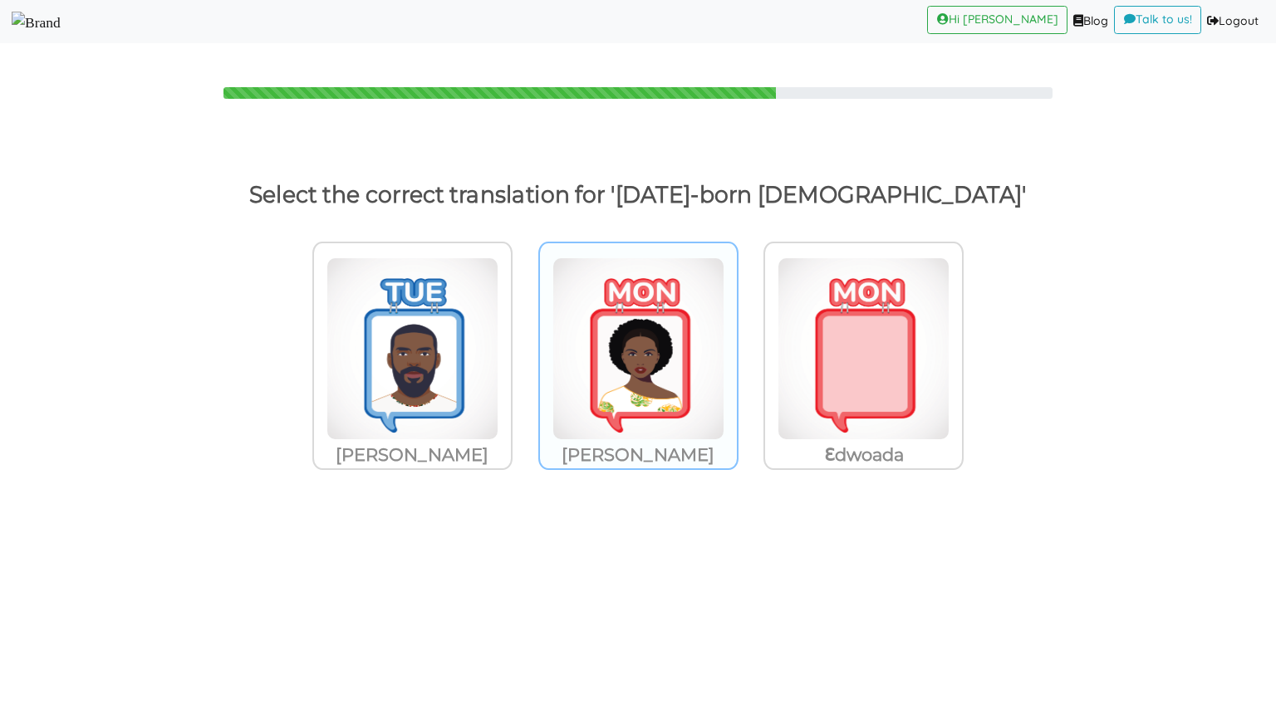
click at [498, 310] on img at bounding box center [412, 349] width 172 height 183
click at [523, 332] on input "Adwoa" at bounding box center [517, 338] width 12 height 12
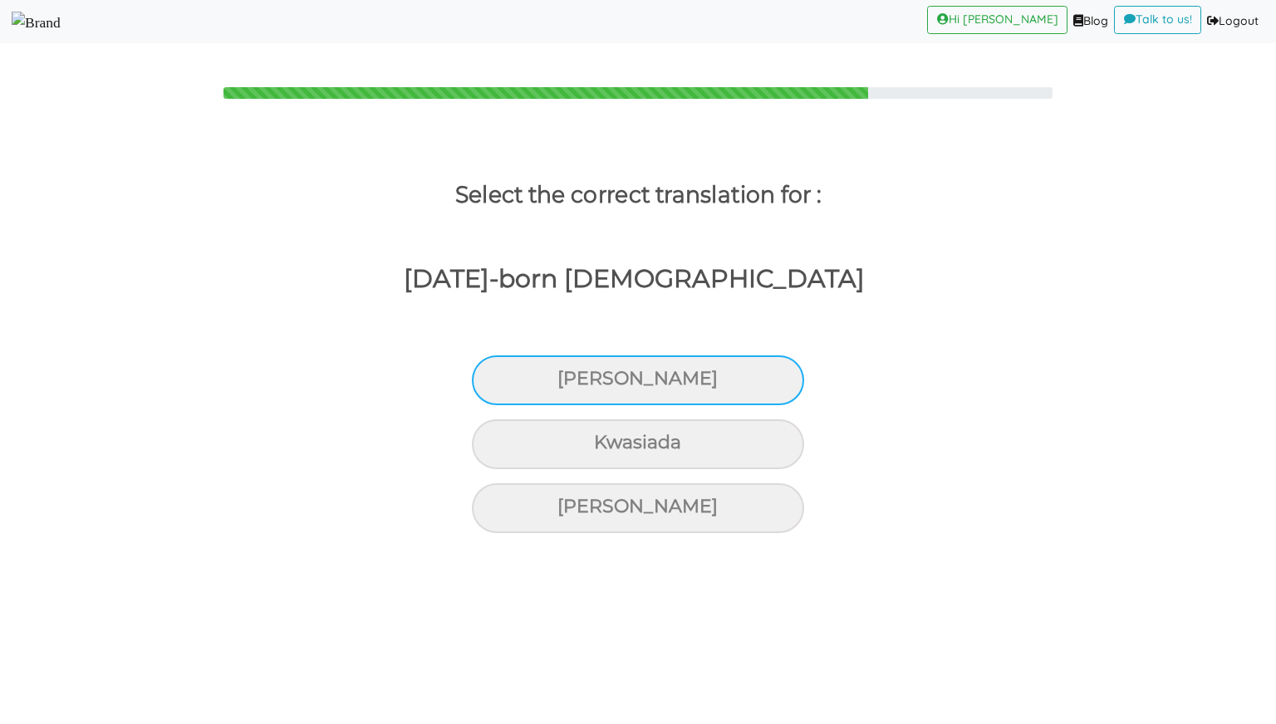
click at [644, 381] on div "Adwoa" at bounding box center [638, 381] width 332 height 50
click at [570, 381] on input "Adwoa" at bounding box center [564, 379] width 11 height 11
radio input "true"
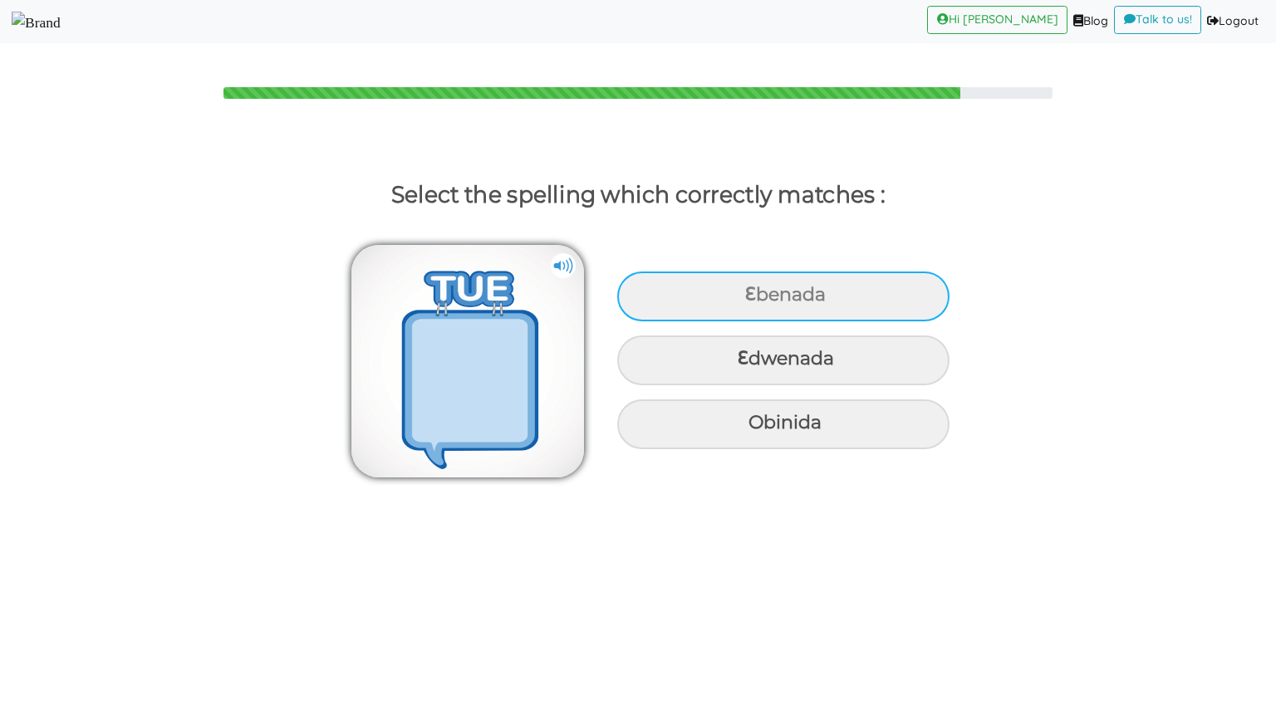
click at [672, 305] on div "Ɛbenada" at bounding box center [783, 297] width 332 height 50
click at [741, 301] on input "Ɛbenada" at bounding box center [746, 295] width 11 height 11
radio input "true"
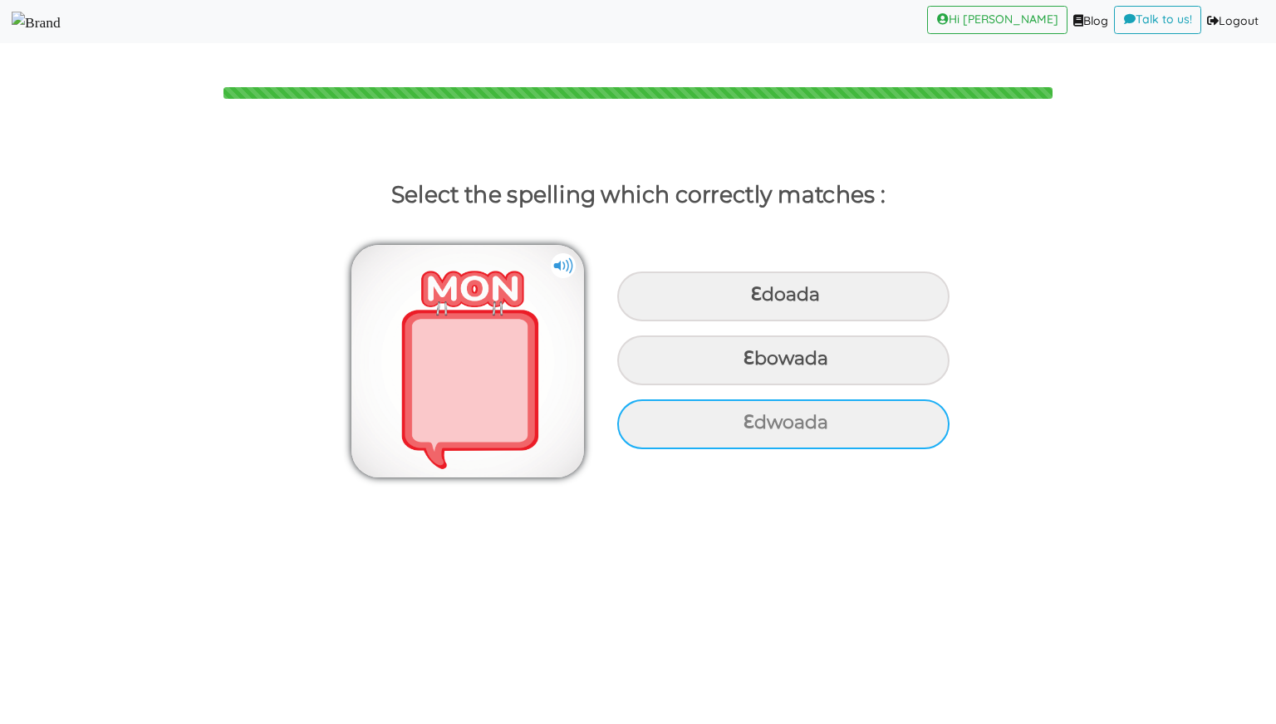
click at [742, 321] on div "Ɛdwoada" at bounding box center [783, 297] width 332 height 50
click at [747, 301] on input "Ɛdwoada" at bounding box center [752, 295] width 11 height 11
radio input "true"
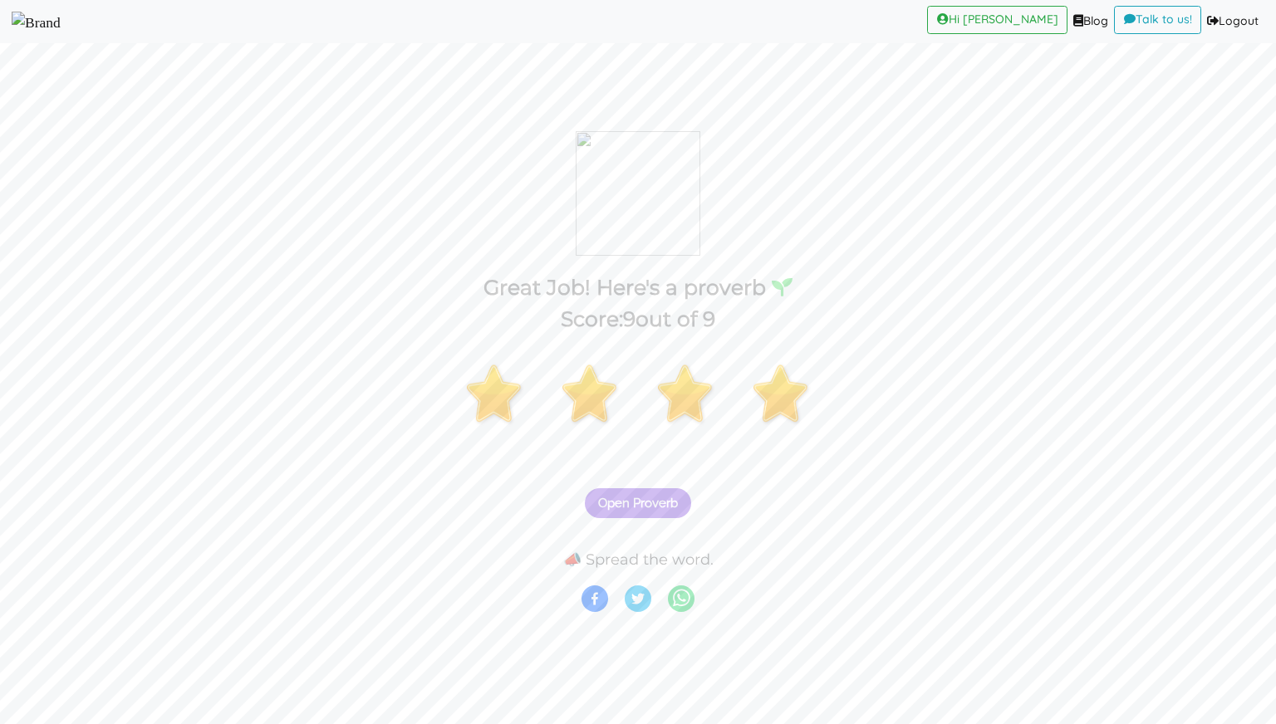
click at [630, 506] on span "Open Proverb" at bounding box center [638, 503] width 80 height 15
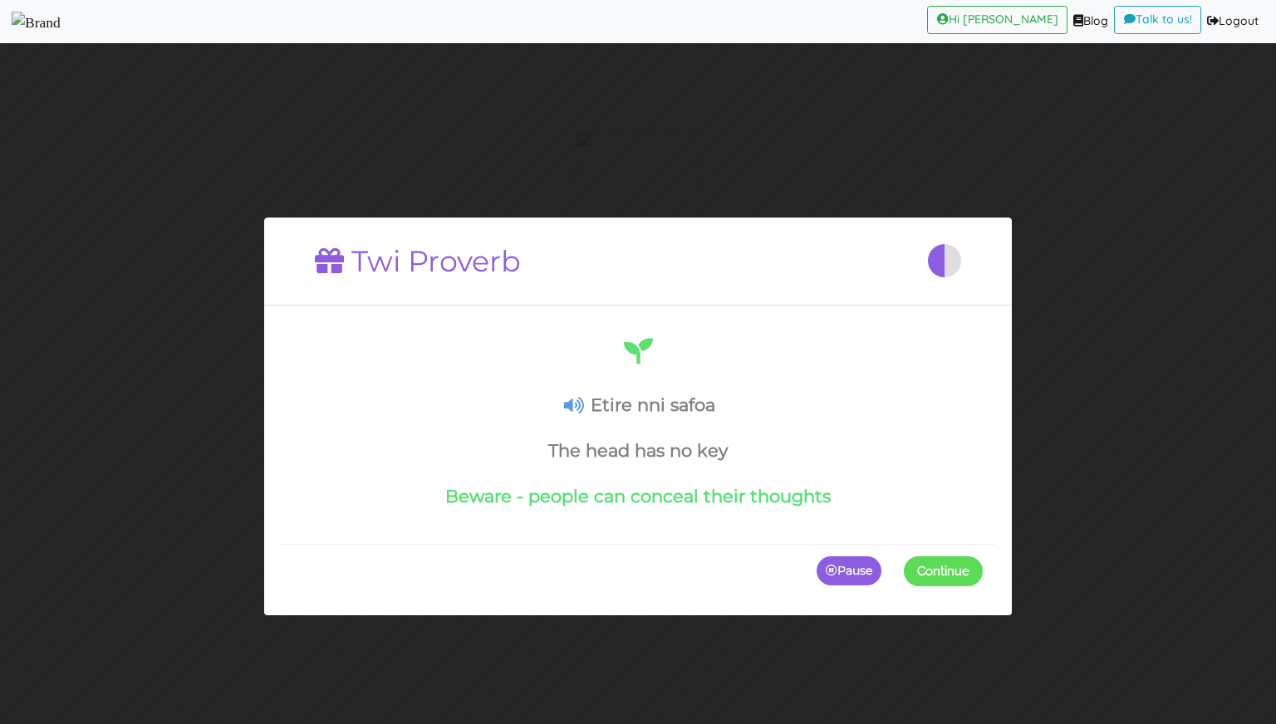
click at [983, 562] on span at bounding box center [983, 571] width 0 height 30
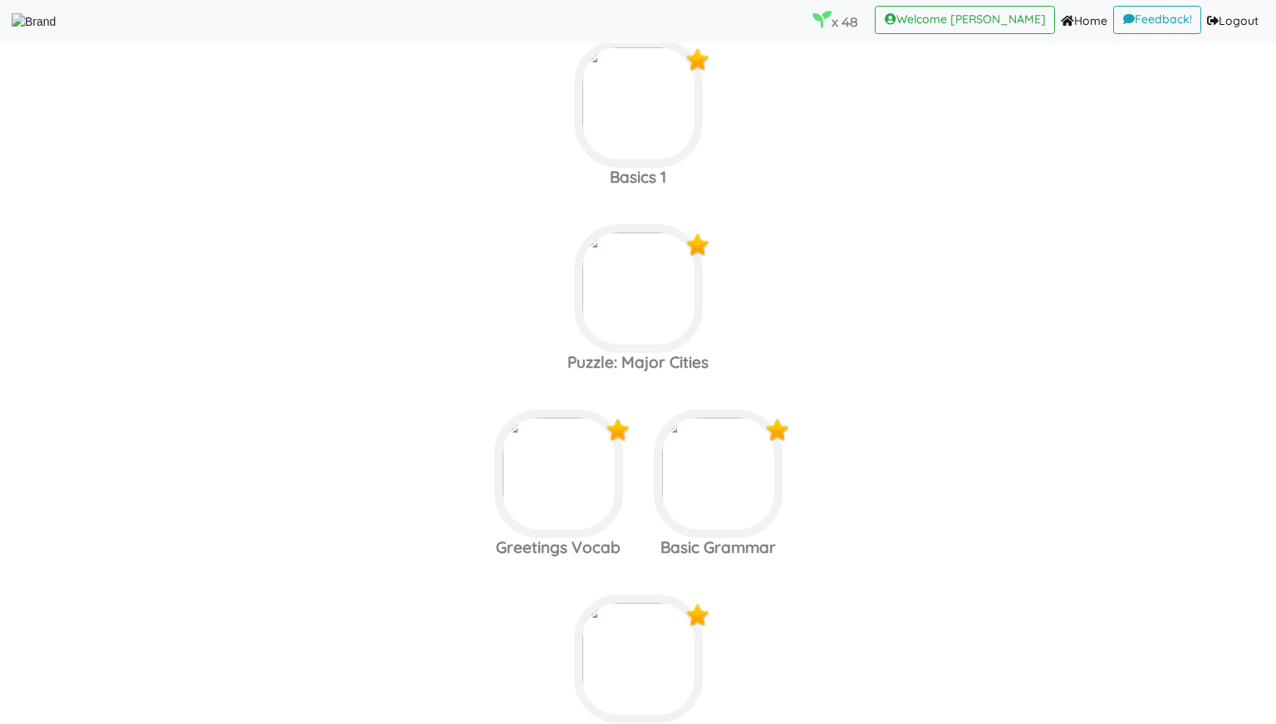
scroll to position [7221, 0]
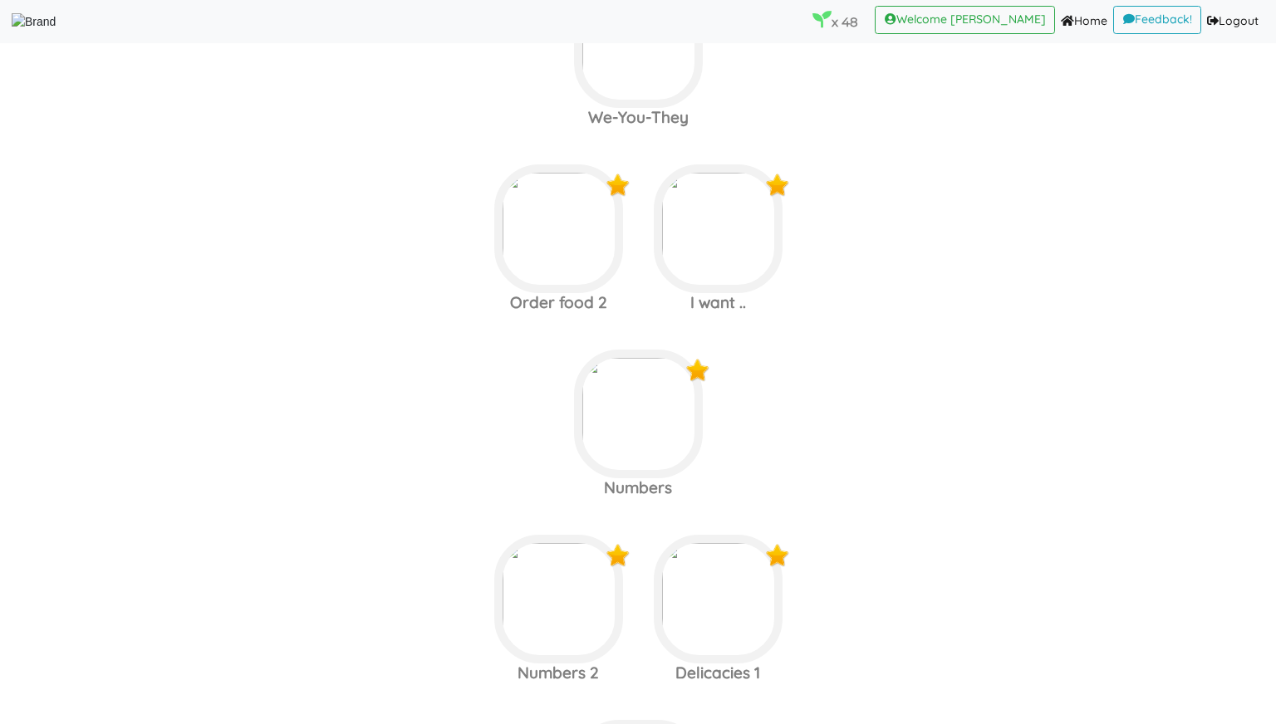
scroll to position [6146, 0]
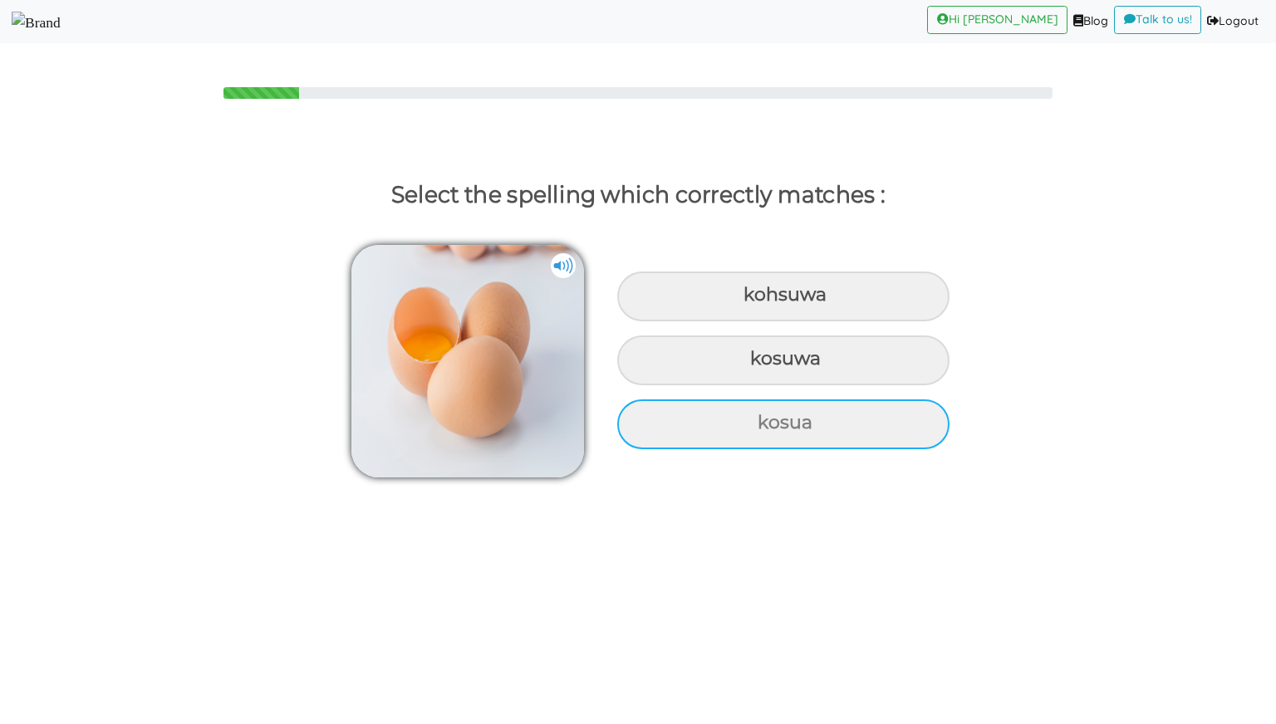
click at [789, 321] on div "kosua" at bounding box center [783, 297] width 332 height 50
click at [751, 301] on input "kosua" at bounding box center [745, 295] width 11 height 11
radio input "true"
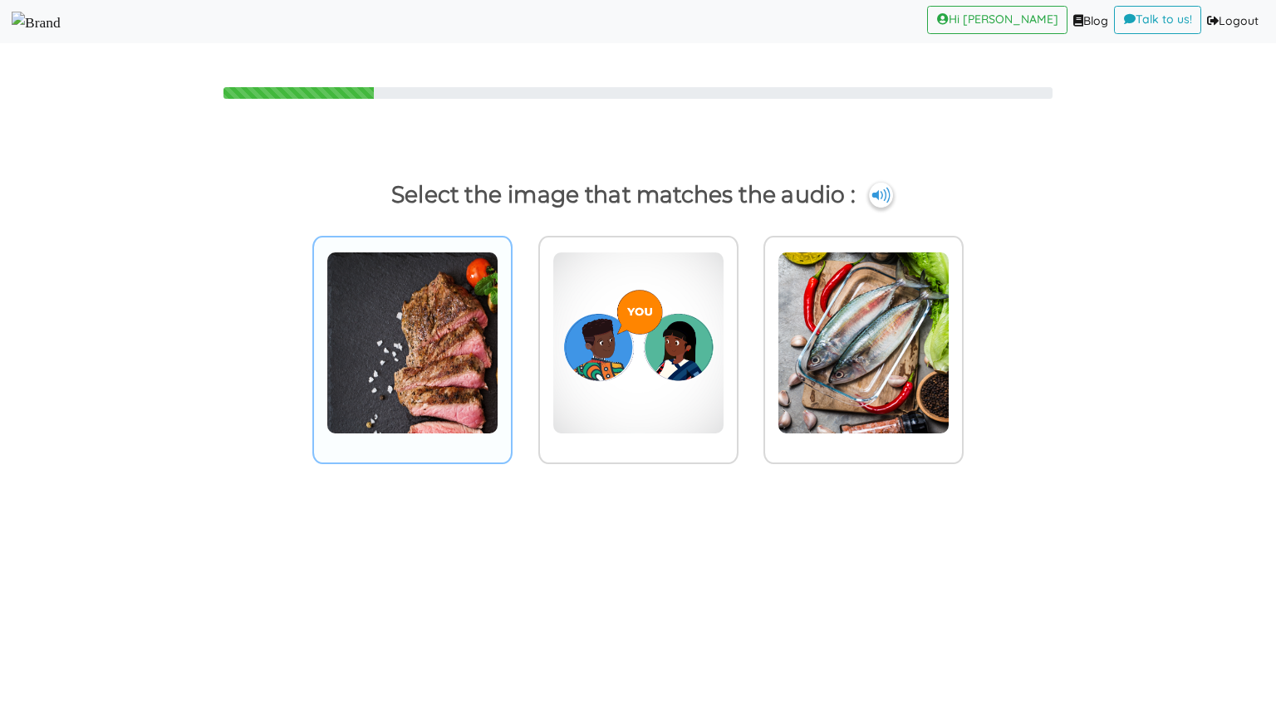
click at [452, 366] on img at bounding box center [412, 343] width 172 height 183
click at [511, 339] on input "radio" at bounding box center [517, 332] width 12 height 12
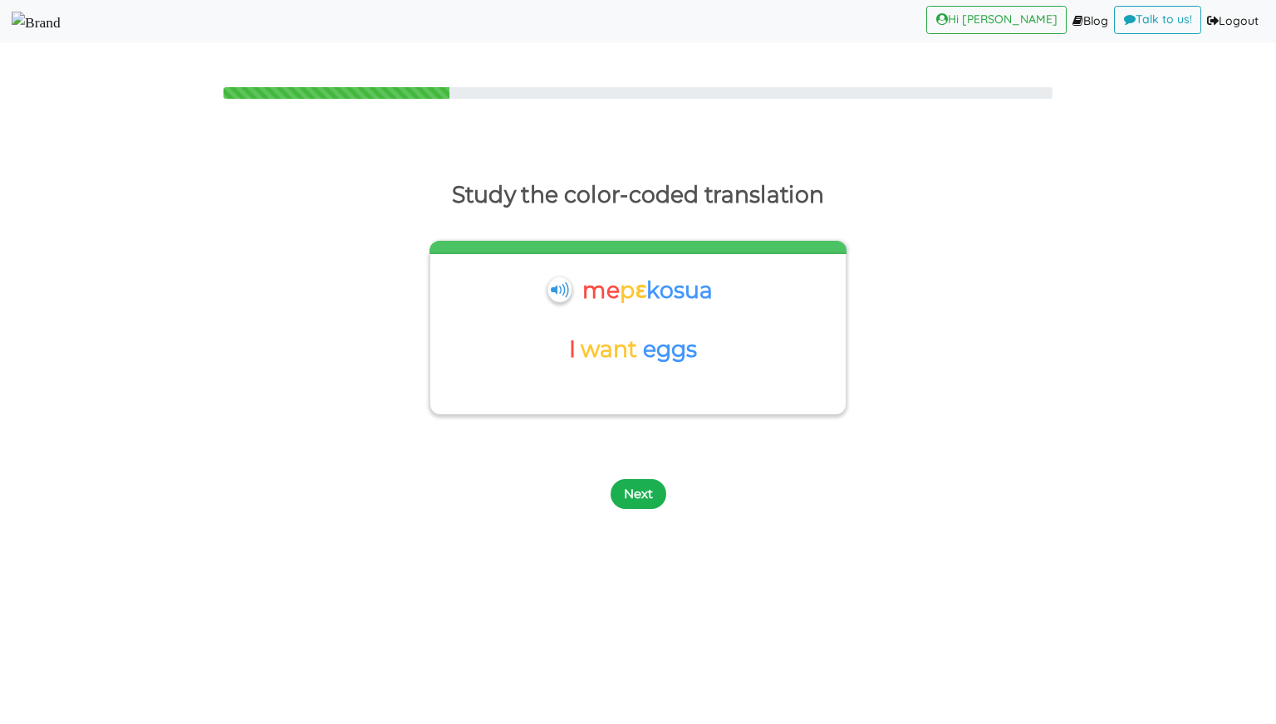
click at [630, 483] on button "Next" at bounding box center [639, 494] width 56 height 30
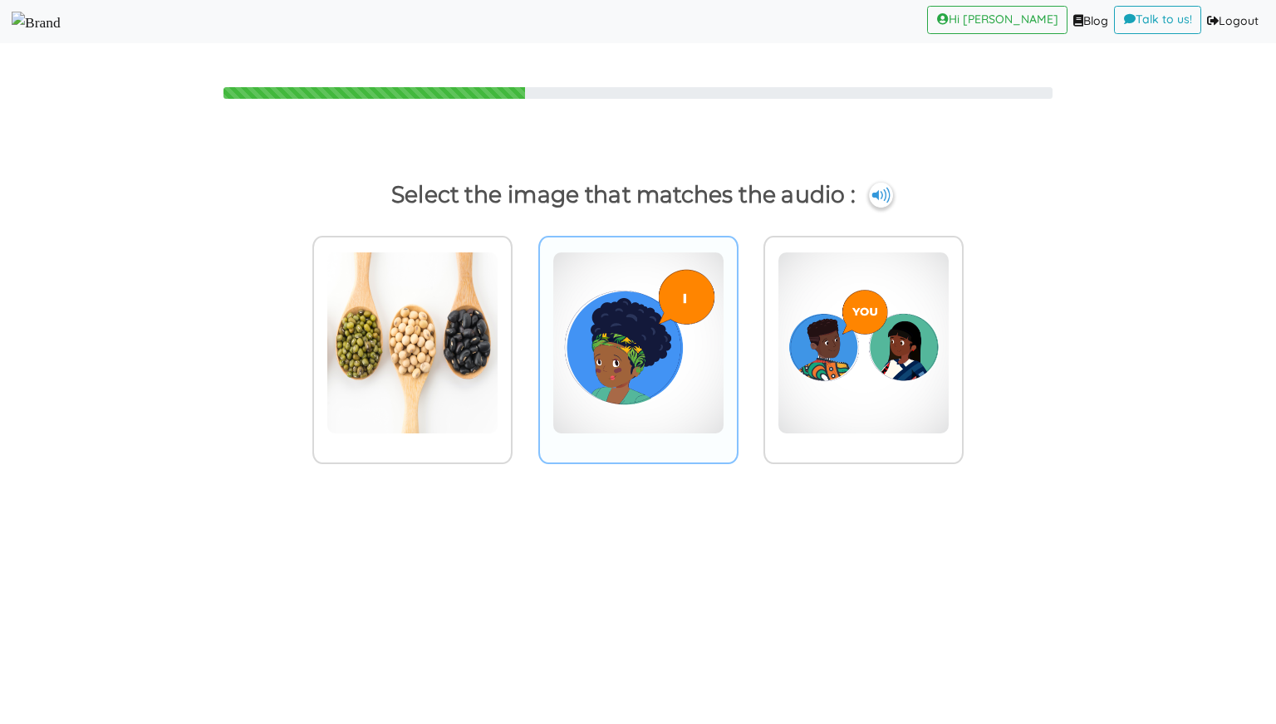
click at [498, 321] on img at bounding box center [412, 343] width 172 height 183
click at [523, 326] on input "radio" at bounding box center [517, 332] width 12 height 12
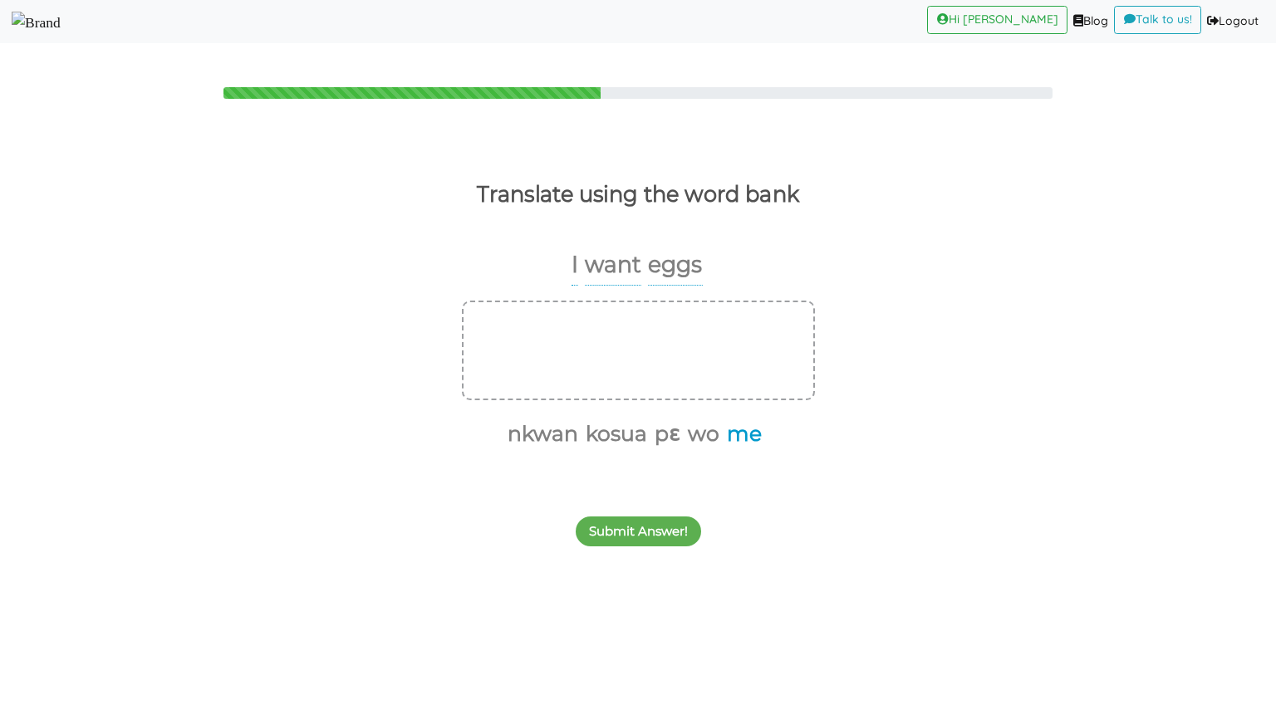
click at [742, 432] on button "me" at bounding box center [741, 435] width 41 height 32
click at [693, 439] on button "pɛ" at bounding box center [686, 435] width 32 height 32
click at [661, 439] on button "kosua" at bounding box center [651, 435] width 67 height 32
click at [641, 544] on button "Submit Answer!" at bounding box center [638, 532] width 125 height 30
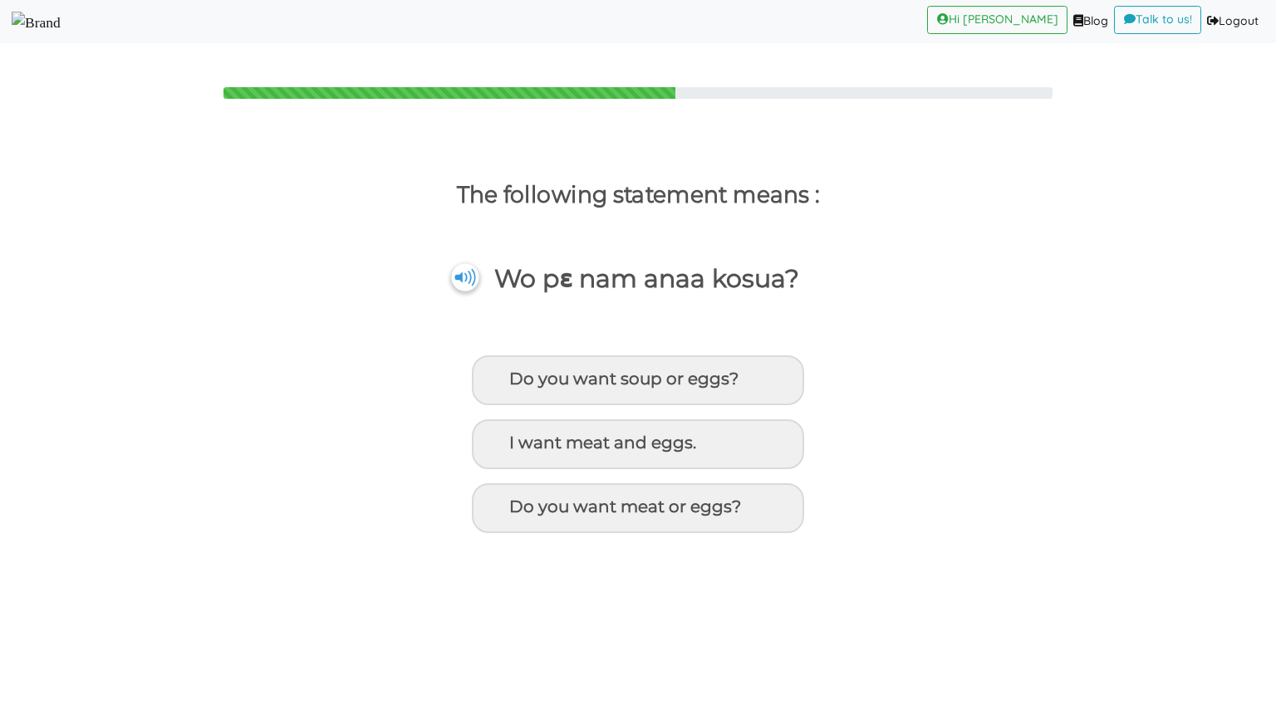
click at [469, 287] on img at bounding box center [464, 277] width 27 height 27
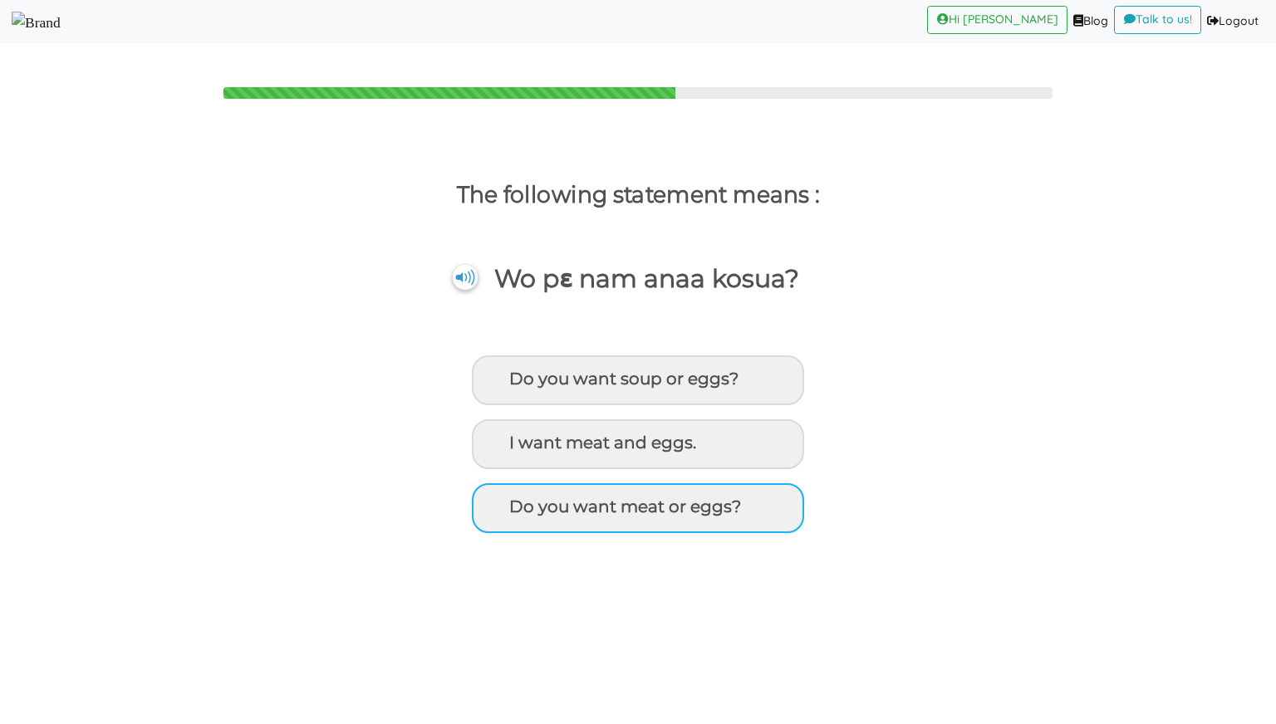
click at [689, 405] on div "Do you want meat or eggs?" at bounding box center [638, 381] width 332 height 50
click at [518, 385] on input "Do you want meat or eggs?" at bounding box center [512, 379] width 11 height 11
radio input "true"
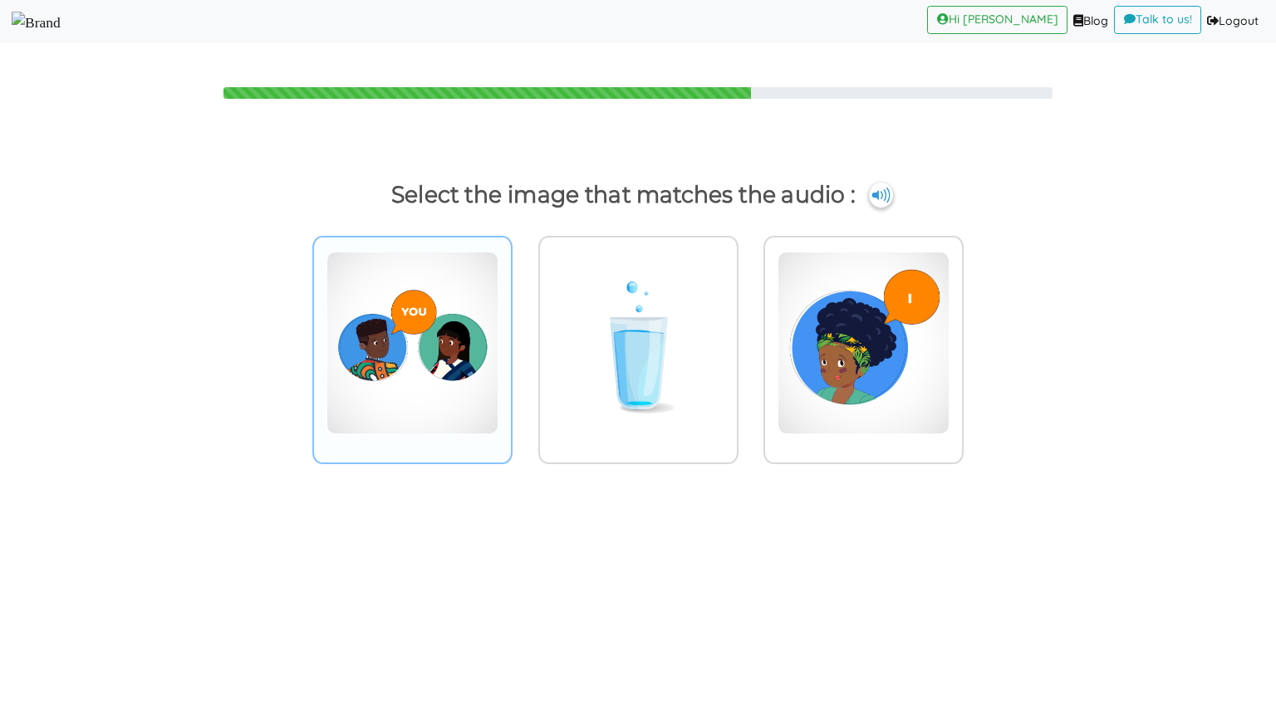
click at [460, 348] on img at bounding box center [412, 343] width 172 height 183
click at [511, 339] on input "radio" at bounding box center [517, 332] width 12 height 12
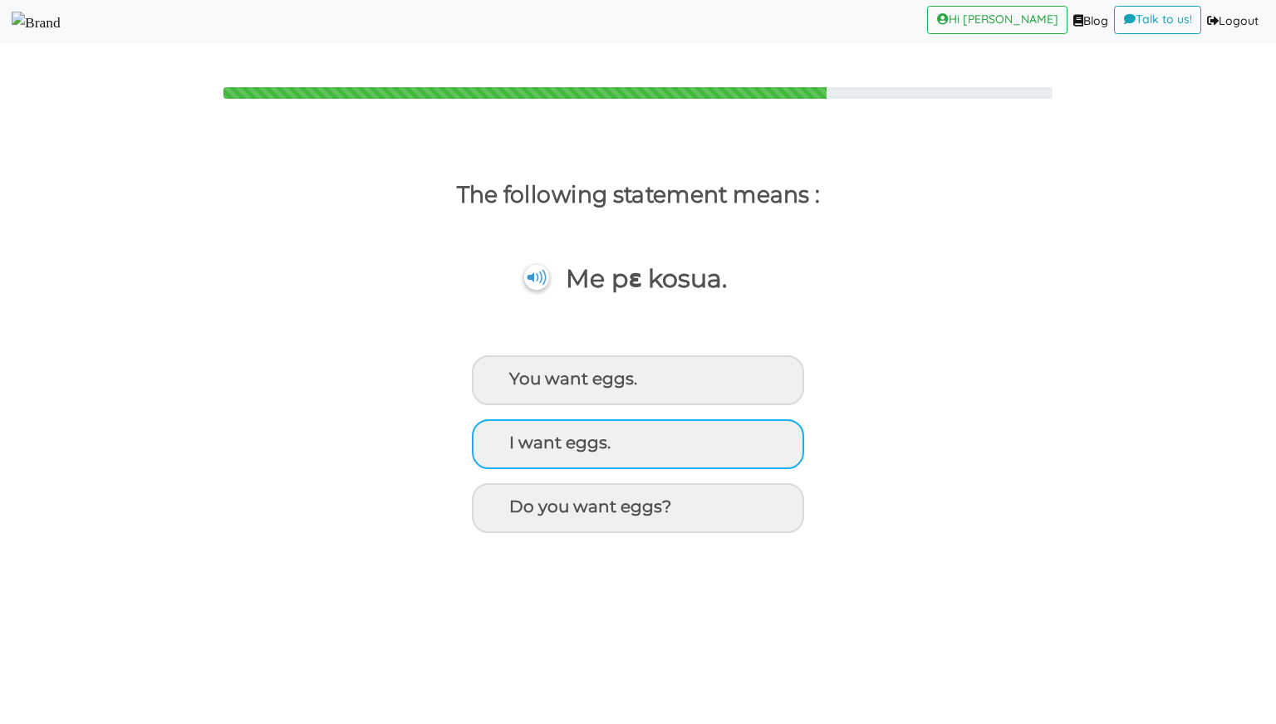
click at [547, 405] on div "I want eggs." at bounding box center [638, 381] width 332 height 50
click at [518, 385] on input "I want eggs." at bounding box center [512, 379] width 11 height 11
radio input "true"
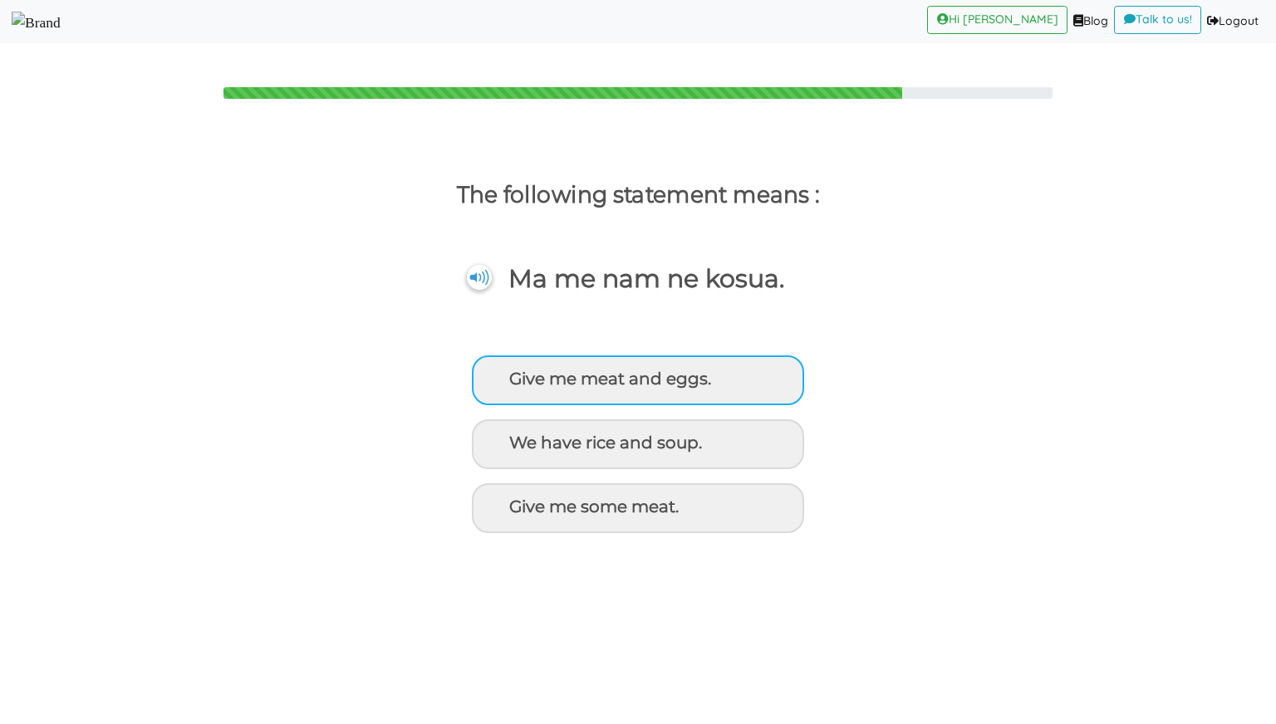
click at [608, 356] on div "Give me meat and eggs." at bounding box center [638, 381] width 332 height 50
click at [518, 374] on input "Give me meat and eggs." at bounding box center [512, 379] width 11 height 11
radio input "true"
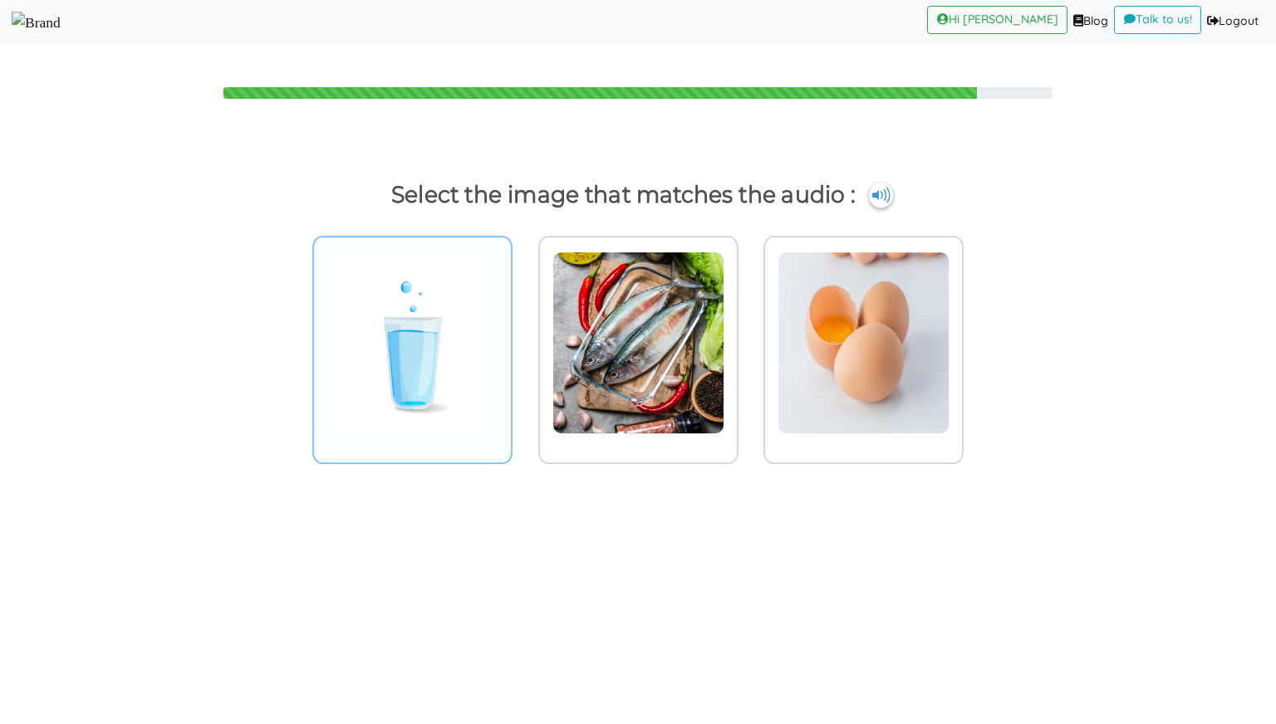
click at [471, 391] on img at bounding box center [412, 343] width 172 height 183
click at [511, 339] on input "radio" at bounding box center [517, 332] width 12 height 12
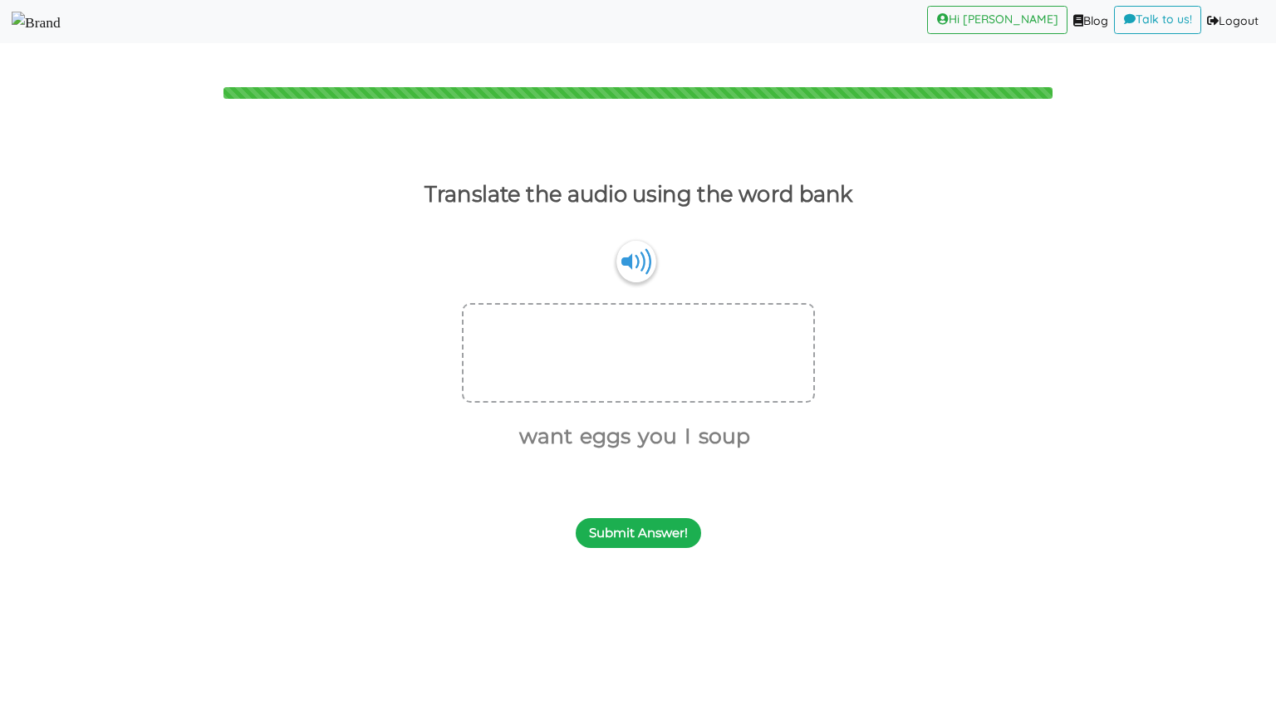
click at [642, 537] on button "Submit Answer!" at bounding box center [638, 533] width 125 height 30
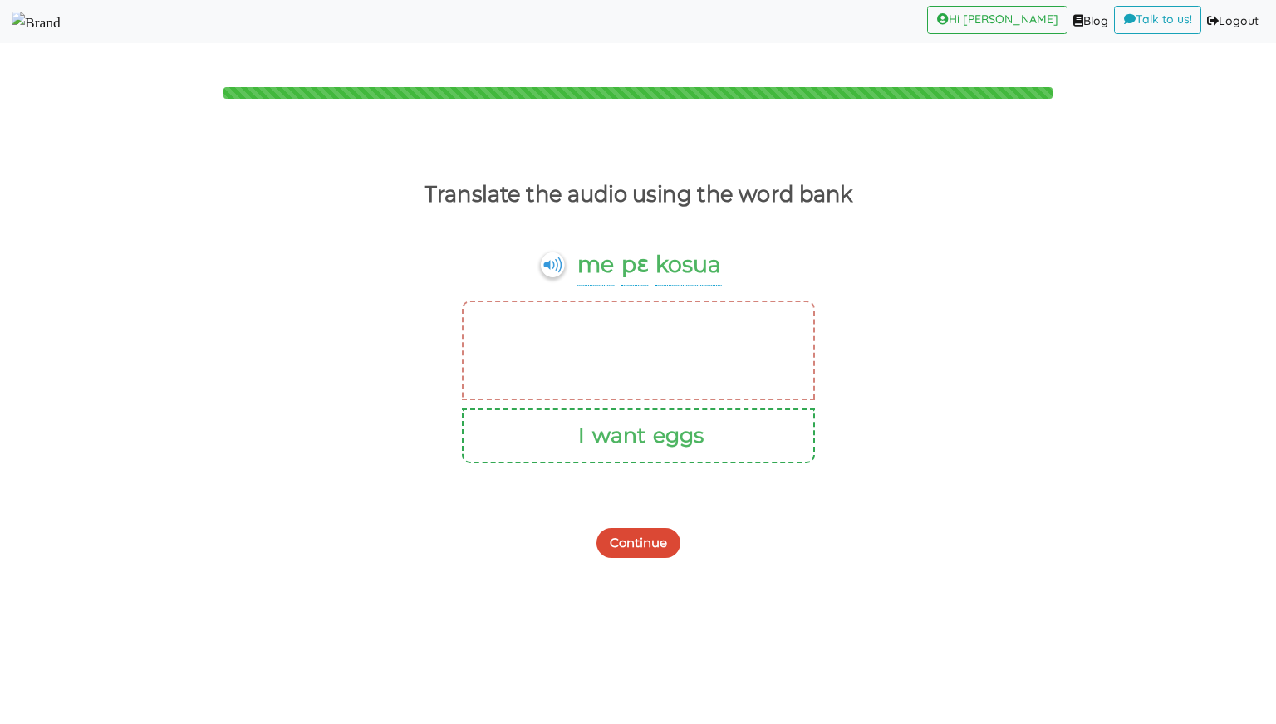
click at [640, 557] on button "Continue" at bounding box center [638, 543] width 84 height 30
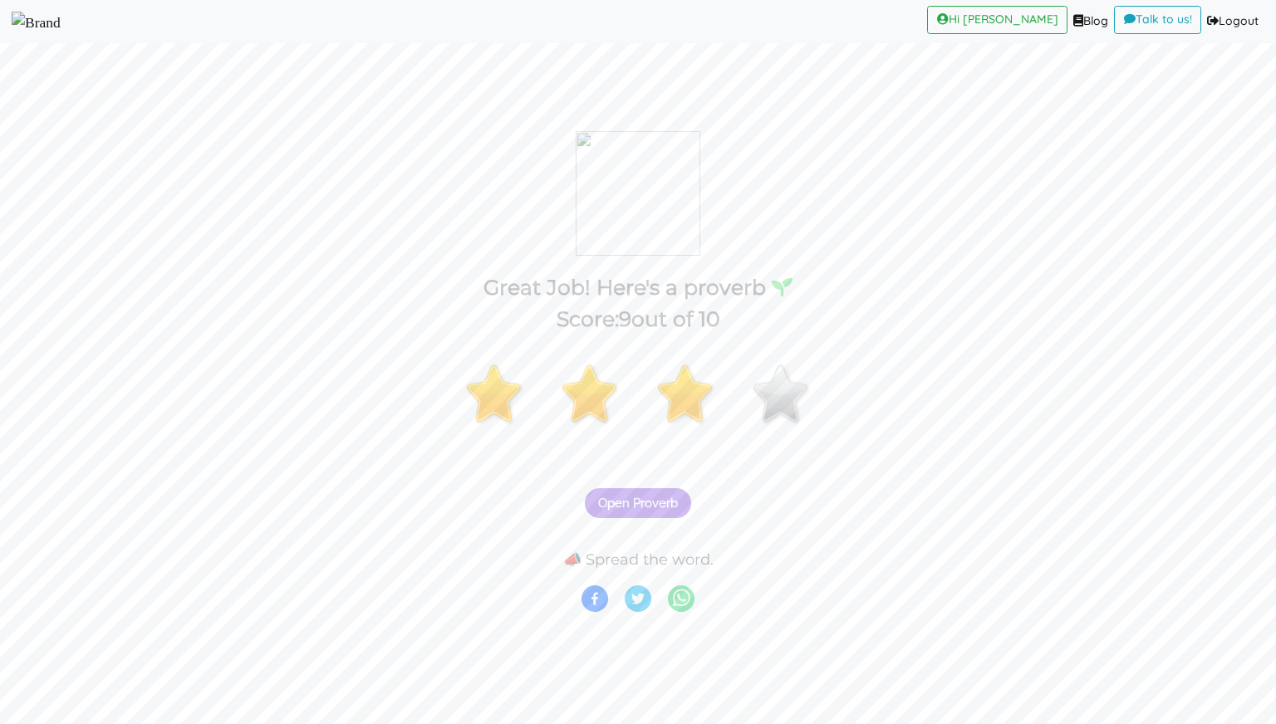
click at [640, 486] on div "Open Proverb" at bounding box center [638, 494] width 1276 height 66
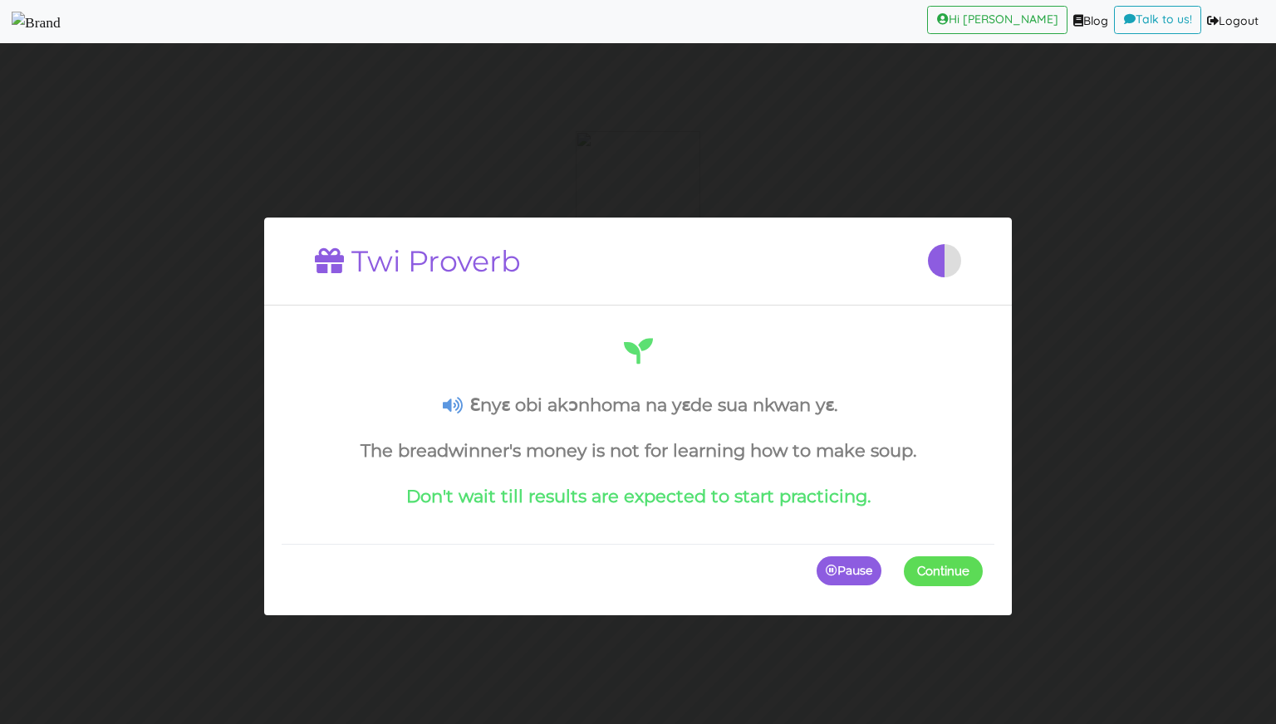
click at [919, 564] on span "Continue" at bounding box center [943, 570] width 52 height 15
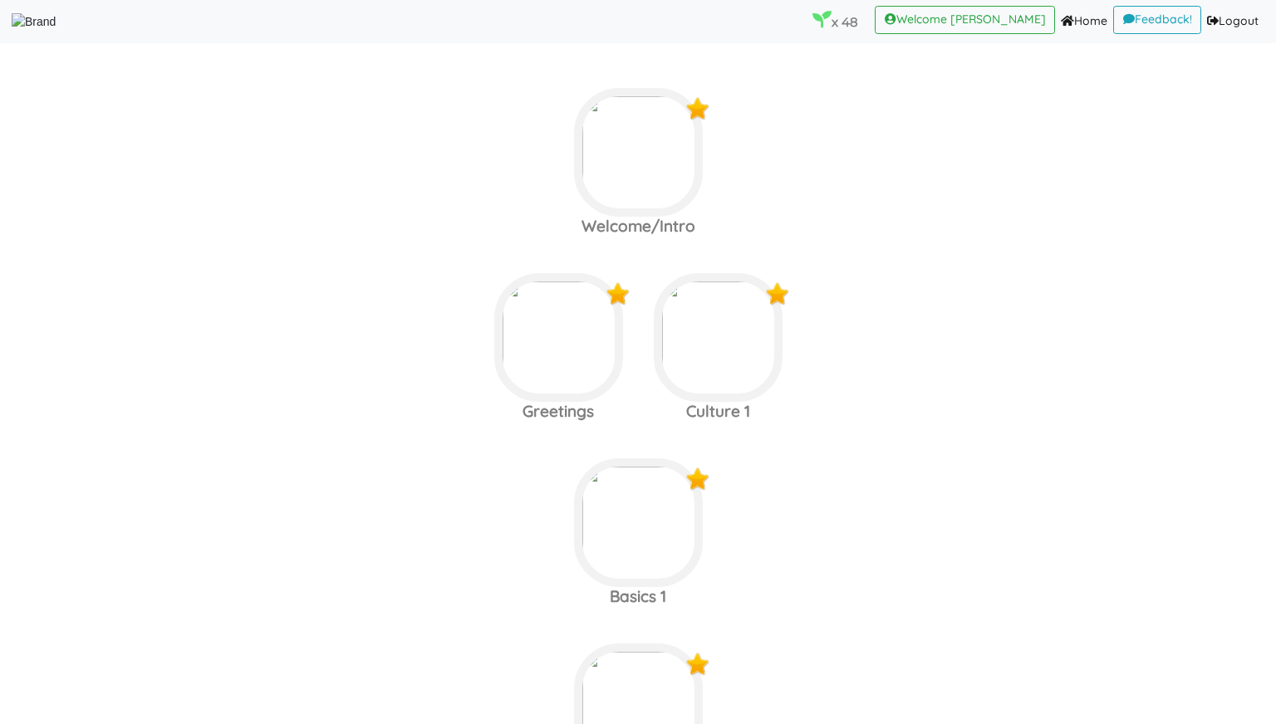
scroll to position [6297, 0]
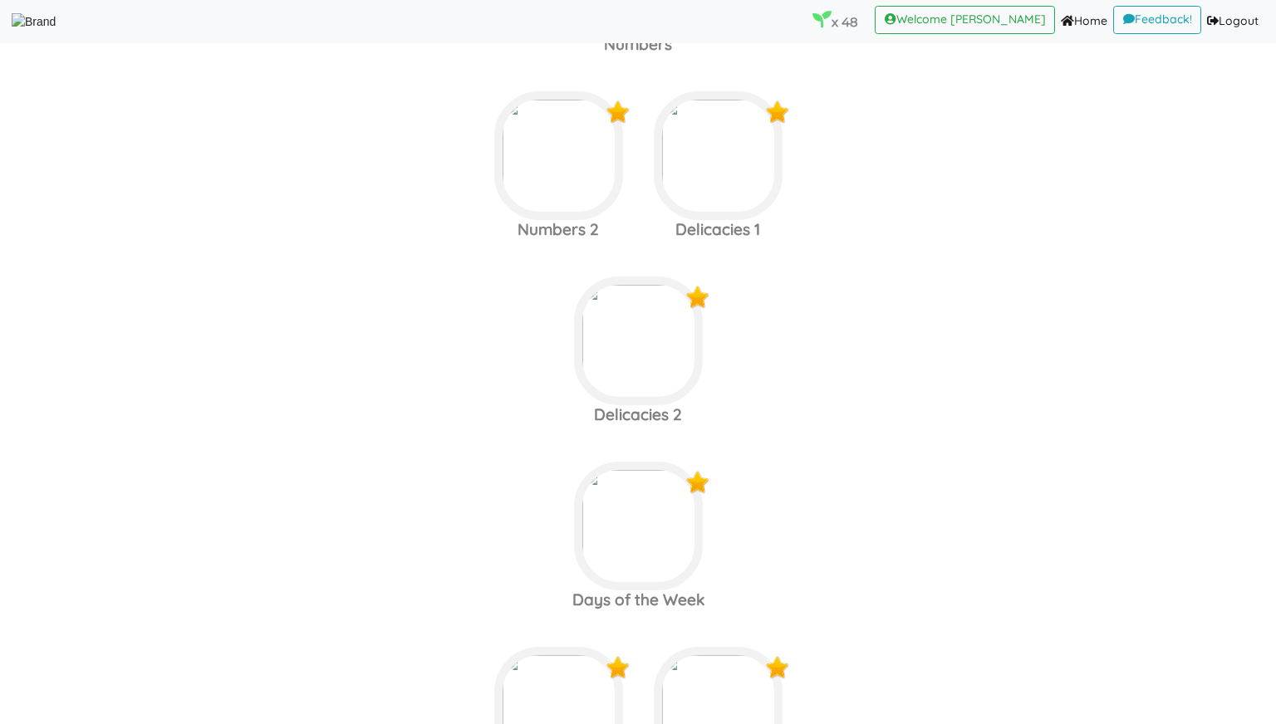
scroll to position [6316, 0]
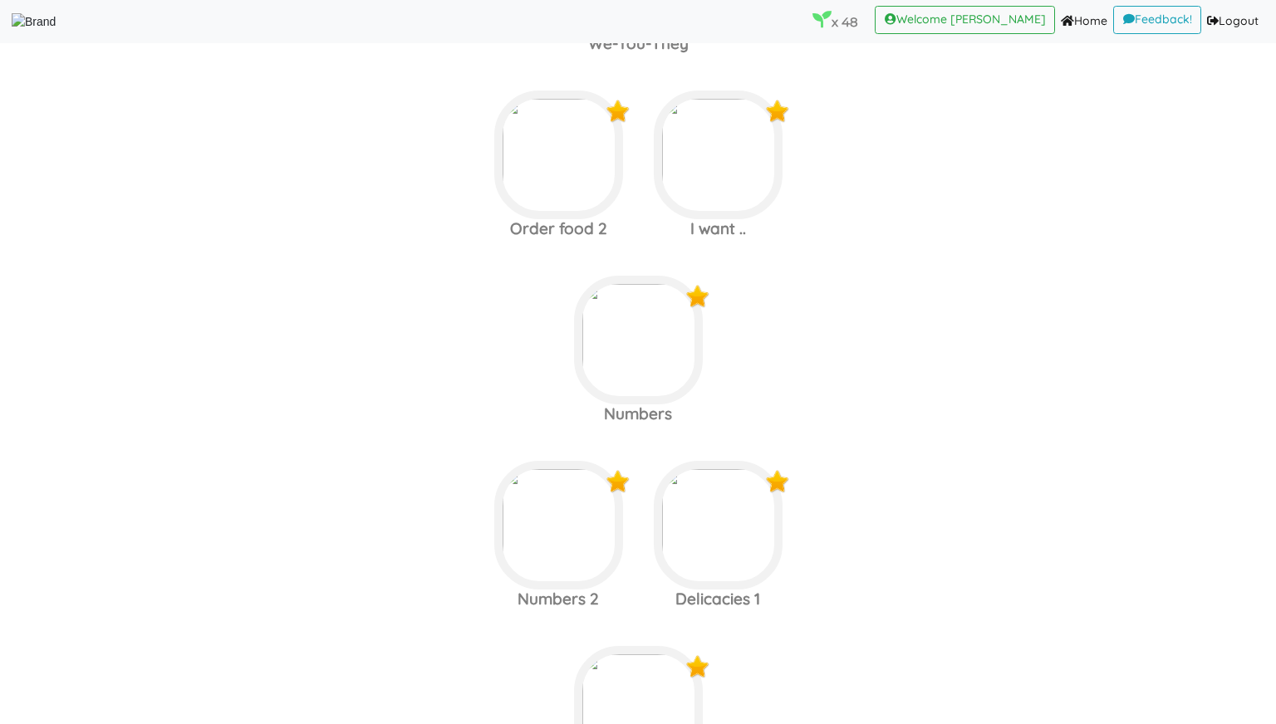
scroll to position [6297, 0]
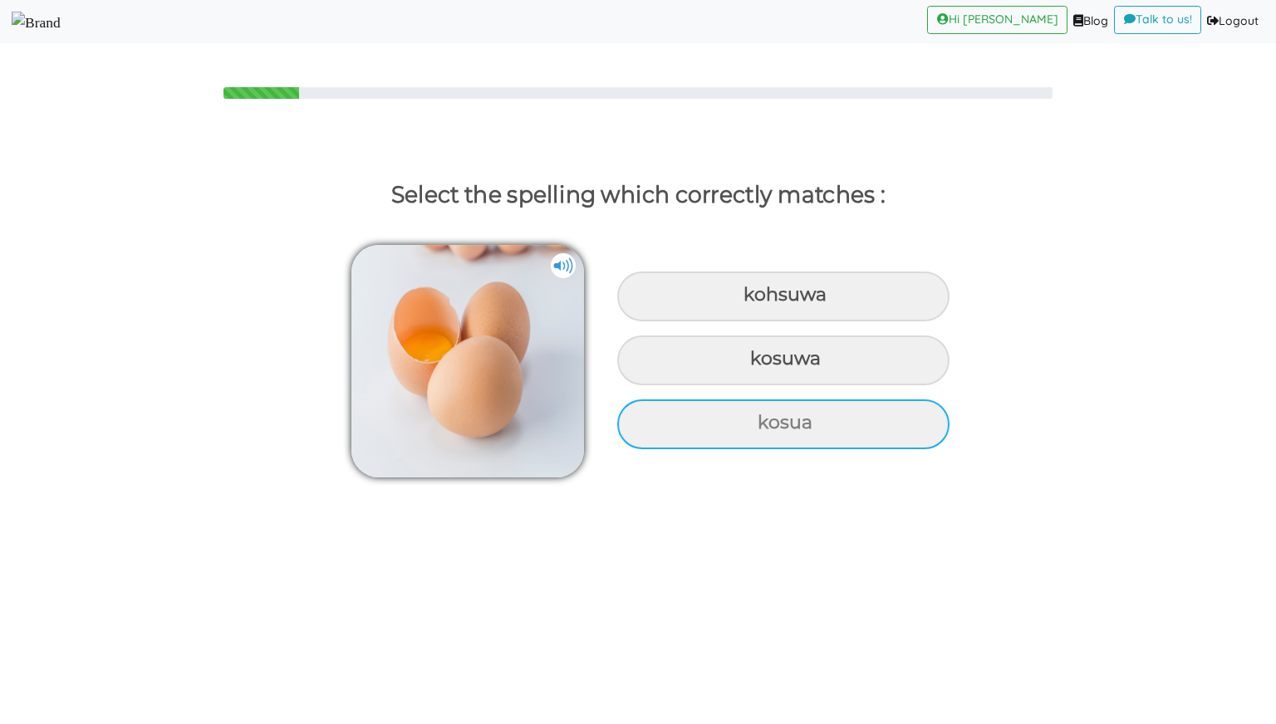
click at [706, 321] on div "kosua" at bounding box center [783, 297] width 332 height 50
click at [740, 301] on input "kosua" at bounding box center [745, 295] width 11 height 11
radio input "true"
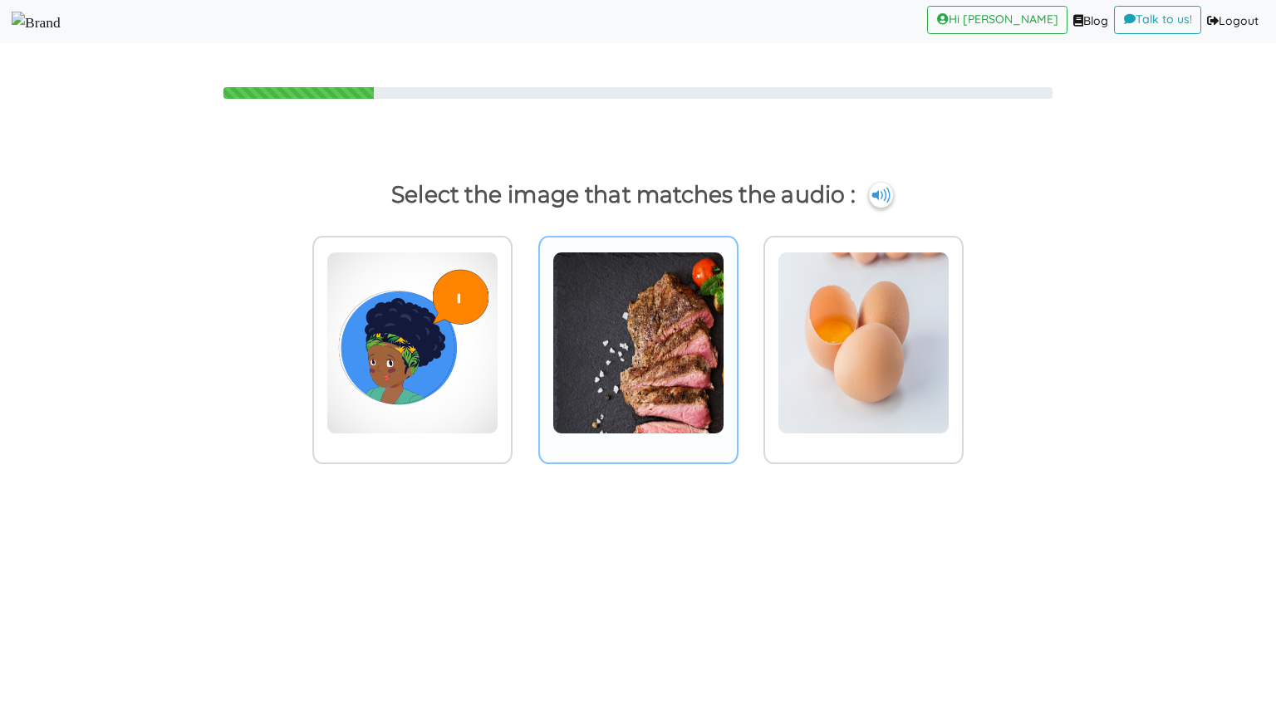
click at [498, 364] on img at bounding box center [412, 343] width 172 height 183
click at [523, 339] on input "radio" at bounding box center [517, 332] width 12 height 12
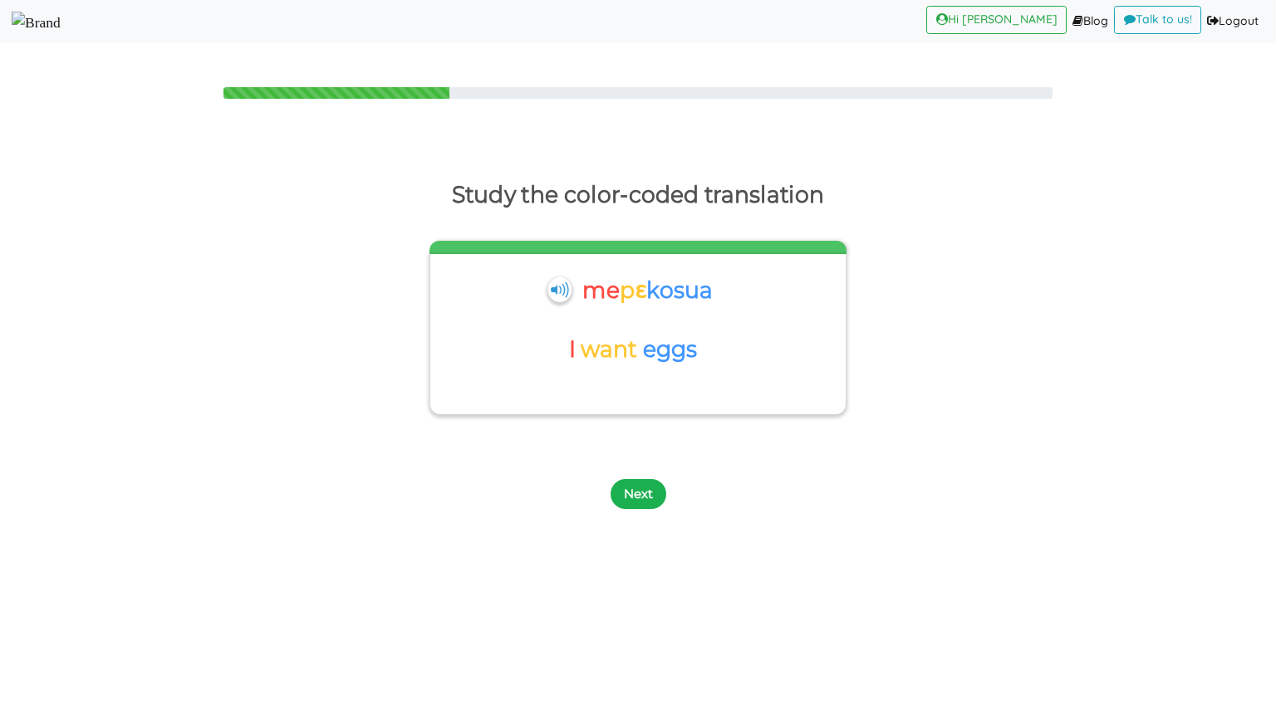
click at [655, 507] on button "Next" at bounding box center [639, 494] width 56 height 30
